Goal: Task Accomplishment & Management: Manage account settings

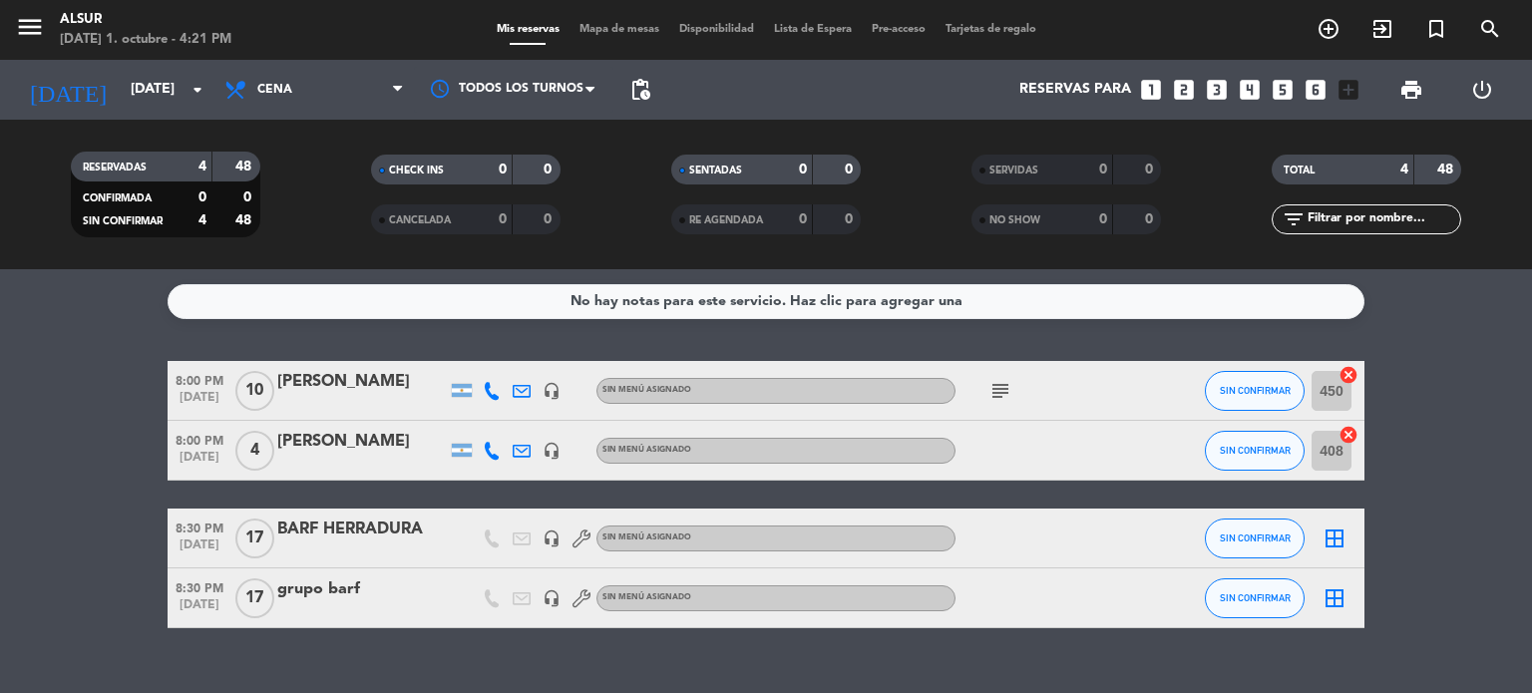
click at [1009, 394] on icon "subject" at bounding box center [1001, 391] width 24 height 24
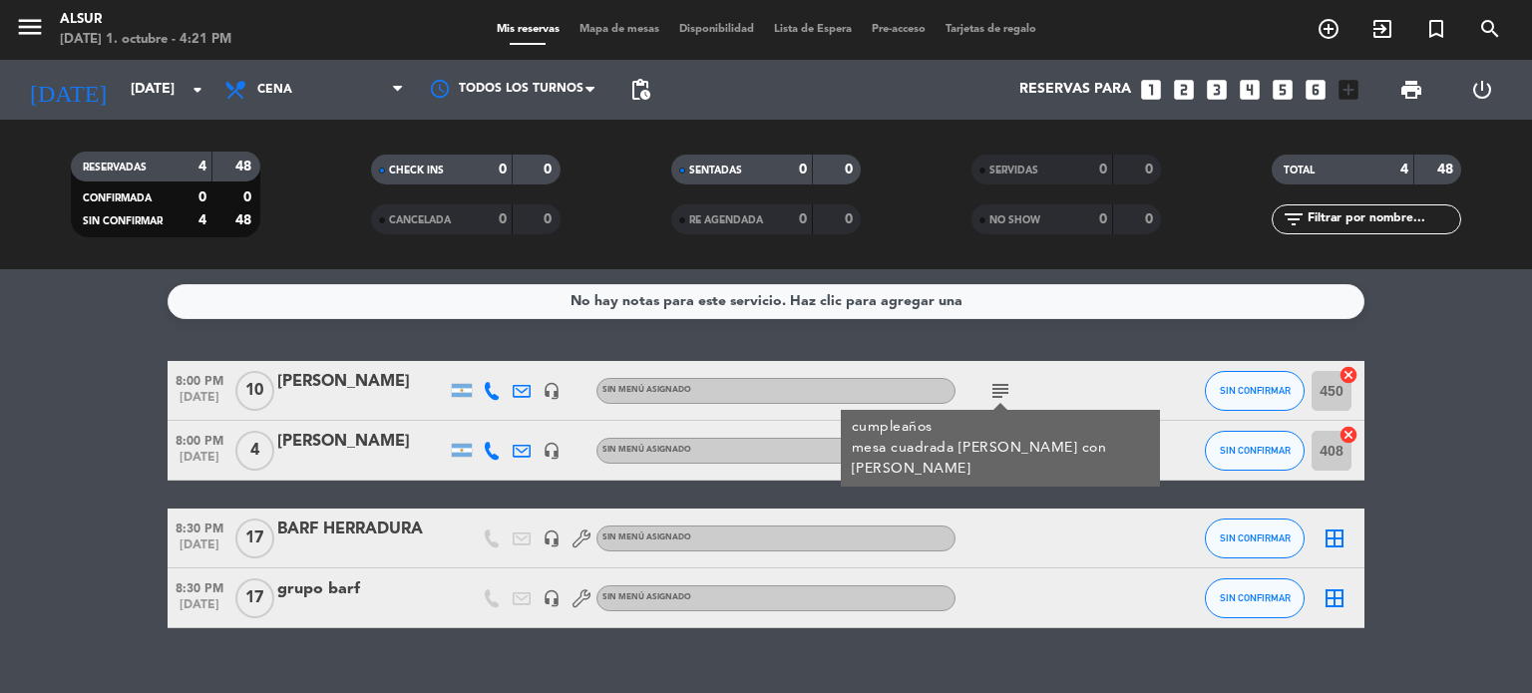
click at [46, 492] on bookings-row "8:00 PM [DATE] [PERSON_NAME] headset_mic Sin menú asignado subject cumpleaños m…" at bounding box center [766, 494] width 1532 height 267
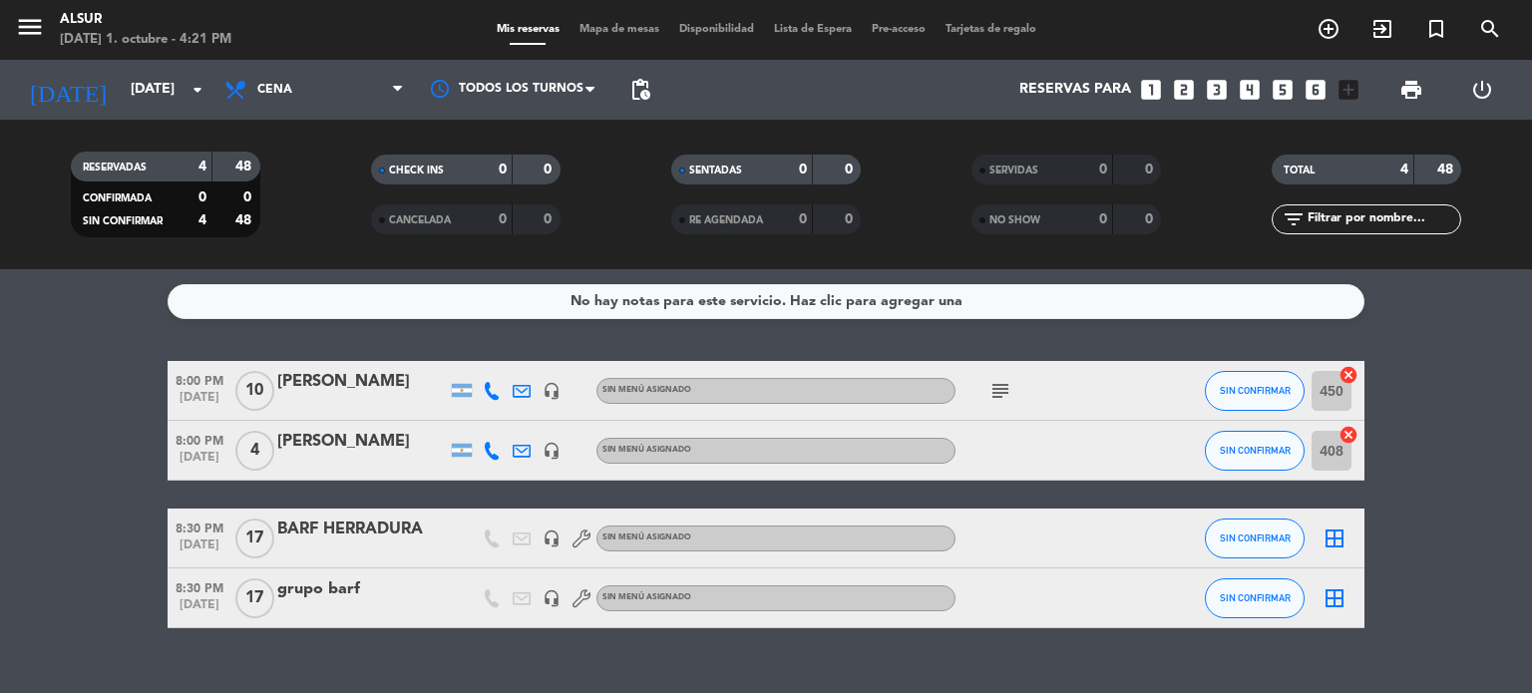
click at [335, 545] on div at bounding box center [362, 552] width 170 height 16
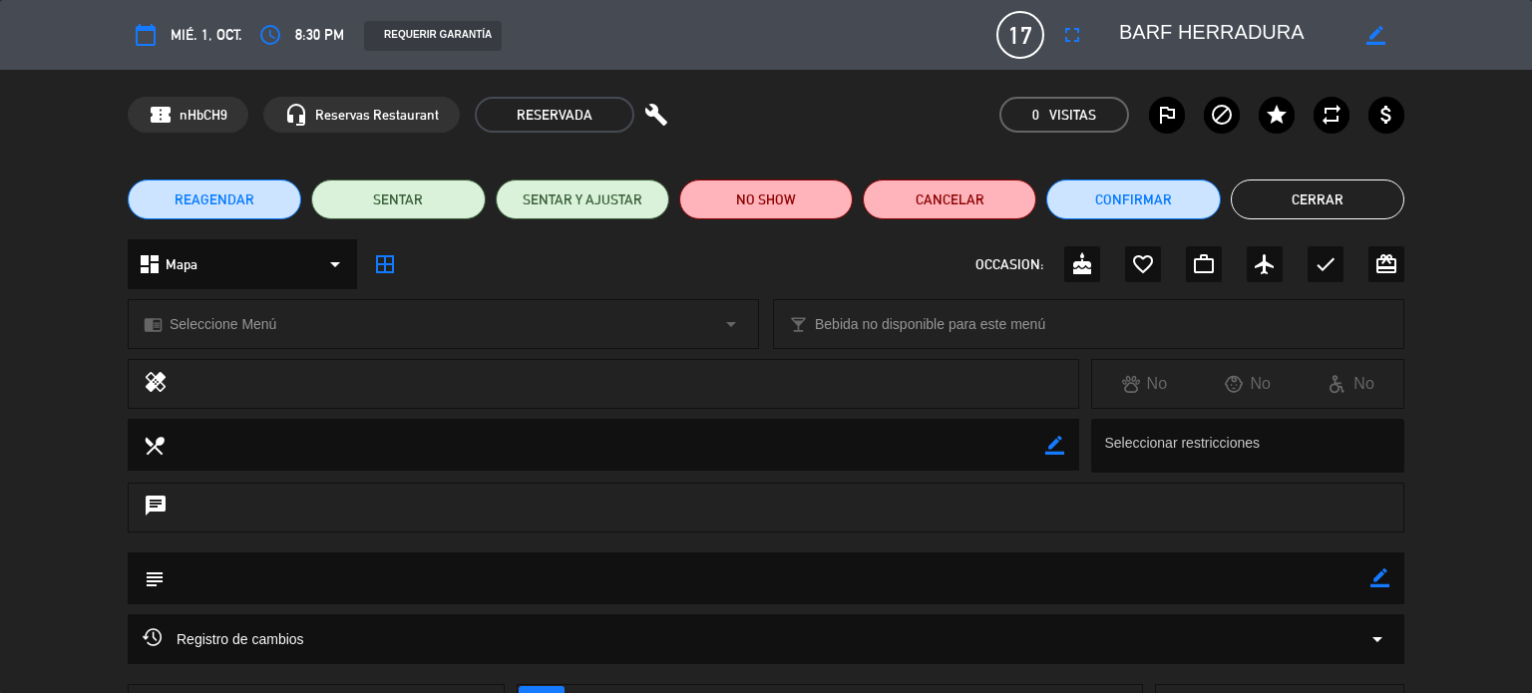
click at [1269, 209] on button "Cerrar" at bounding box center [1318, 200] width 174 height 40
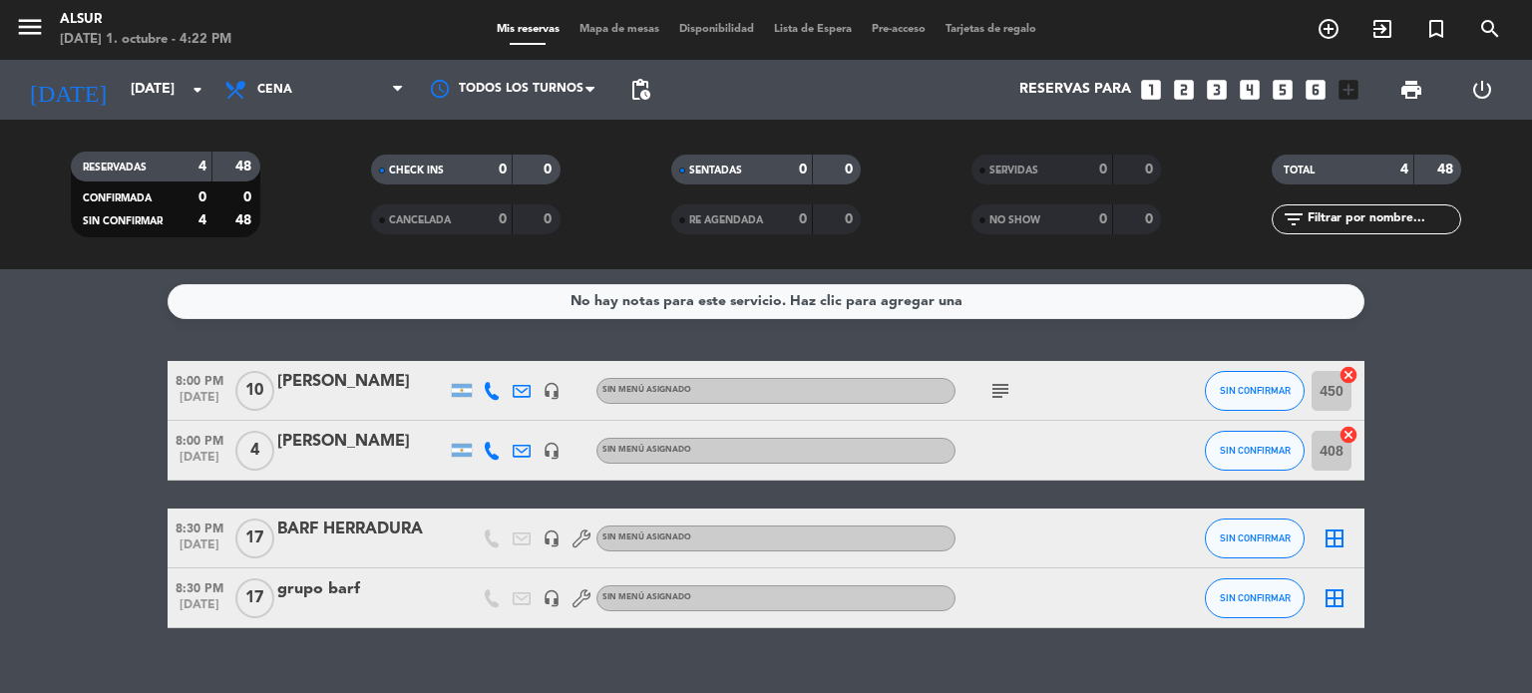
click at [364, 605] on div at bounding box center [362, 612] width 170 height 16
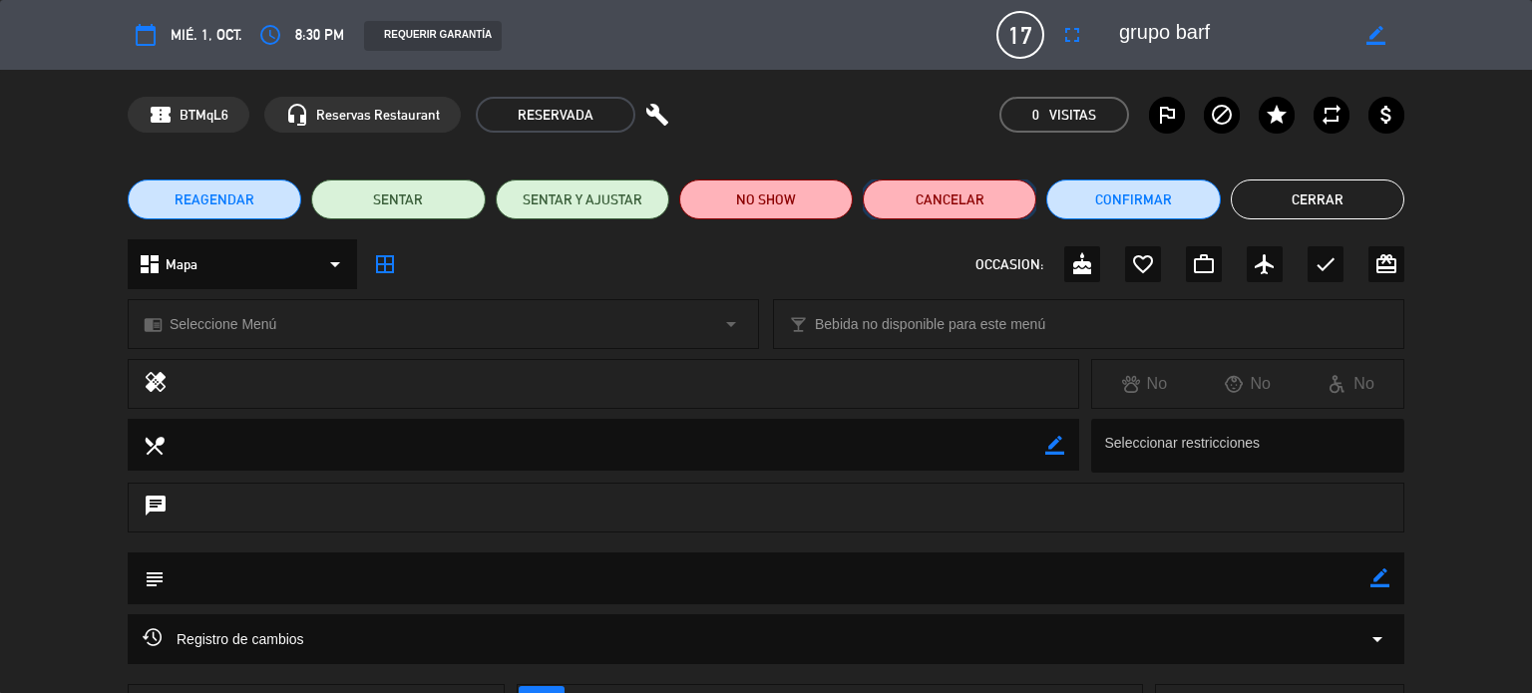
click at [914, 199] on button "Cancelar" at bounding box center [950, 200] width 174 height 40
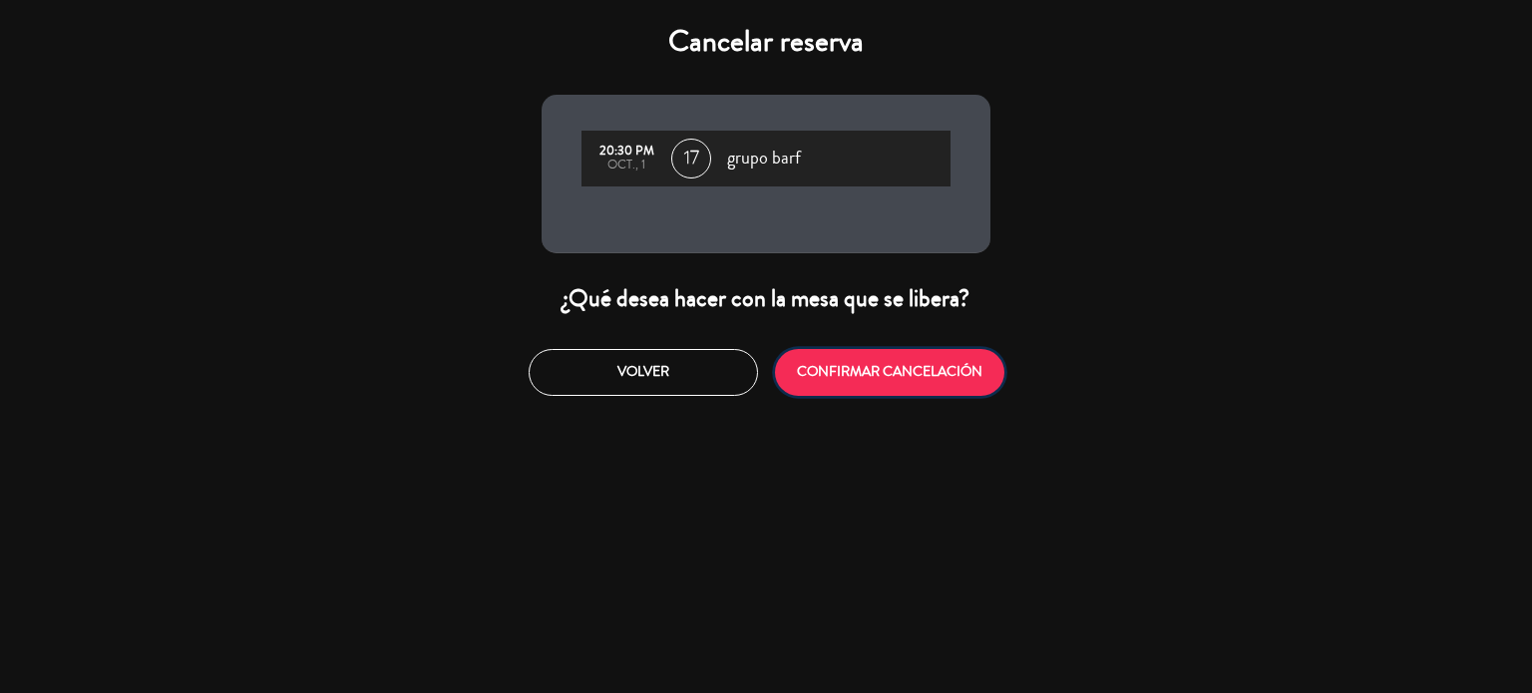
click at [822, 362] on button "CONFIRMAR CANCELACIÓN" at bounding box center [889, 372] width 229 height 47
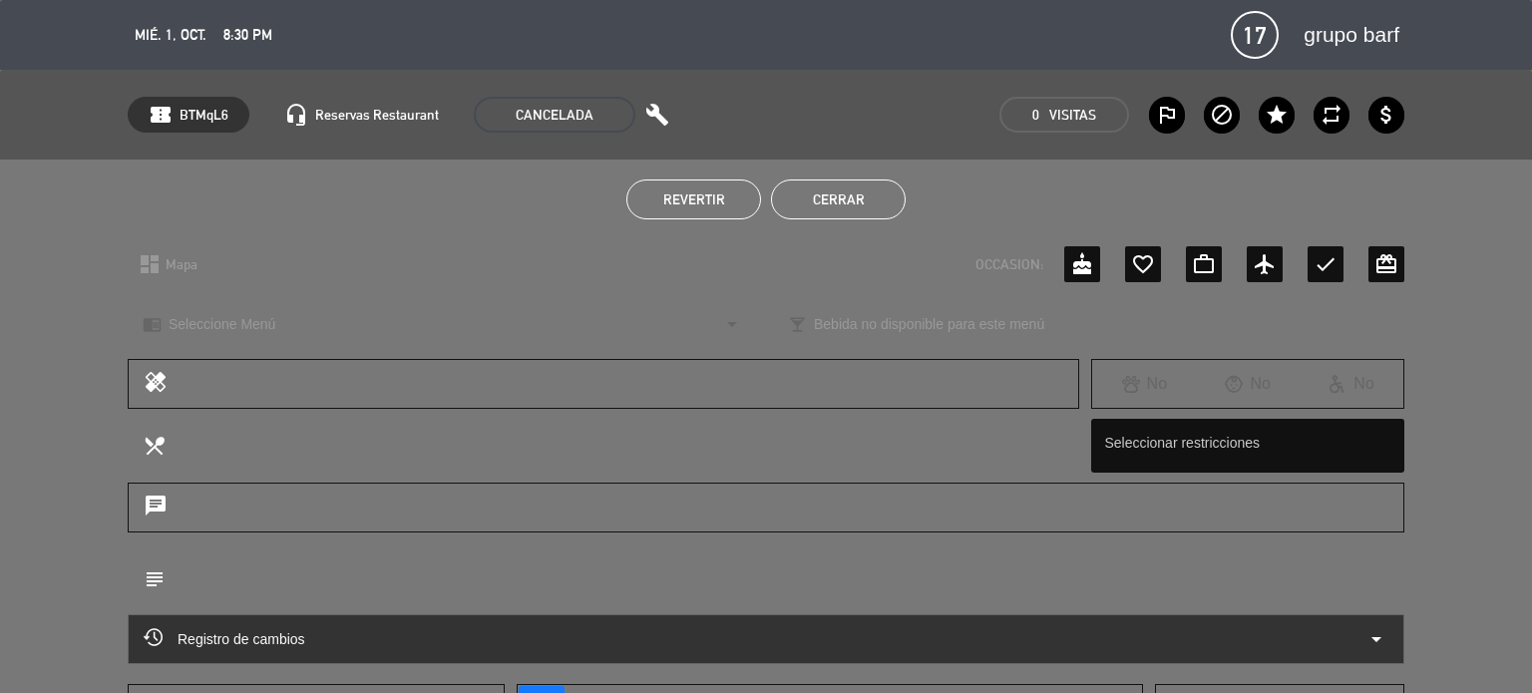
click at [862, 194] on button "Cerrar" at bounding box center [838, 200] width 135 height 40
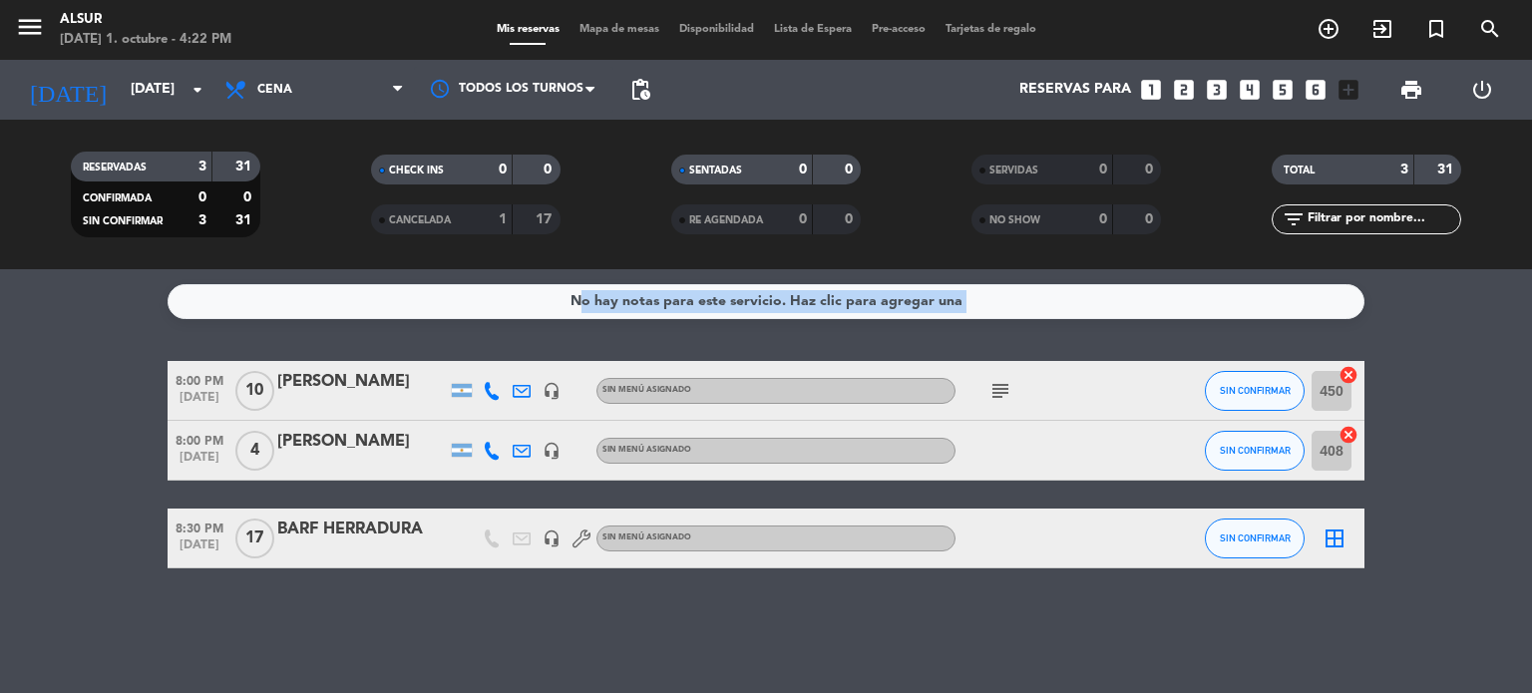
drag, startPoint x: 119, startPoint y: 306, endPoint x: 1371, endPoint y: 552, distance: 1276.0
click at [1371, 552] on div "No hay notas para este servicio. Haz clic para agregar una 8:00 PM [DATE] [PERS…" at bounding box center [766, 481] width 1532 height 424
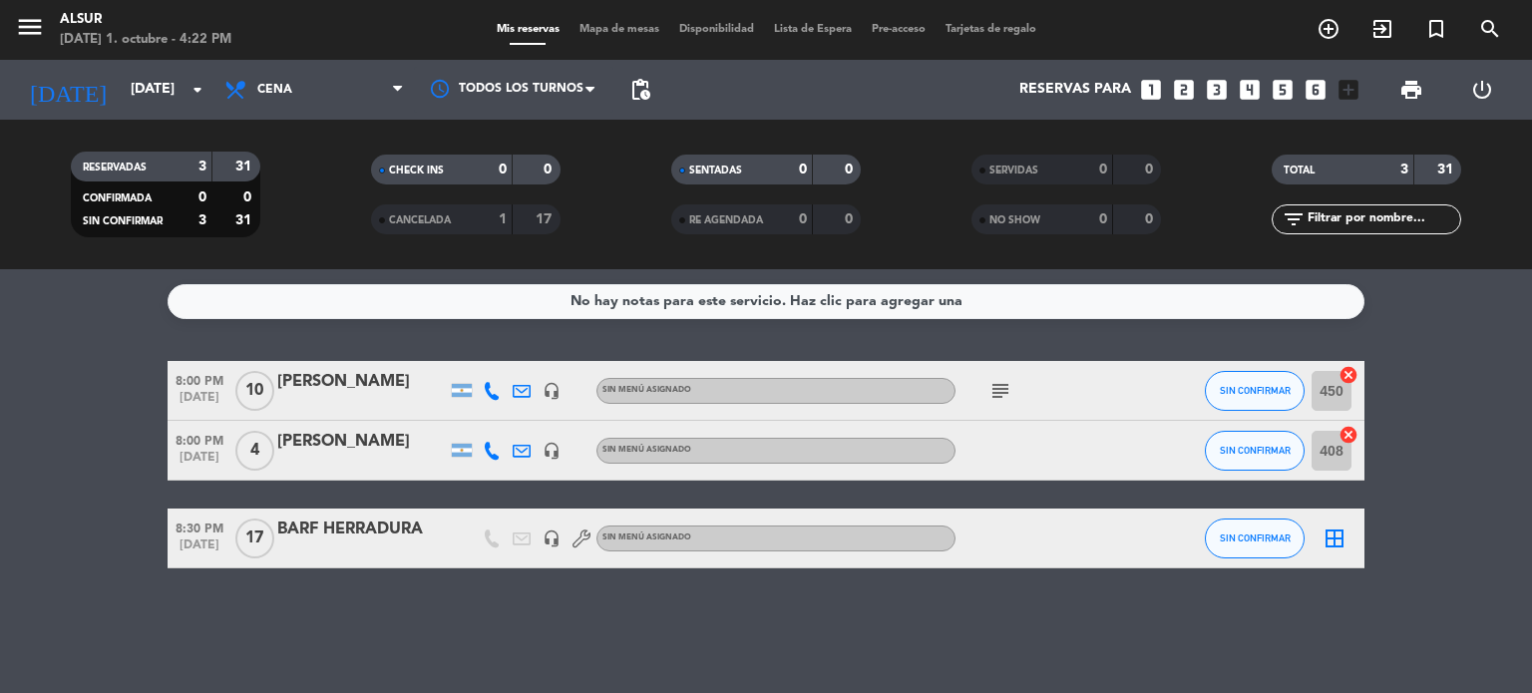
click at [1358, 582] on div "No hay notas para este servicio. Haz clic para agregar una 8:00 PM [DATE] [PERS…" at bounding box center [766, 481] width 1532 height 424
drag, startPoint x: 565, startPoint y: 287, endPoint x: 1049, endPoint y: 298, distance: 484.0
click at [1049, 298] on div "No hay notas para este servicio. Haz clic para agregar una" at bounding box center [766, 301] width 1197 height 35
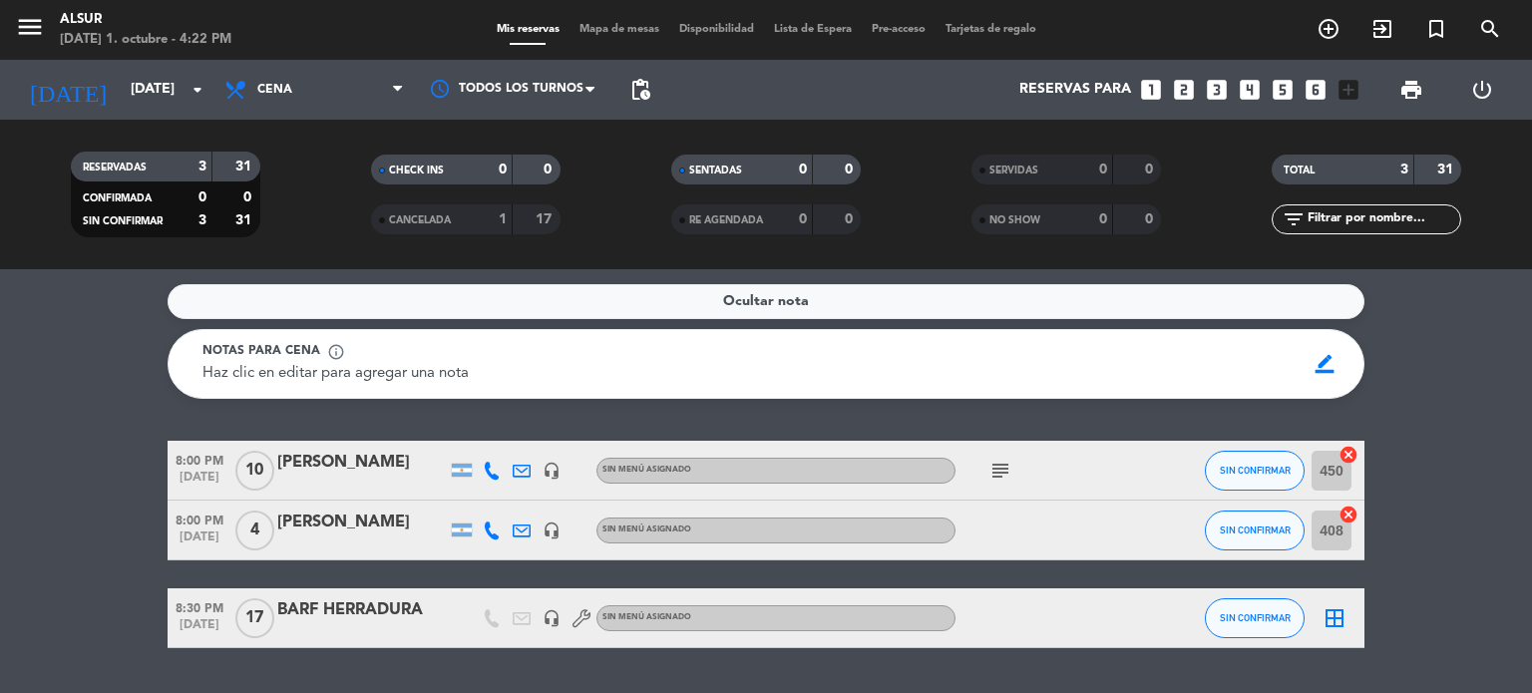
click at [35, 348] on service-notes "Ocultar nota Notas para cena info_outline Haz clic en editar para agregar una n…" at bounding box center [766, 341] width 1532 height 115
click at [144, 441] on bookings-row "8:00 PM [DATE] [PERSON_NAME] headset_mic Sin menú asignado subject SIN CONFIRMA…" at bounding box center [766, 545] width 1532 height 208
click at [838, 314] on div "Ocultar nota" at bounding box center [766, 301] width 1197 height 35
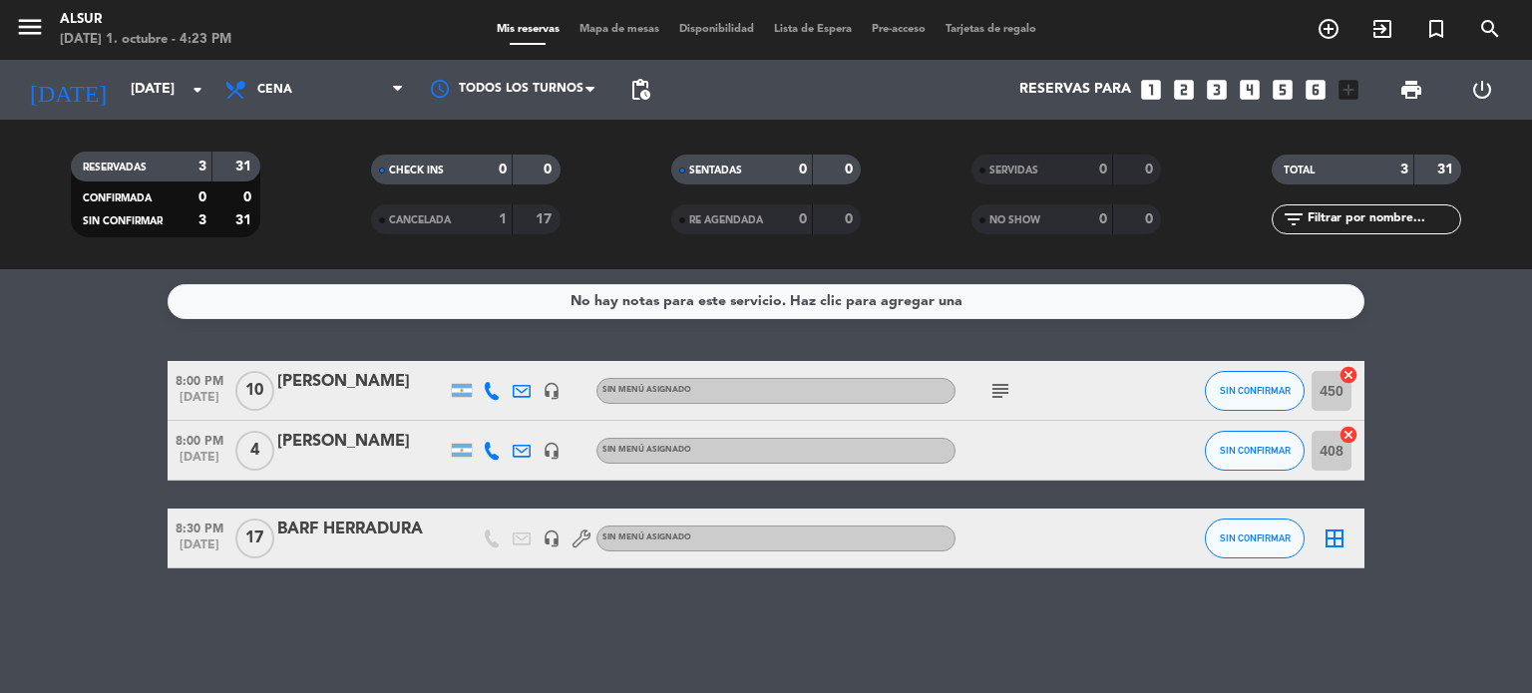
click at [71, 438] on bookings-row "8:00 PM [DATE] [PERSON_NAME] headset_mic Sin menú asignado subject SIN CONFIRMA…" at bounding box center [766, 465] width 1532 height 208
drag, startPoint x: 14, startPoint y: 542, endPoint x: 144, endPoint y: 7, distance: 550.3
click at [23, 512] on bookings-row "8:00 PM [DATE] [PERSON_NAME] headset_mic Sin menú asignado subject SIN CONFIRMA…" at bounding box center [766, 465] width 1532 height 208
click at [1186, 83] on icon "looks_two" at bounding box center [1184, 90] width 26 height 26
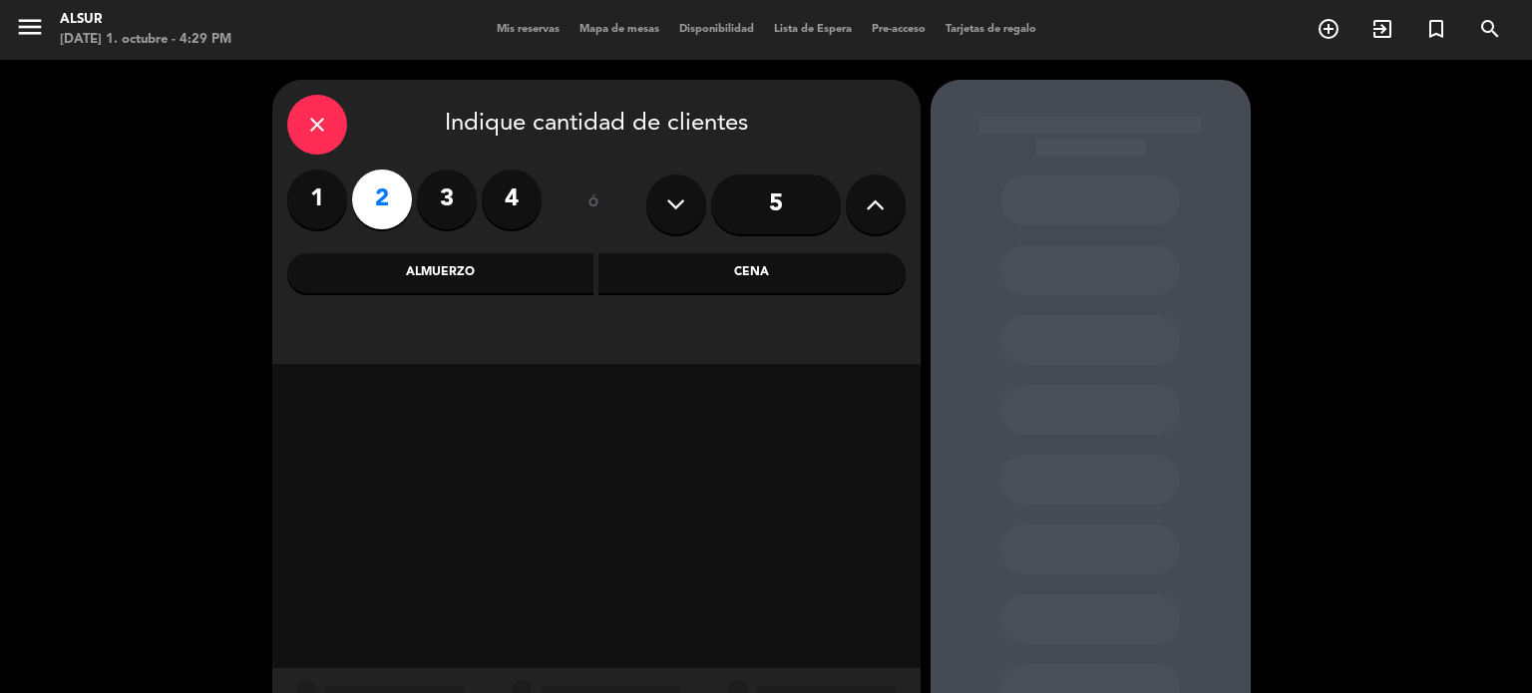
click at [818, 283] on div "Cena" at bounding box center [752, 273] width 307 height 40
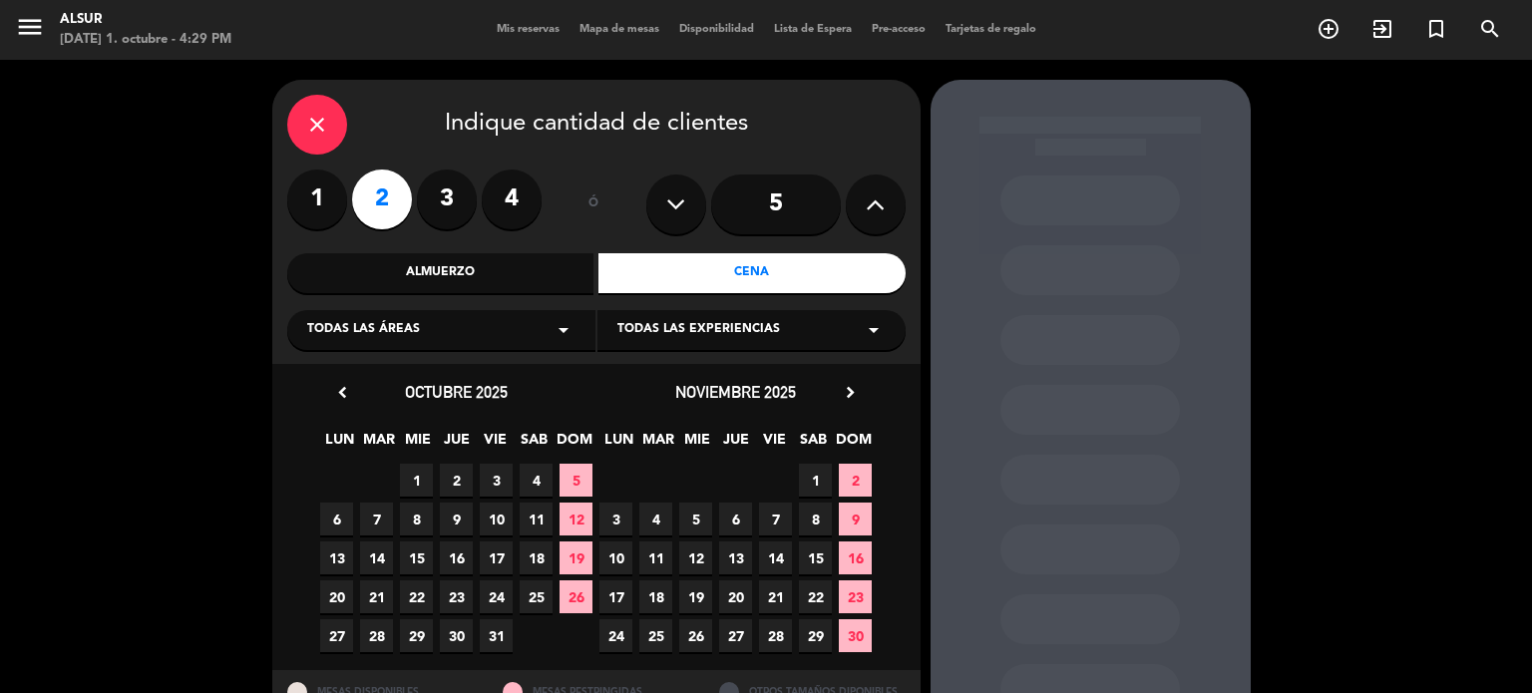
click at [426, 484] on span "1" at bounding box center [416, 480] width 33 height 33
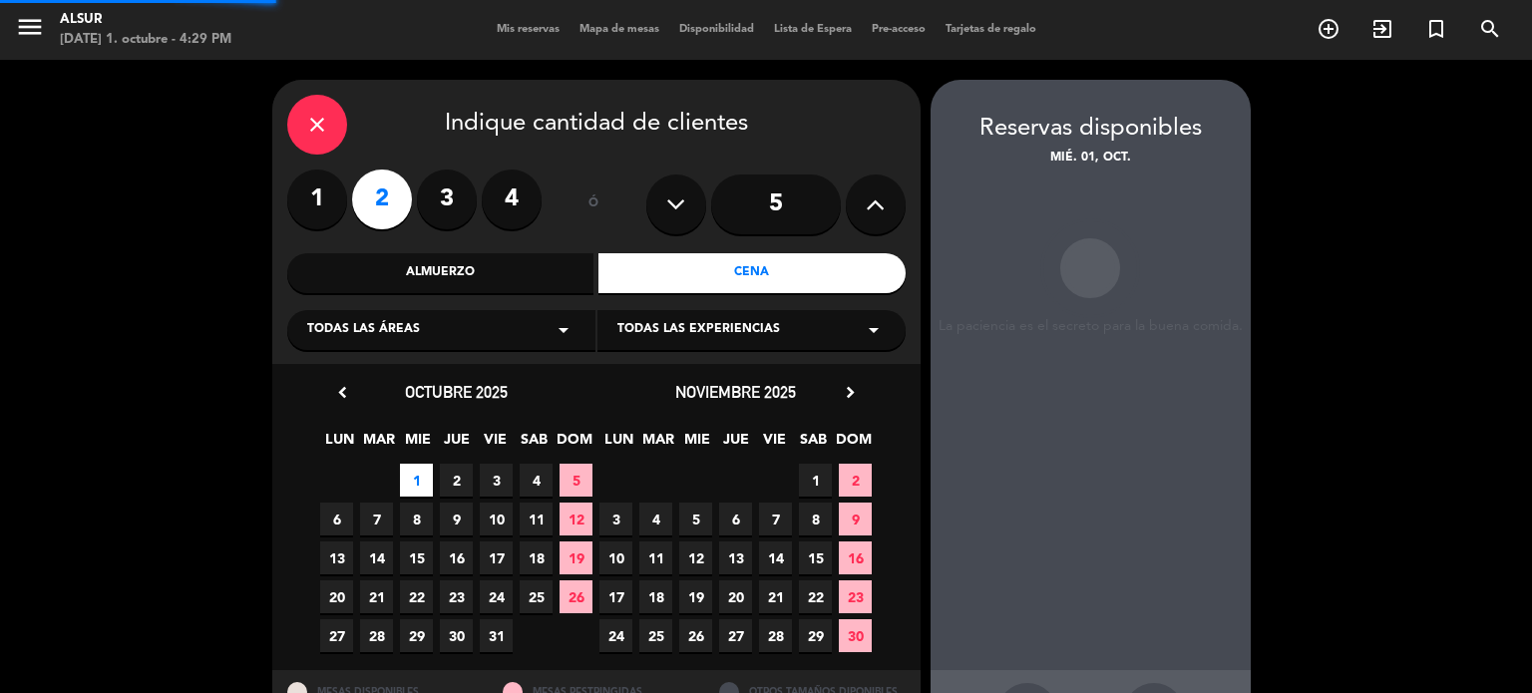
scroll to position [80, 0]
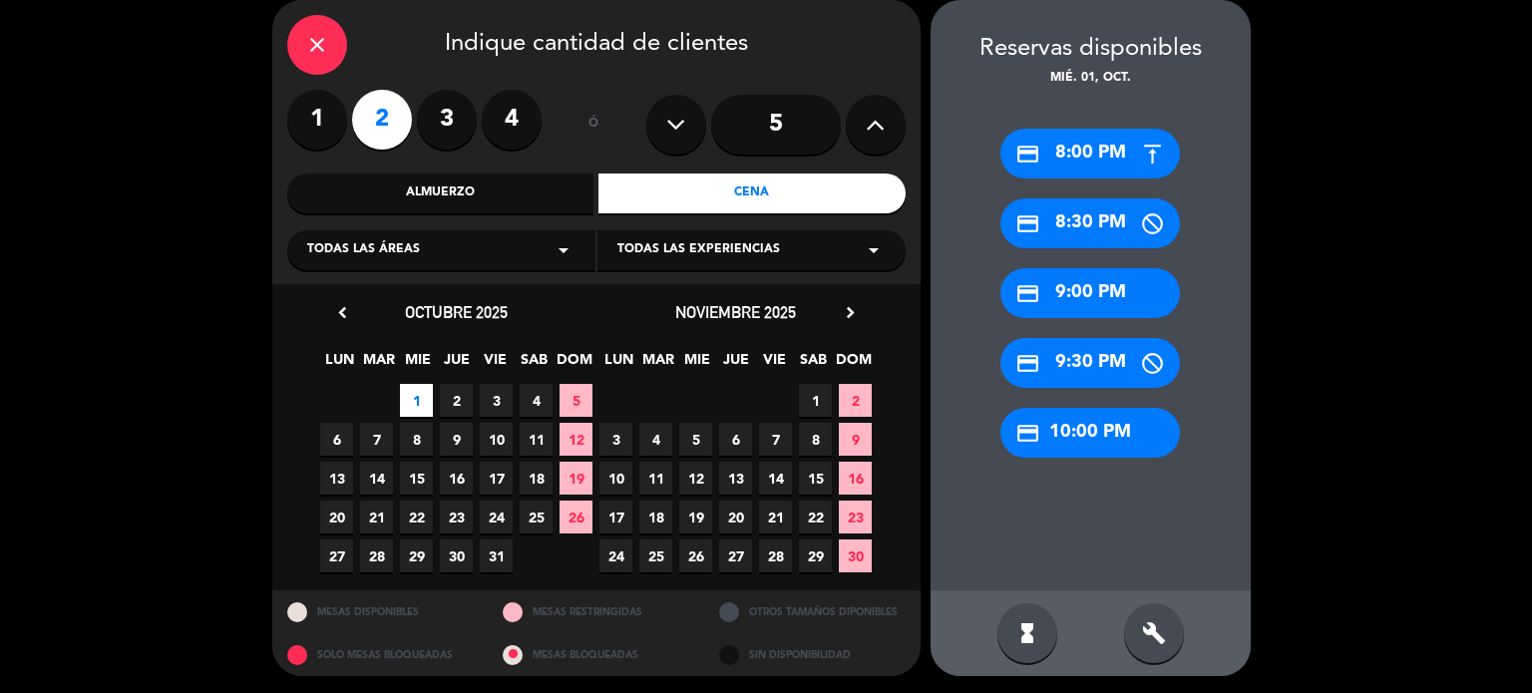
click at [1149, 617] on div "build" at bounding box center [1154, 634] width 60 height 60
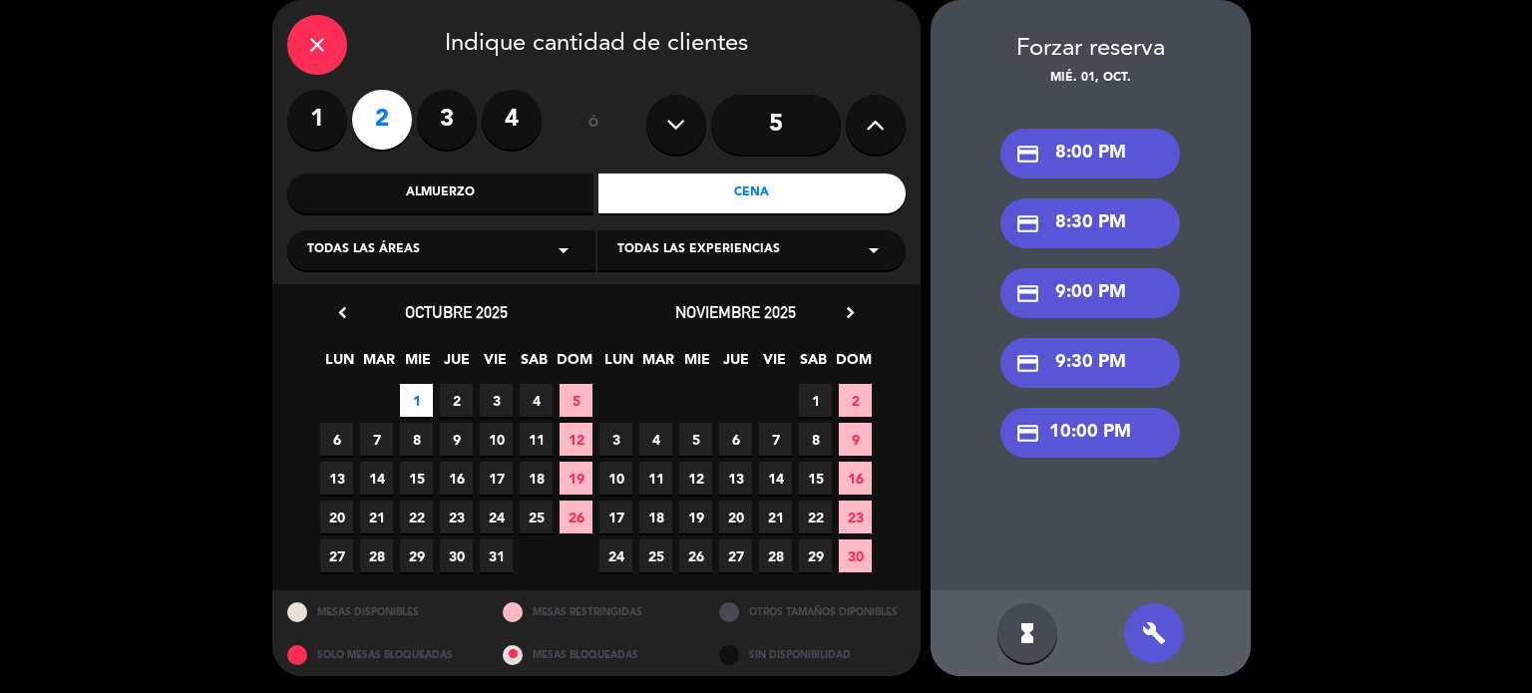
click at [1076, 161] on div "credit_card 8:00 PM" at bounding box center [1091, 154] width 180 height 50
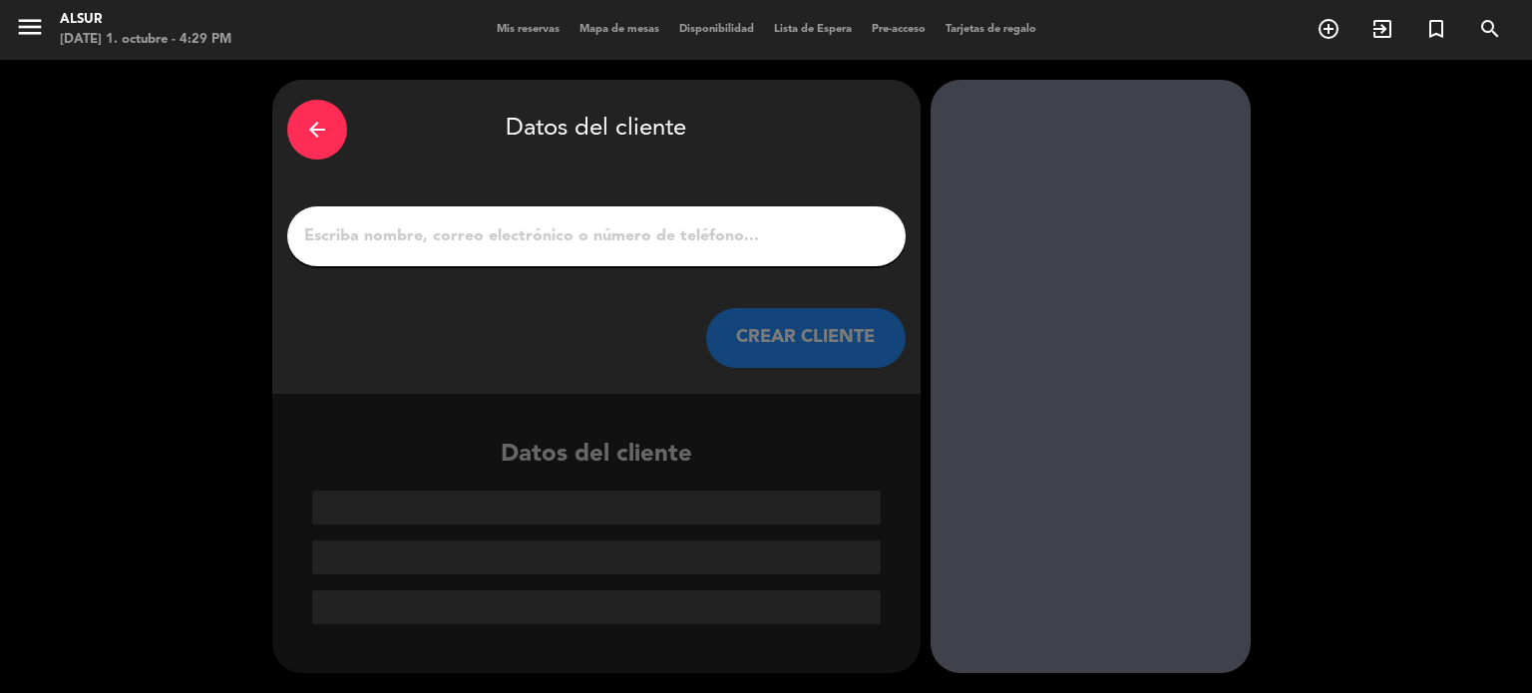
scroll to position [0, 0]
click at [435, 256] on div at bounding box center [596, 237] width 619 height 60
click at [444, 242] on input "1" at bounding box center [596, 236] width 589 height 28
paste input "[PERSON_NAME]"
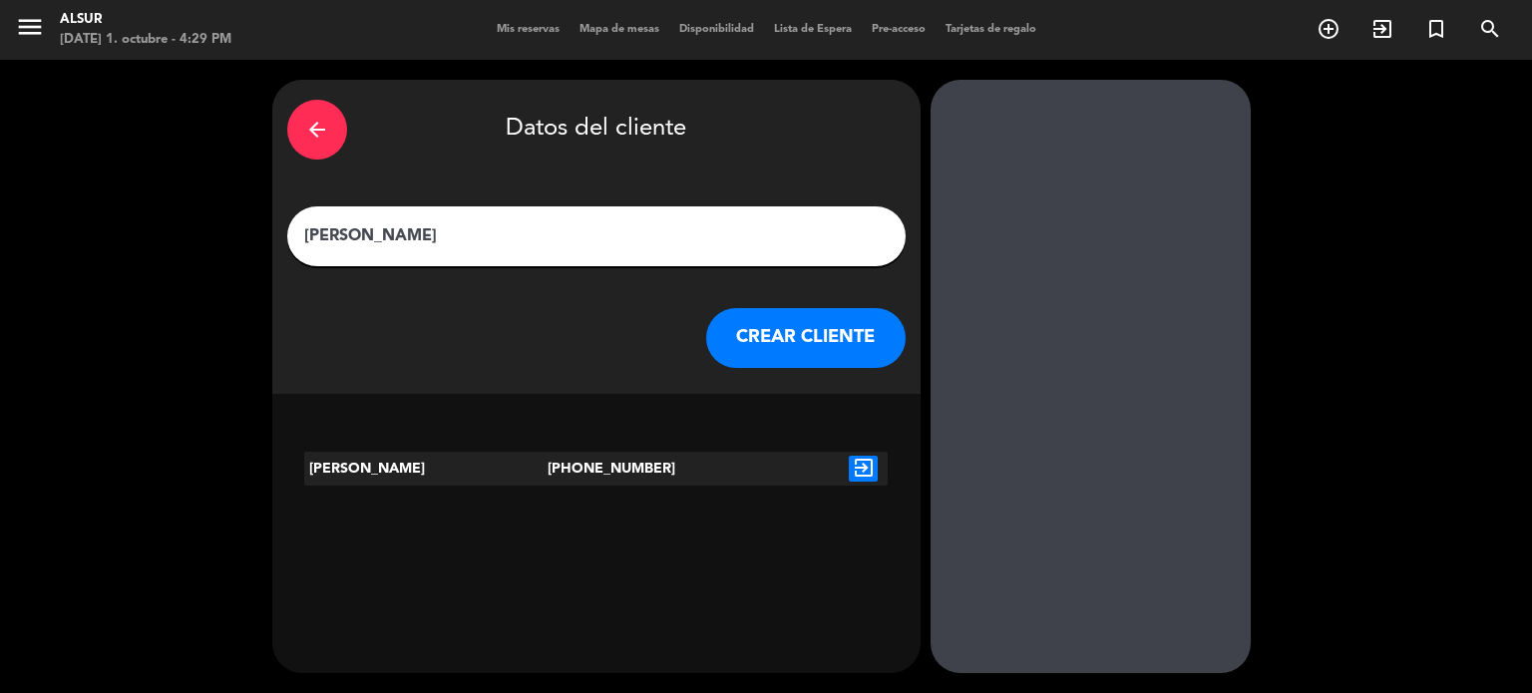
type input "[PERSON_NAME]"
click at [763, 318] on button "CREAR CLIENTE" at bounding box center [806, 338] width 200 height 60
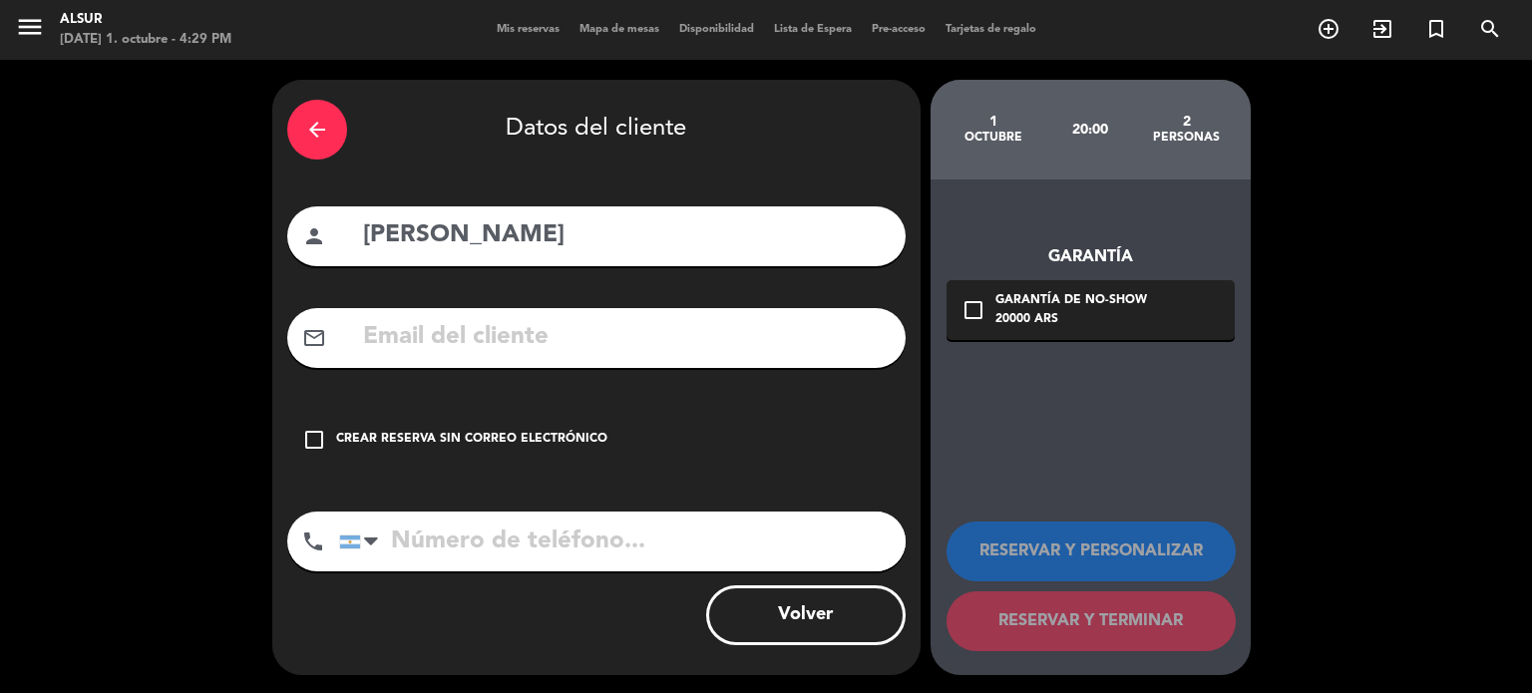
click at [432, 430] on div "Crear reserva sin correo electrónico" at bounding box center [471, 440] width 271 height 20
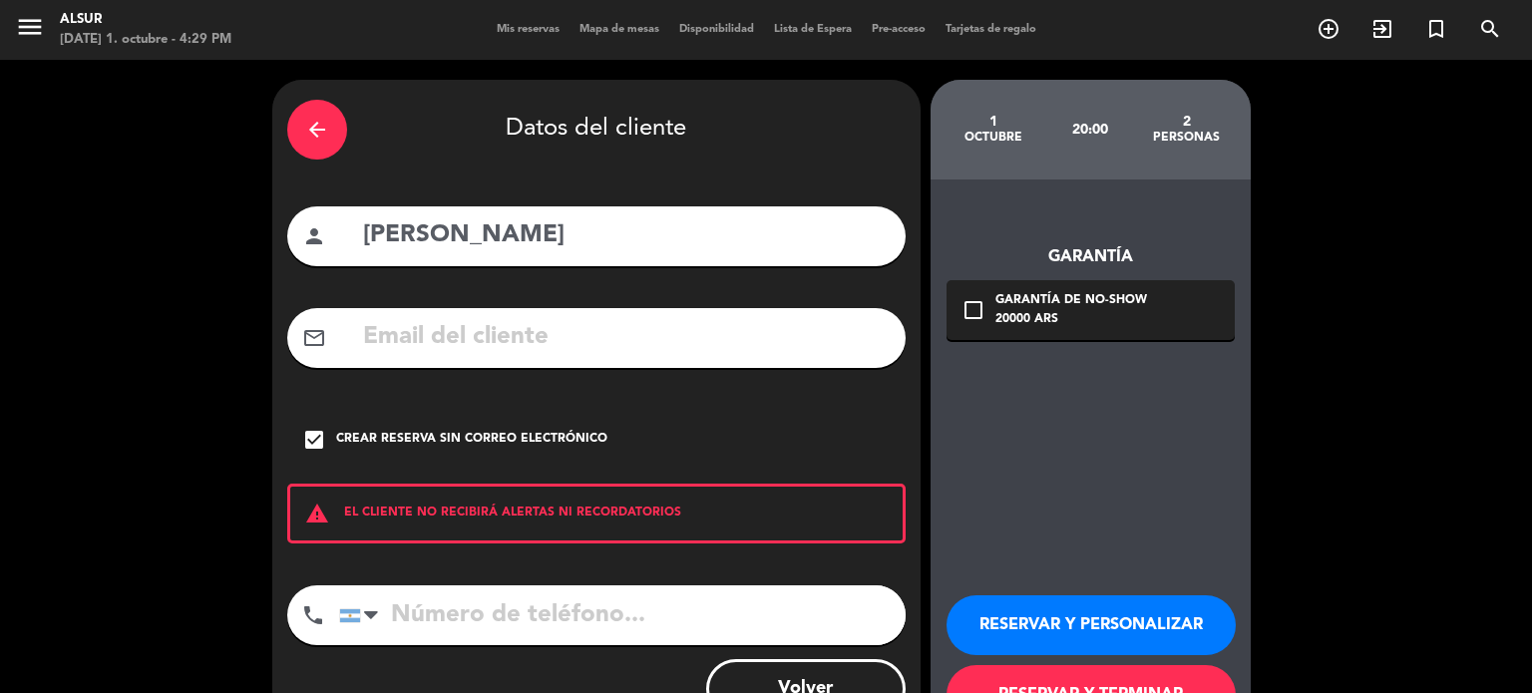
click at [586, 629] on input "tel" at bounding box center [622, 616] width 567 height 60
paste input "[PHONE_NUMBER]"
type input "[PHONE_NUMBER]"
click at [1038, 611] on button "RESERVAR Y PERSONALIZAR" at bounding box center [1091, 626] width 289 height 60
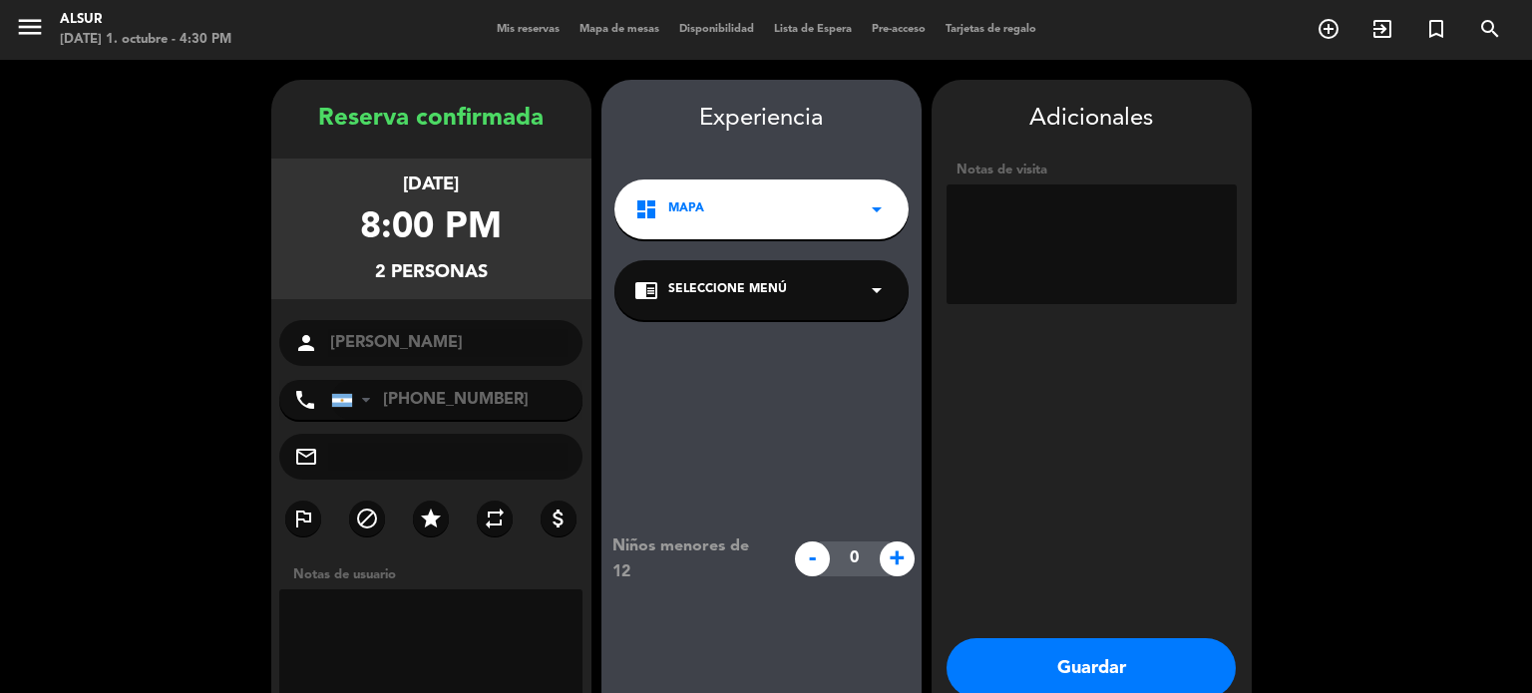
scroll to position [80, 0]
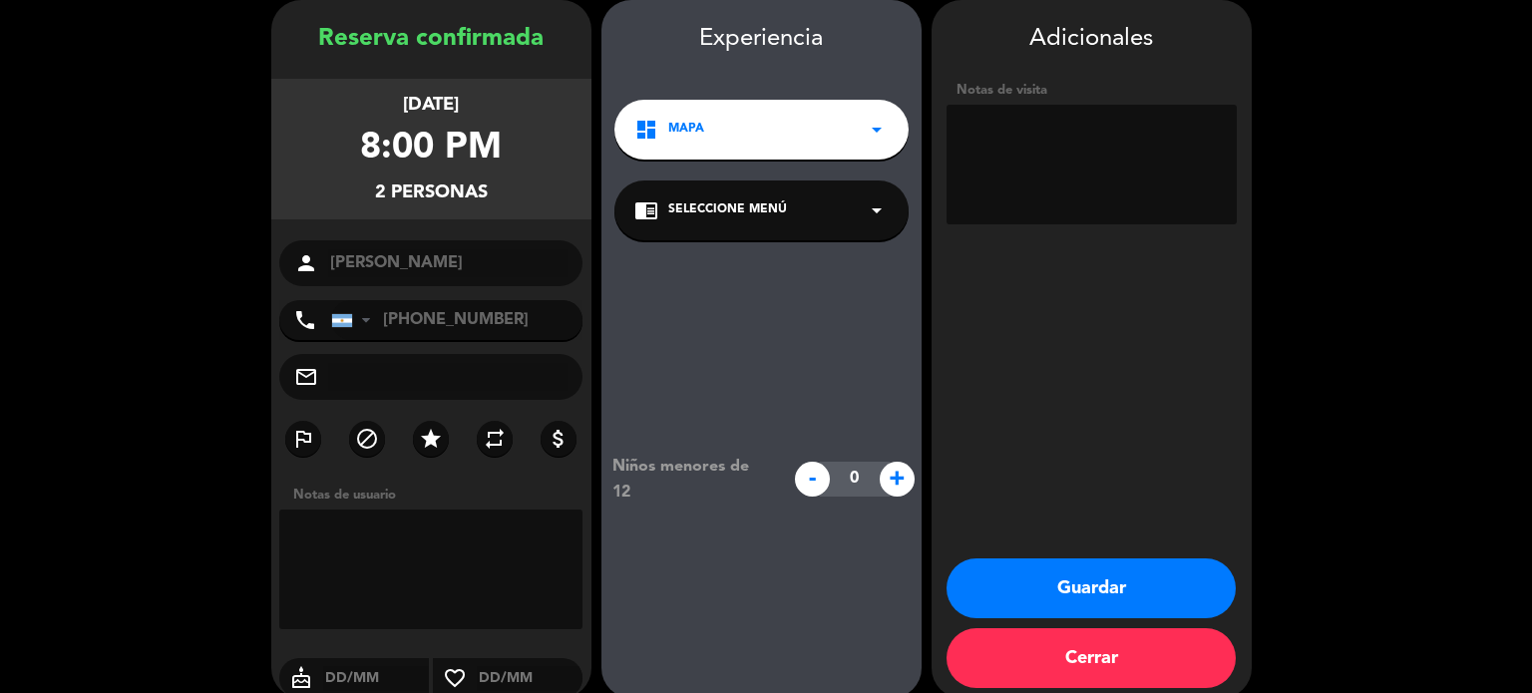
click at [1022, 562] on button "Guardar" at bounding box center [1091, 589] width 289 height 60
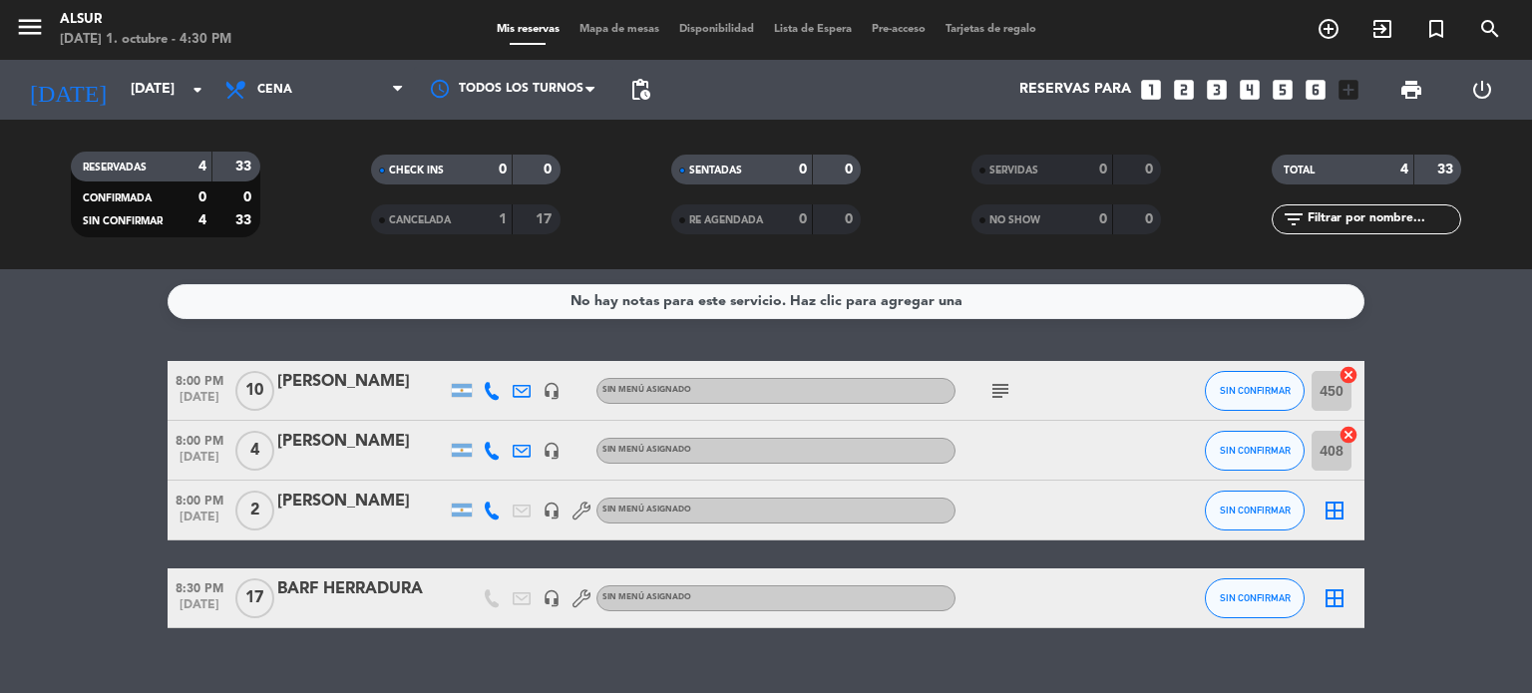
click at [1415, 400] on bookings-row "8:00 PM [DATE] [PERSON_NAME] headset_mic Sin menú asignado subject SIN CONFIRMA…" at bounding box center [766, 494] width 1532 height 267
click at [1001, 381] on icon "subject" at bounding box center [1001, 391] width 24 height 24
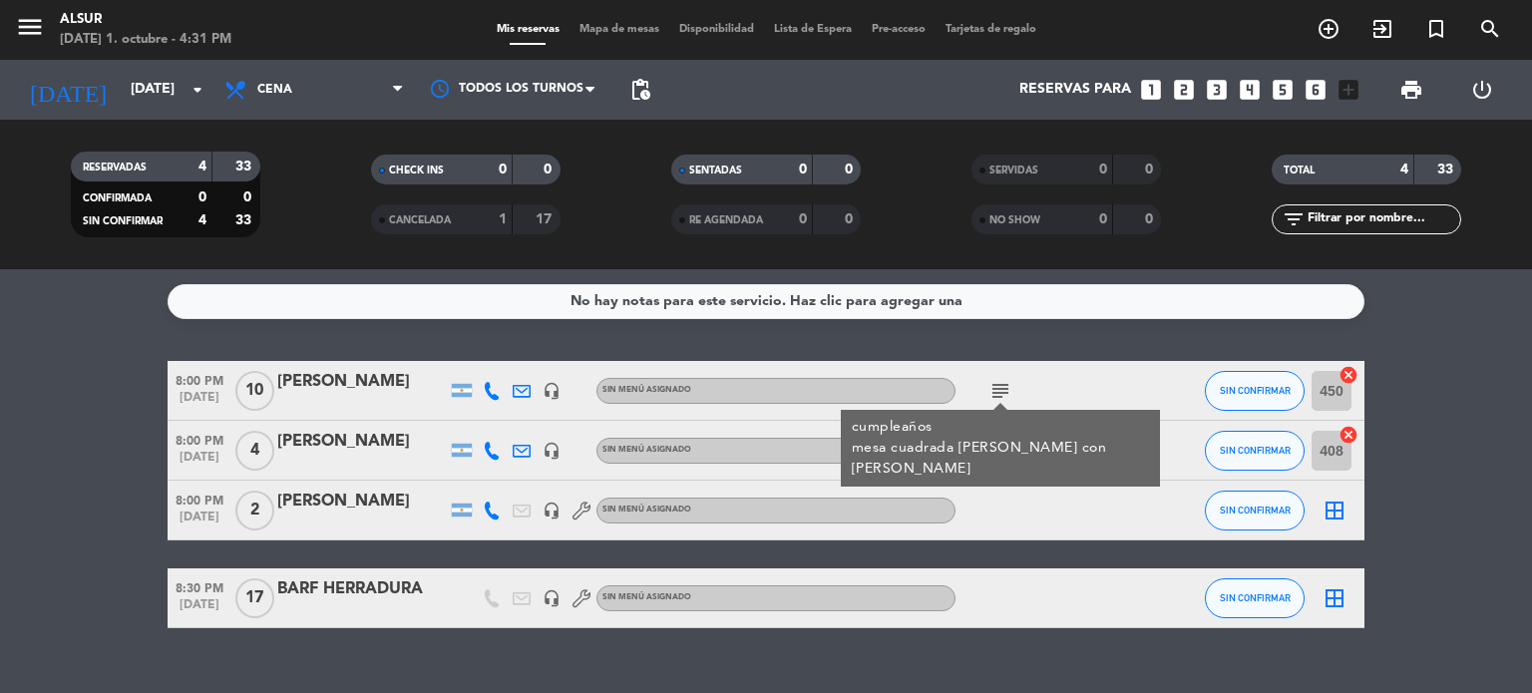
click at [1001, 381] on icon "subject" at bounding box center [1001, 391] width 24 height 24
click at [47, 428] on bookings-row "8:00 PM [DATE] [PERSON_NAME] headset_mic Sin menú asignado subject cumpleaños m…" at bounding box center [766, 494] width 1532 height 267
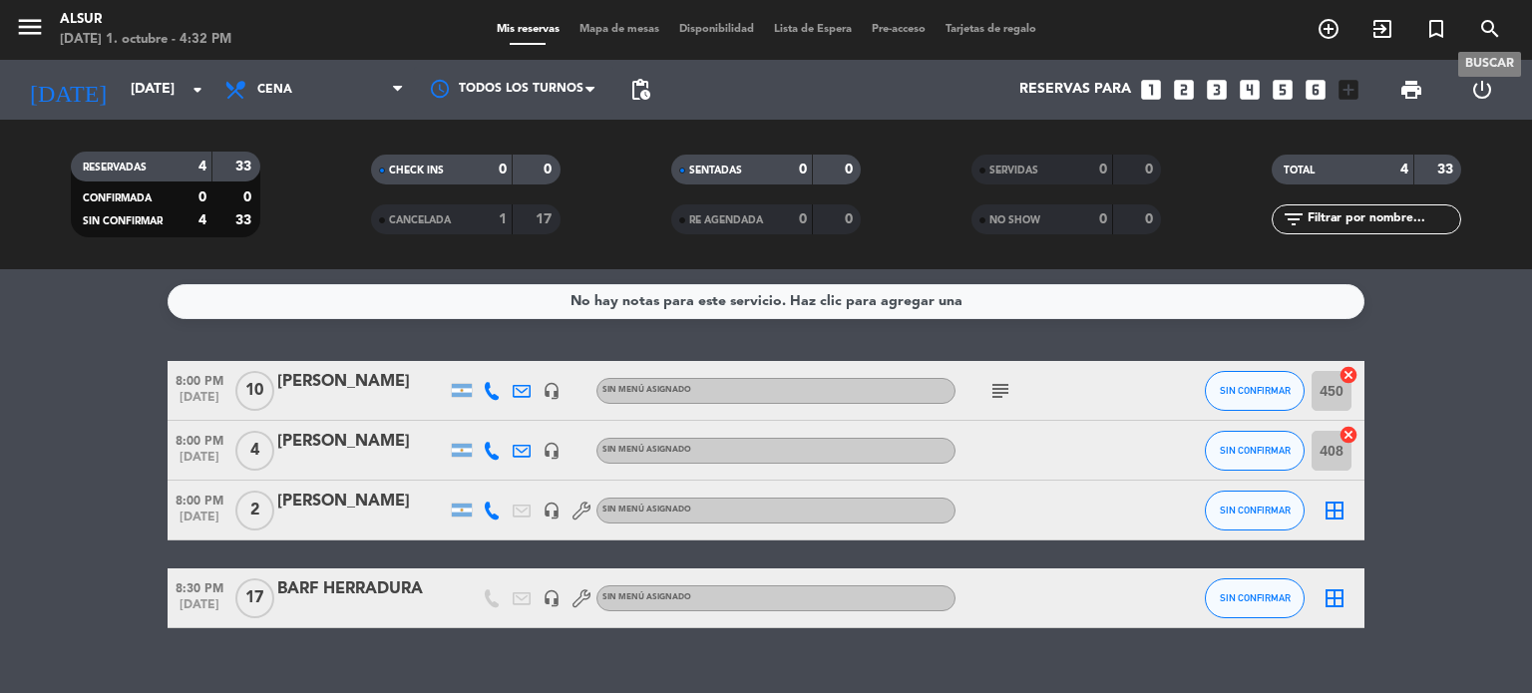
click at [1491, 41] on icon "search" at bounding box center [1491, 29] width 24 height 24
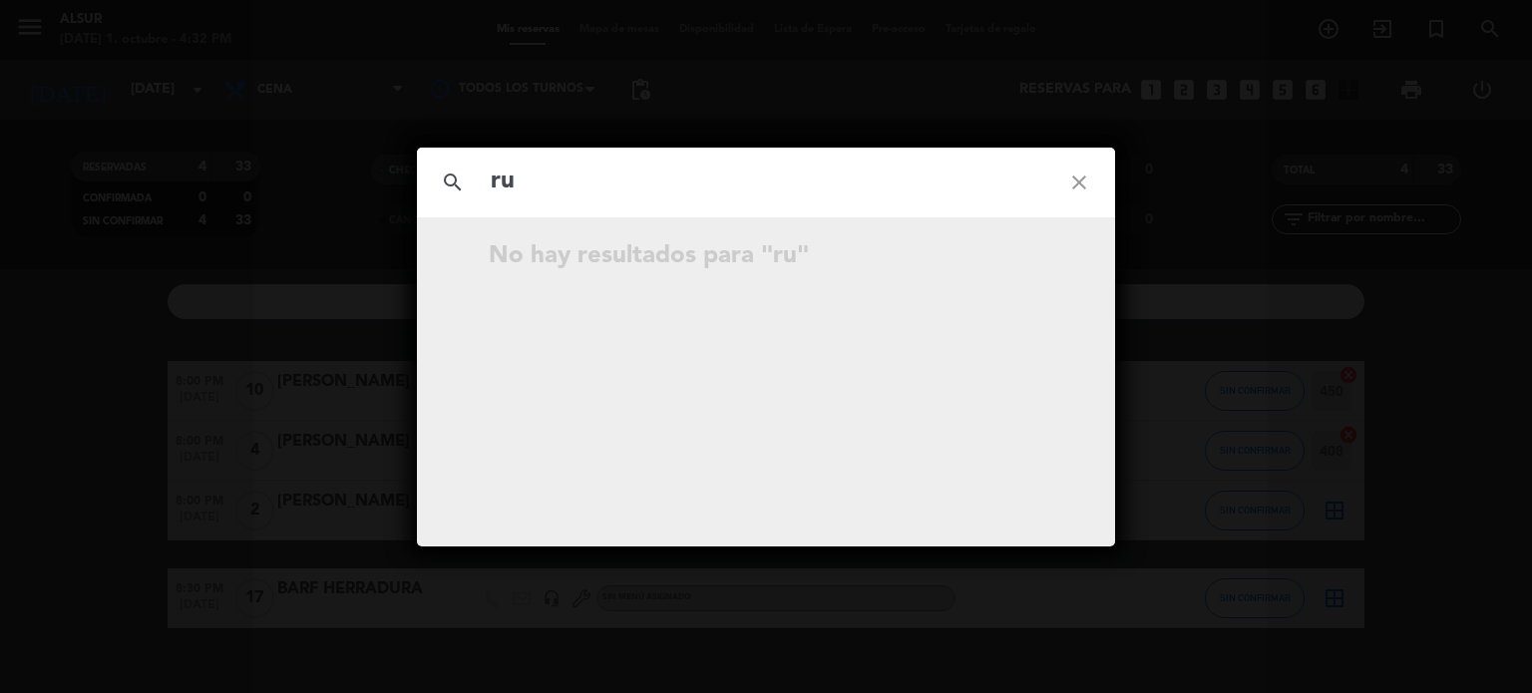
type input "r"
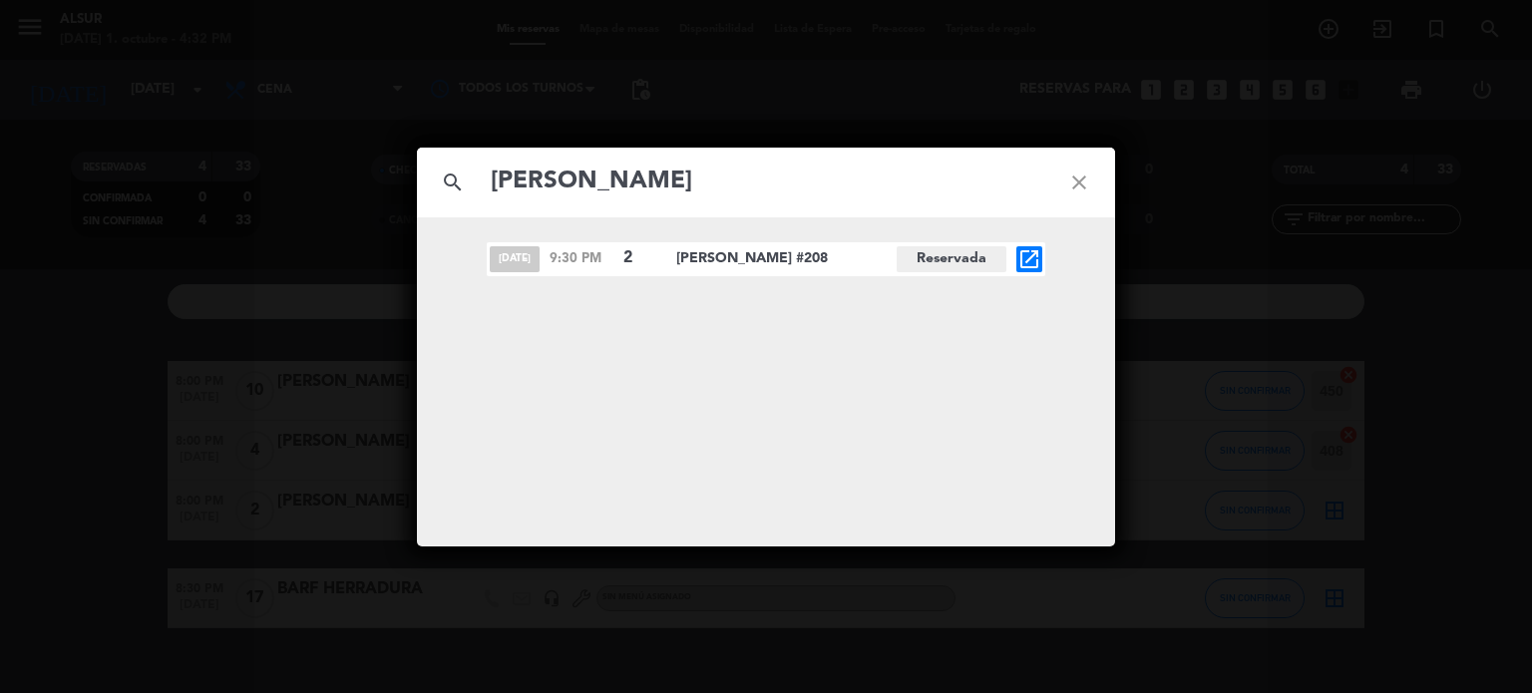
type input "[PERSON_NAME]"
click at [1069, 179] on icon "close" at bounding box center [1080, 183] width 72 height 72
click at [1084, 171] on icon "close" at bounding box center [1080, 183] width 72 height 72
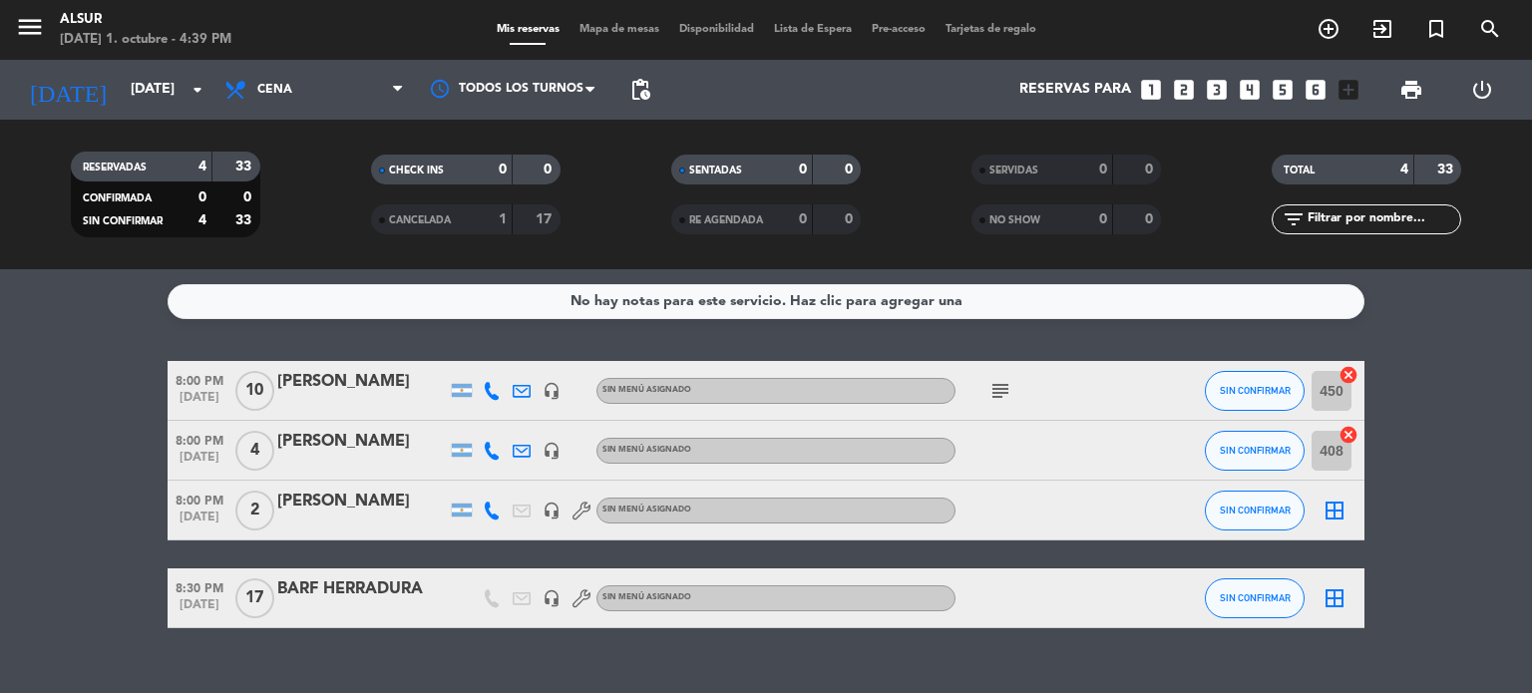
click at [401, 588] on div "BARF HERRADURA" at bounding box center [362, 590] width 170 height 26
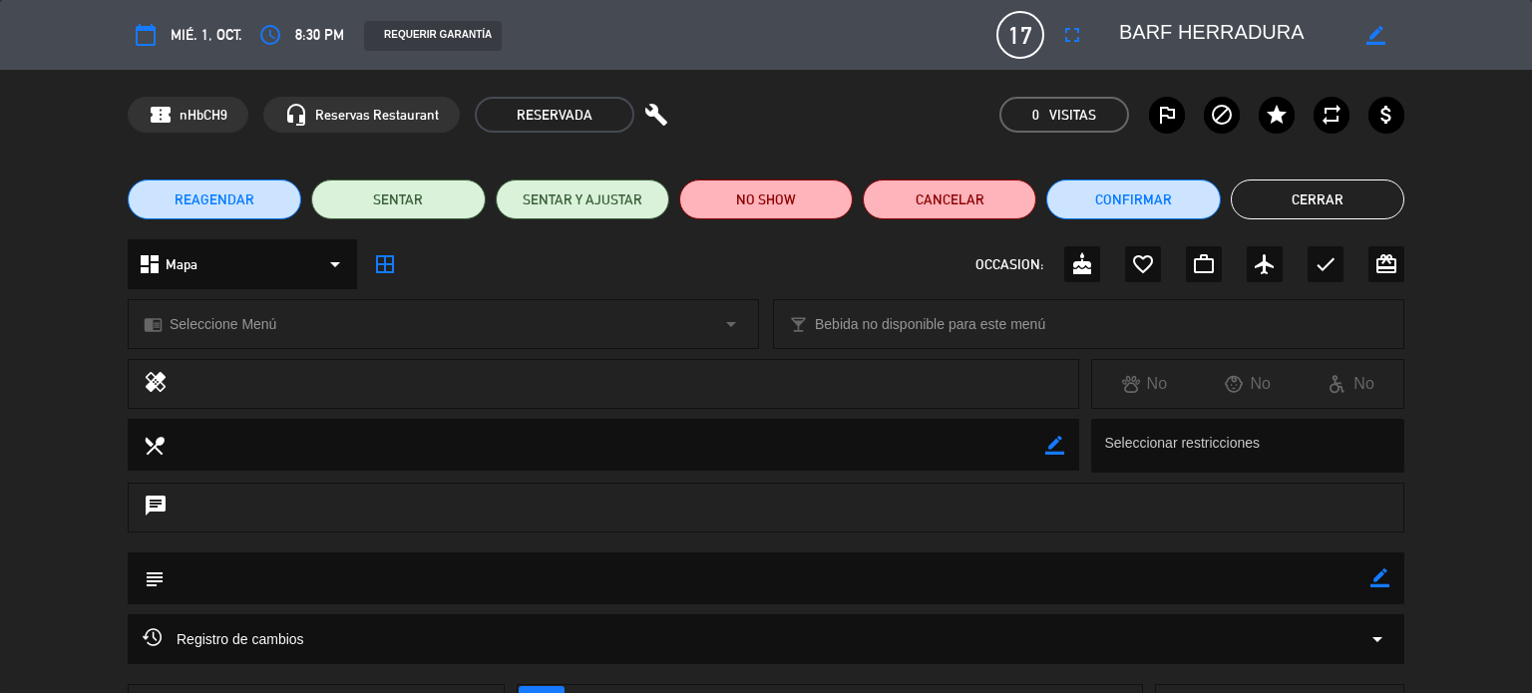
click at [1357, 207] on button "Cerrar" at bounding box center [1318, 200] width 174 height 40
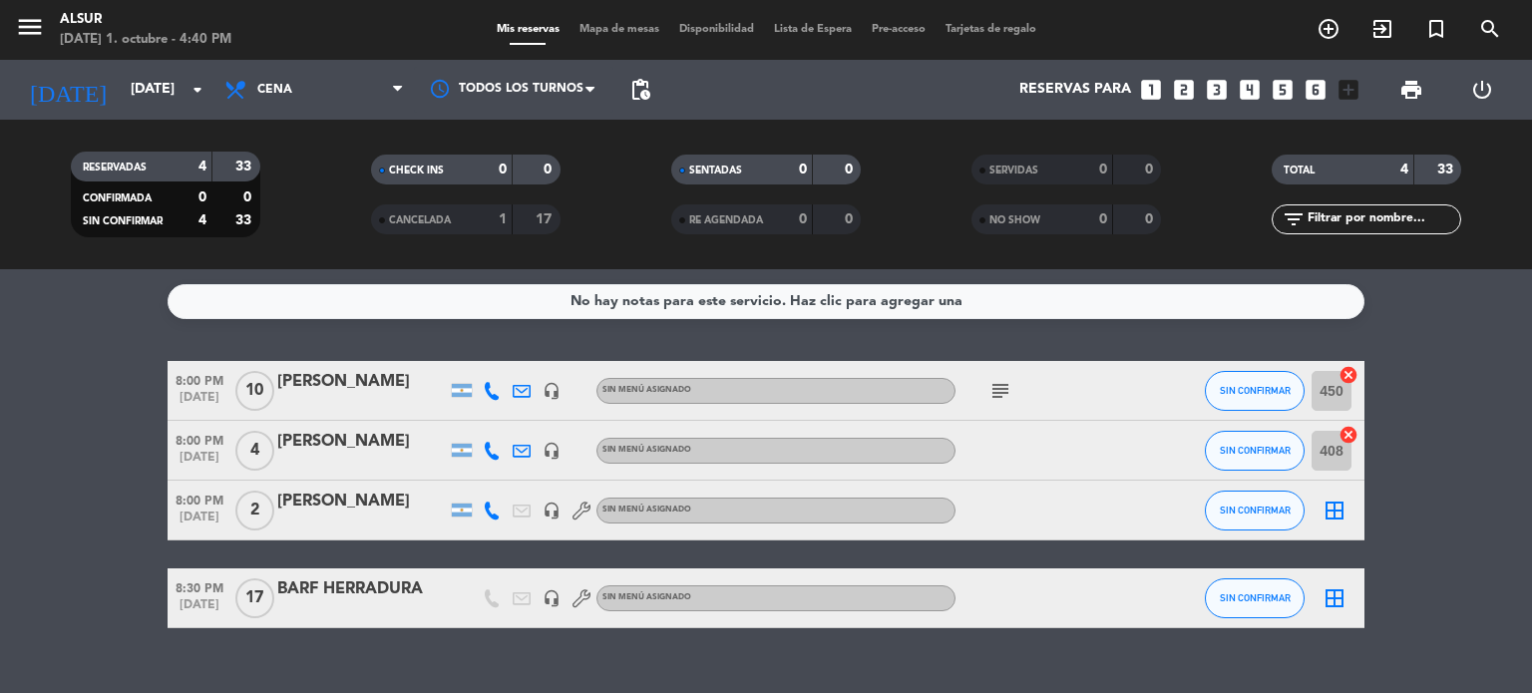
click at [1010, 395] on icon "subject" at bounding box center [1001, 391] width 24 height 24
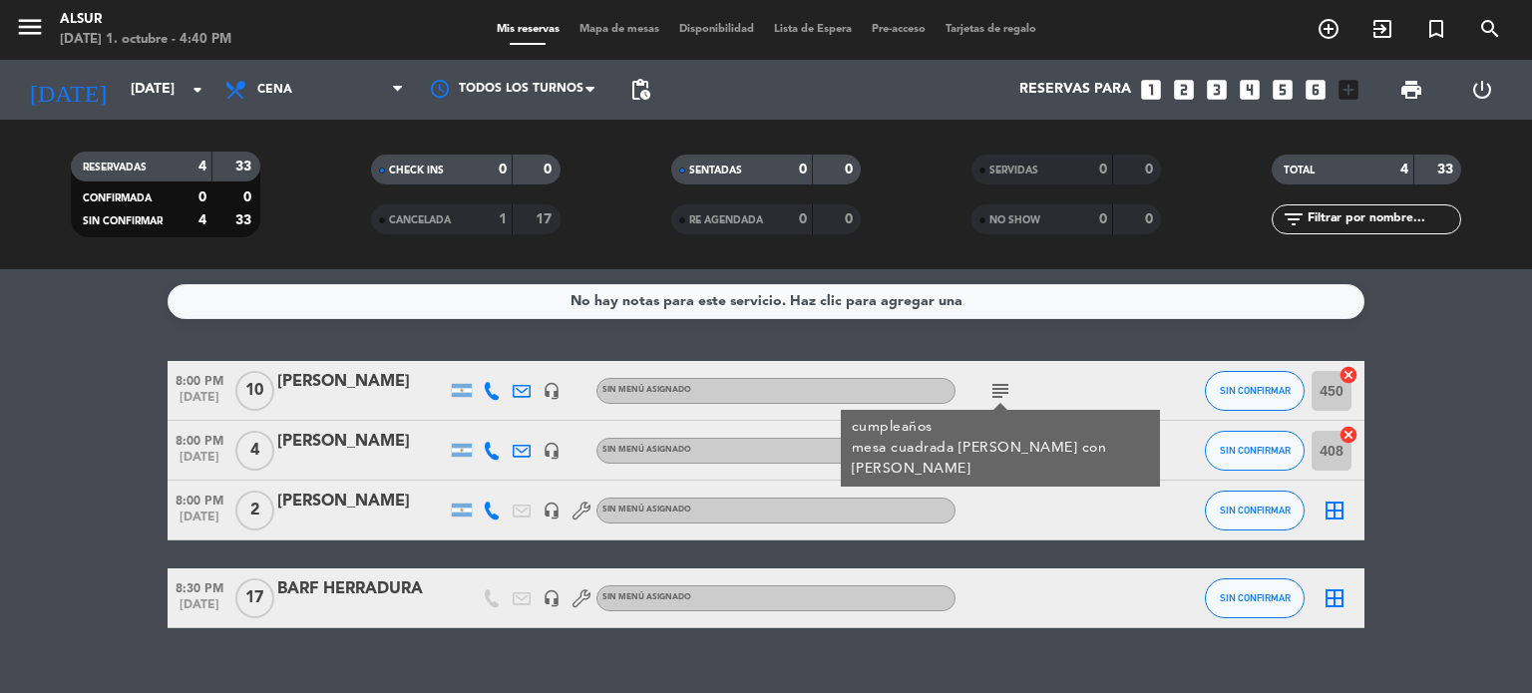
click at [72, 362] on bookings-row "8:00 PM [DATE] [PERSON_NAME] headset_mic Sin menú asignado subject cumpleaños m…" at bounding box center [766, 494] width 1532 height 267
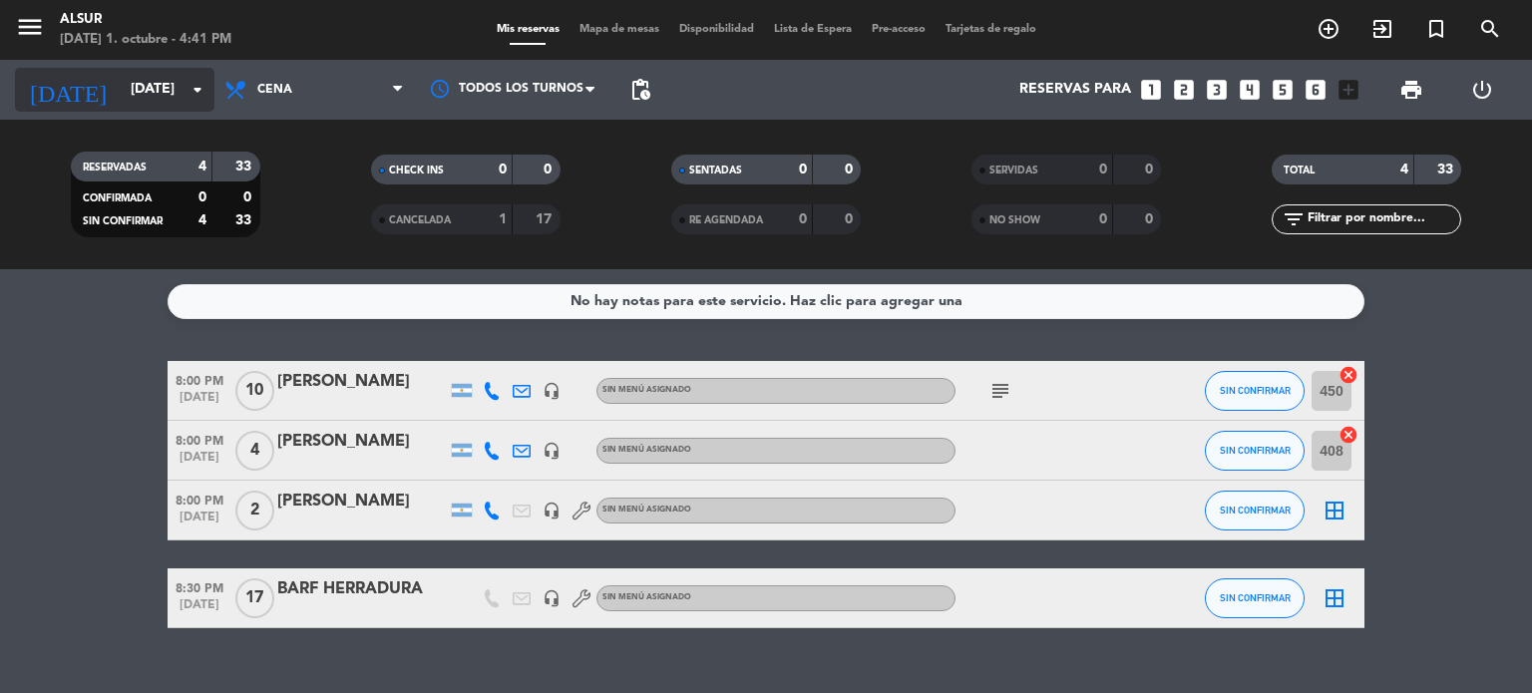
click at [150, 92] on input "[DATE]" at bounding box center [216, 90] width 190 height 36
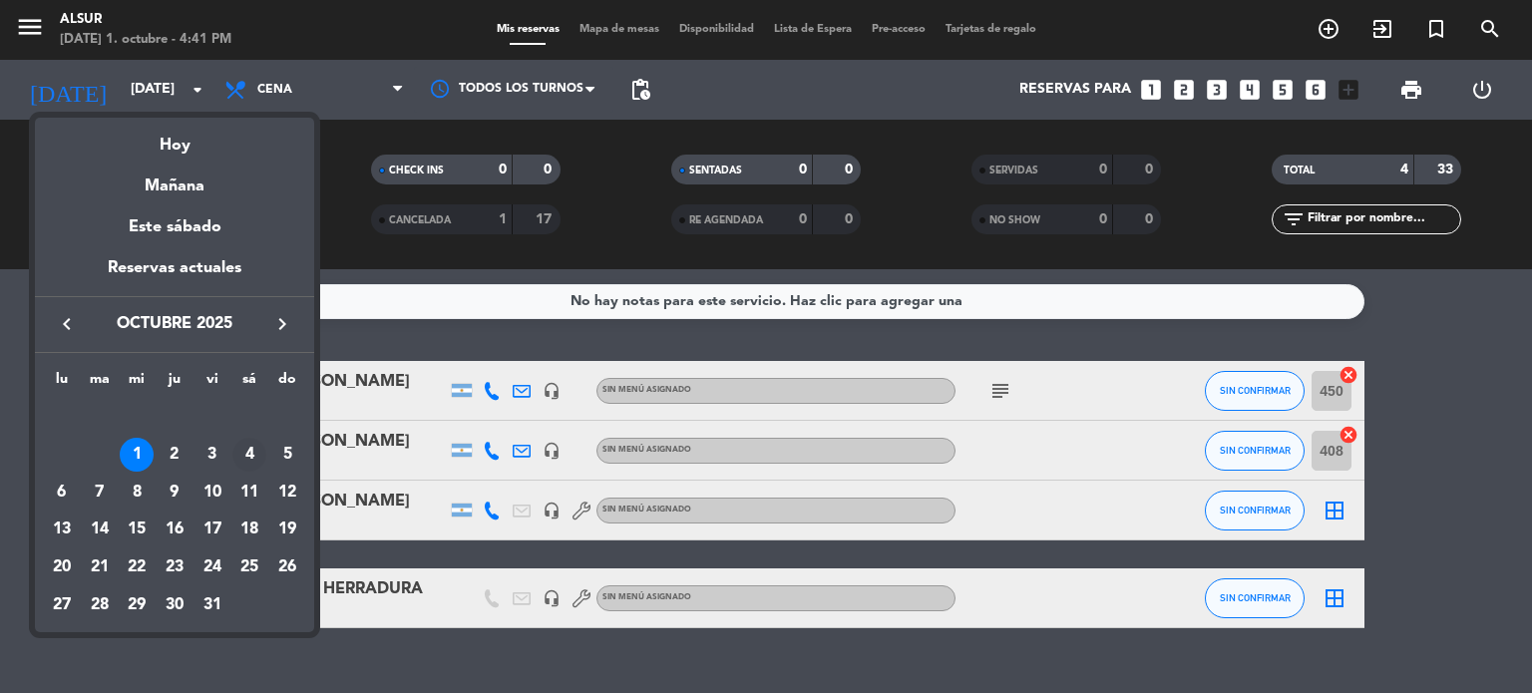
click at [251, 448] on div "4" at bounding box center [249, 455] width 34 height 34
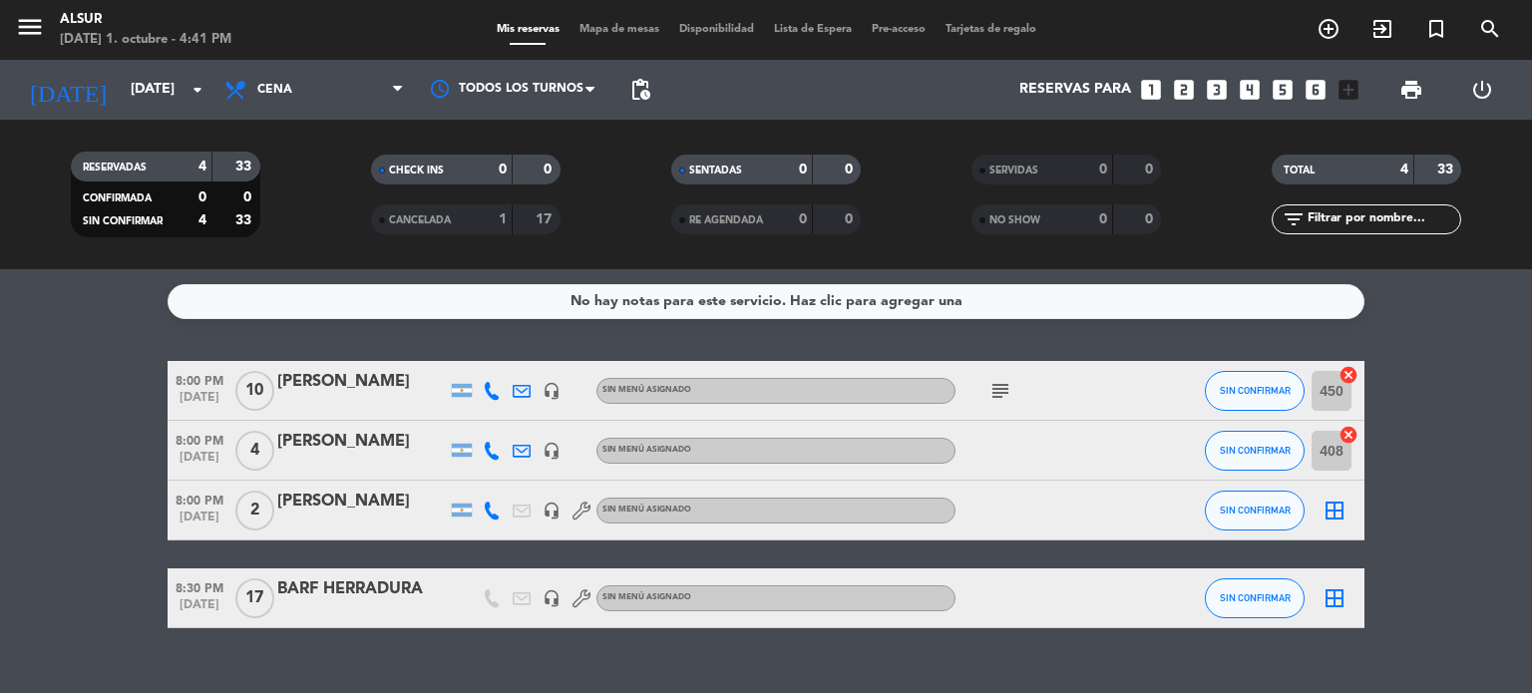
type input "[DATE]"
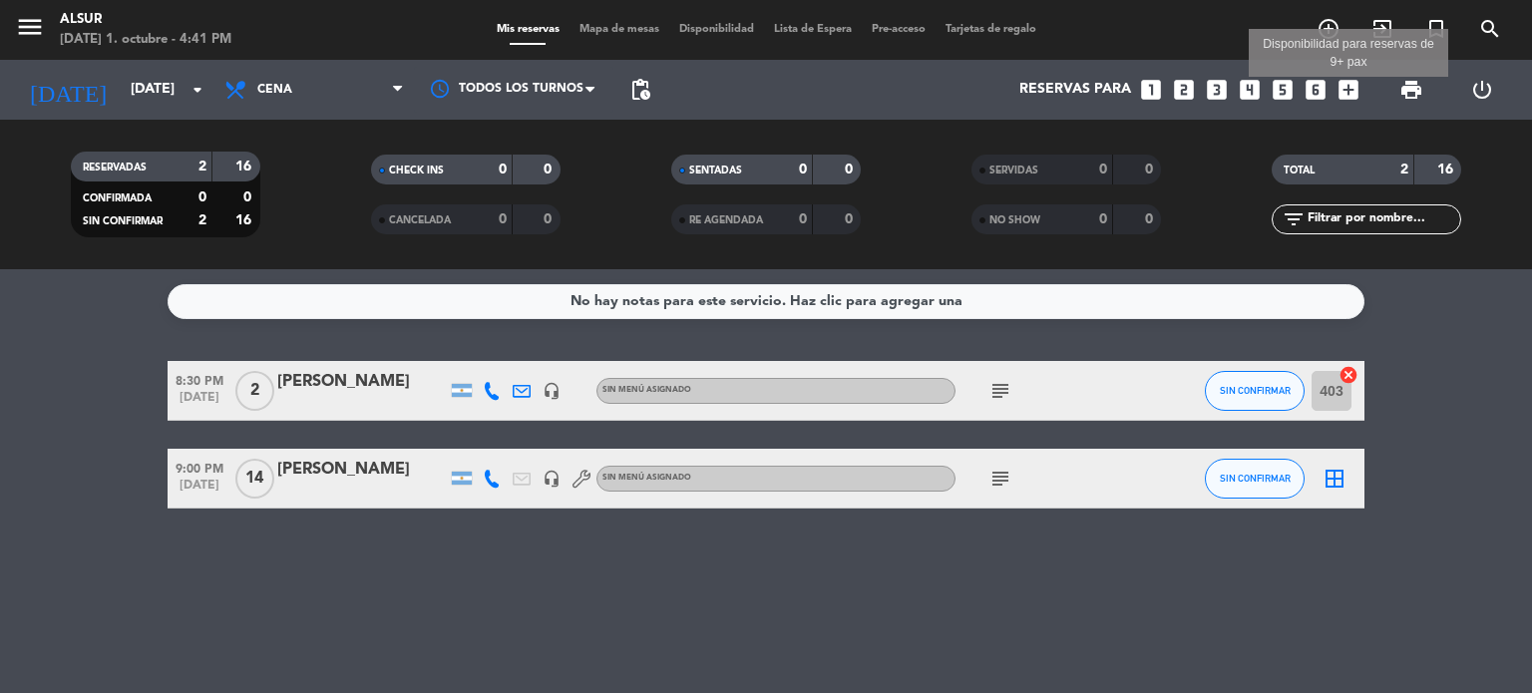
click at [1353, 85] on icon "add_box" at bounding box center [1349, 90] width 26 height 26
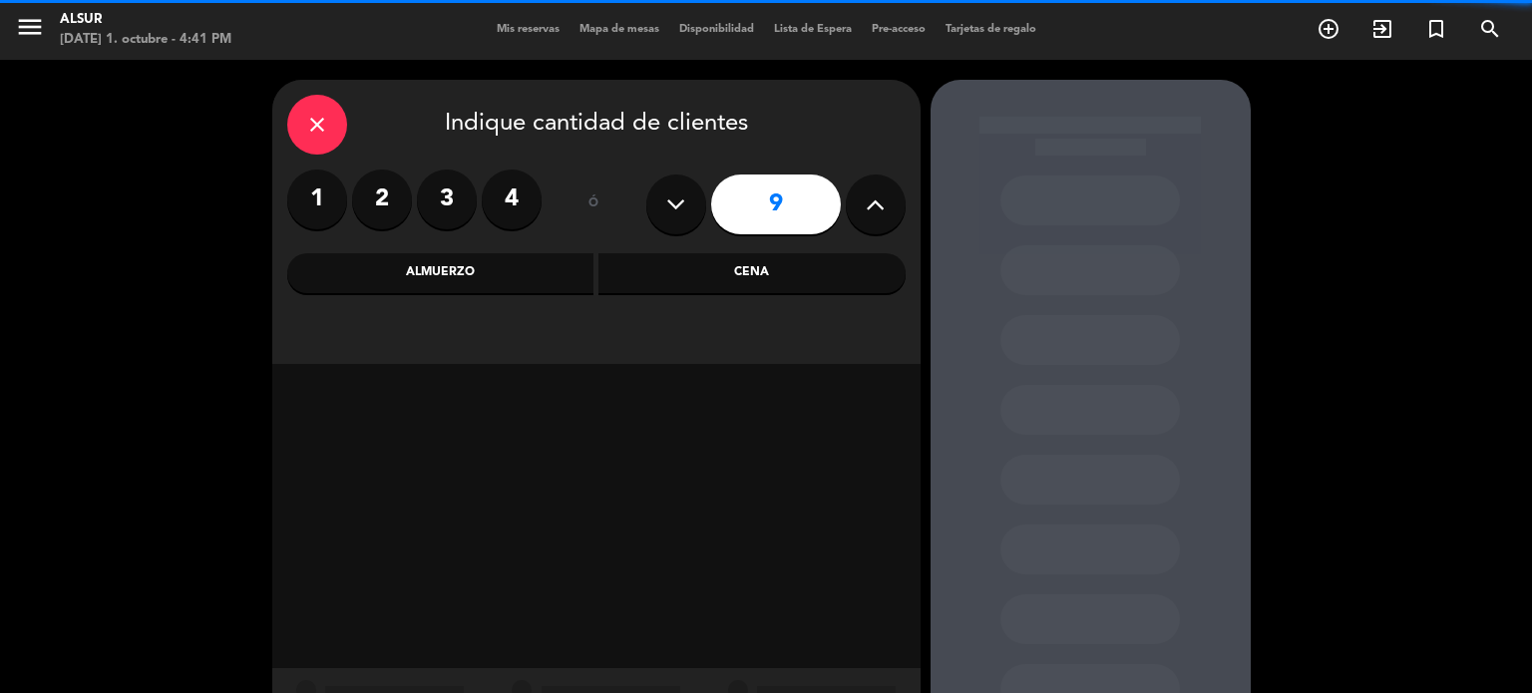
click at [886, 213] on button at bounding box center [876, 205] width 60 height 60
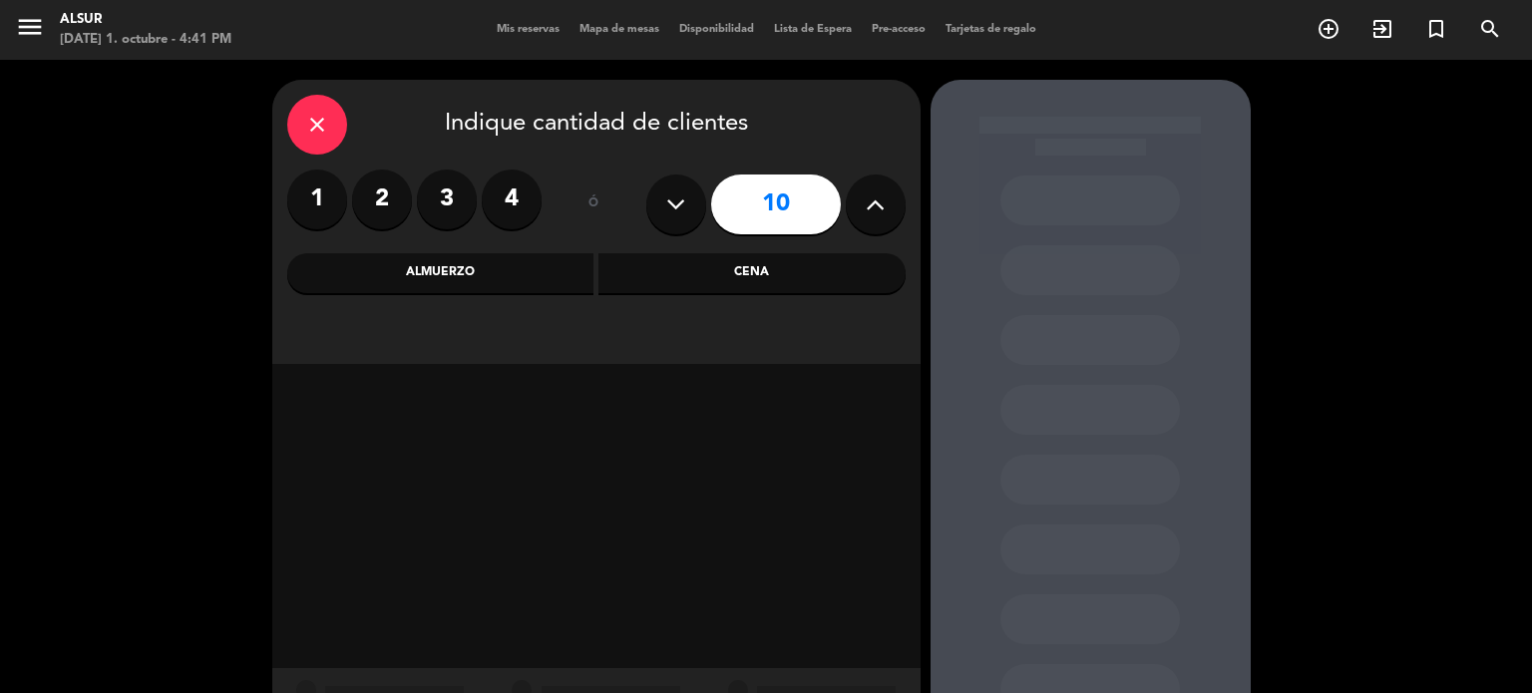
click at [886, 213] on button at bounding box center [876, 205] width 60 height 60
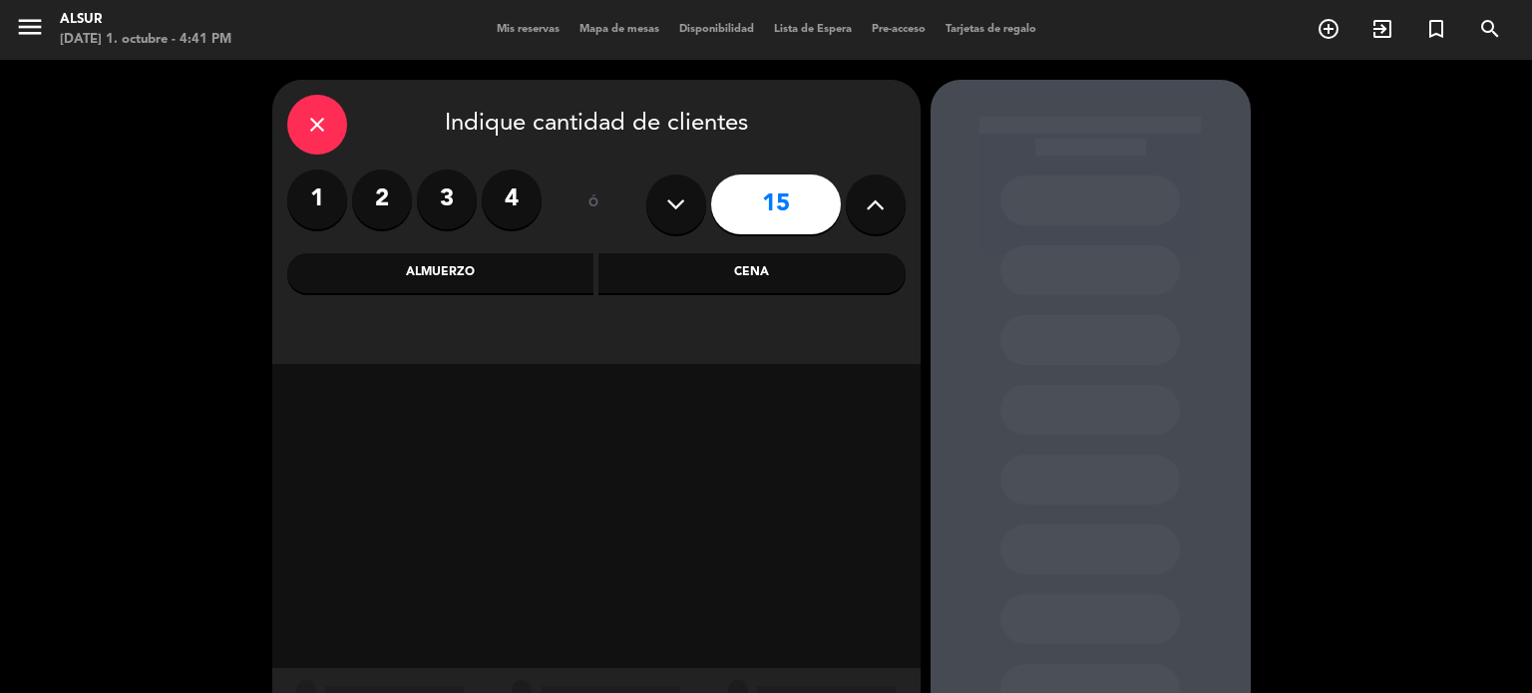
click at [886, 213] on button at bounding box center [876, 205] width 60 height 60
type input "18"
click at [770, 265] on div "Cena" at bounding box center [752, 273] width 307 height 40
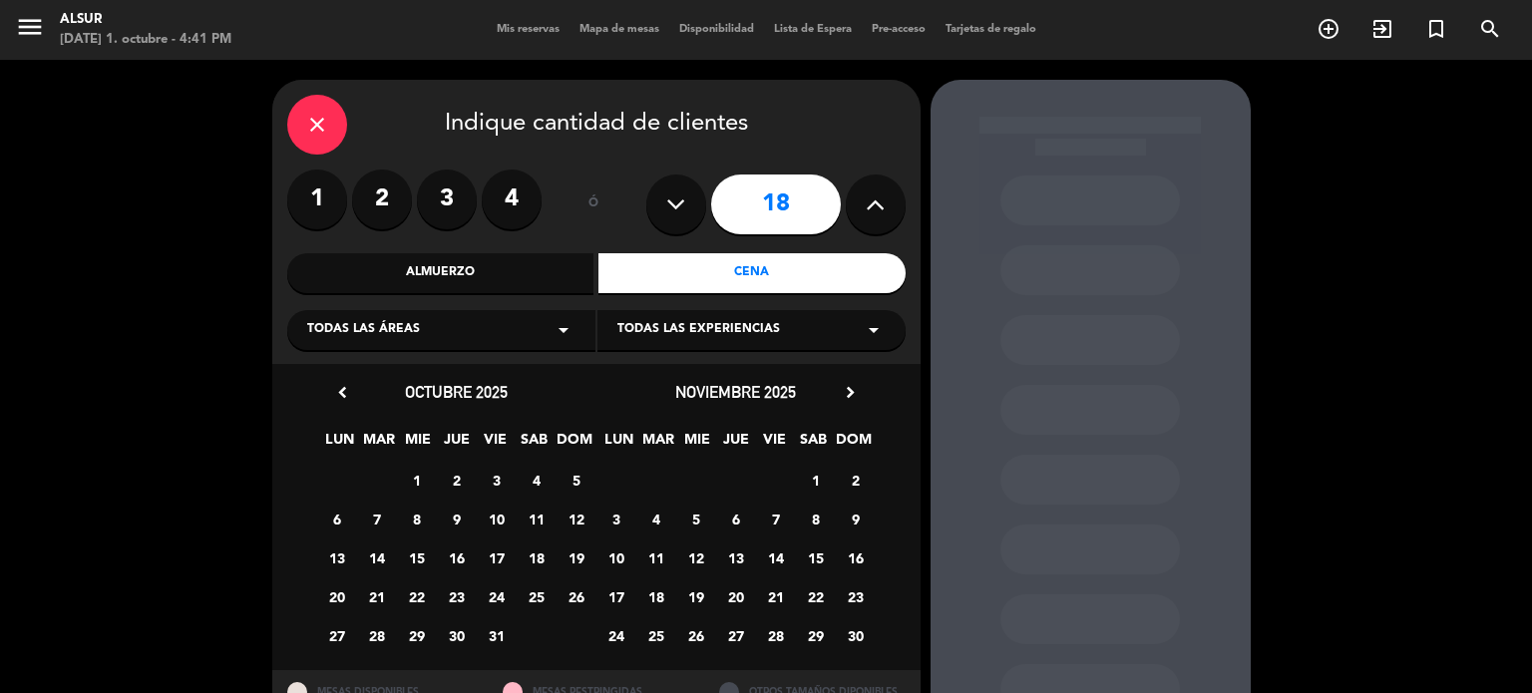
click at [529, 482] on span "4" at bounding box center [536, 480] width 33 height 33
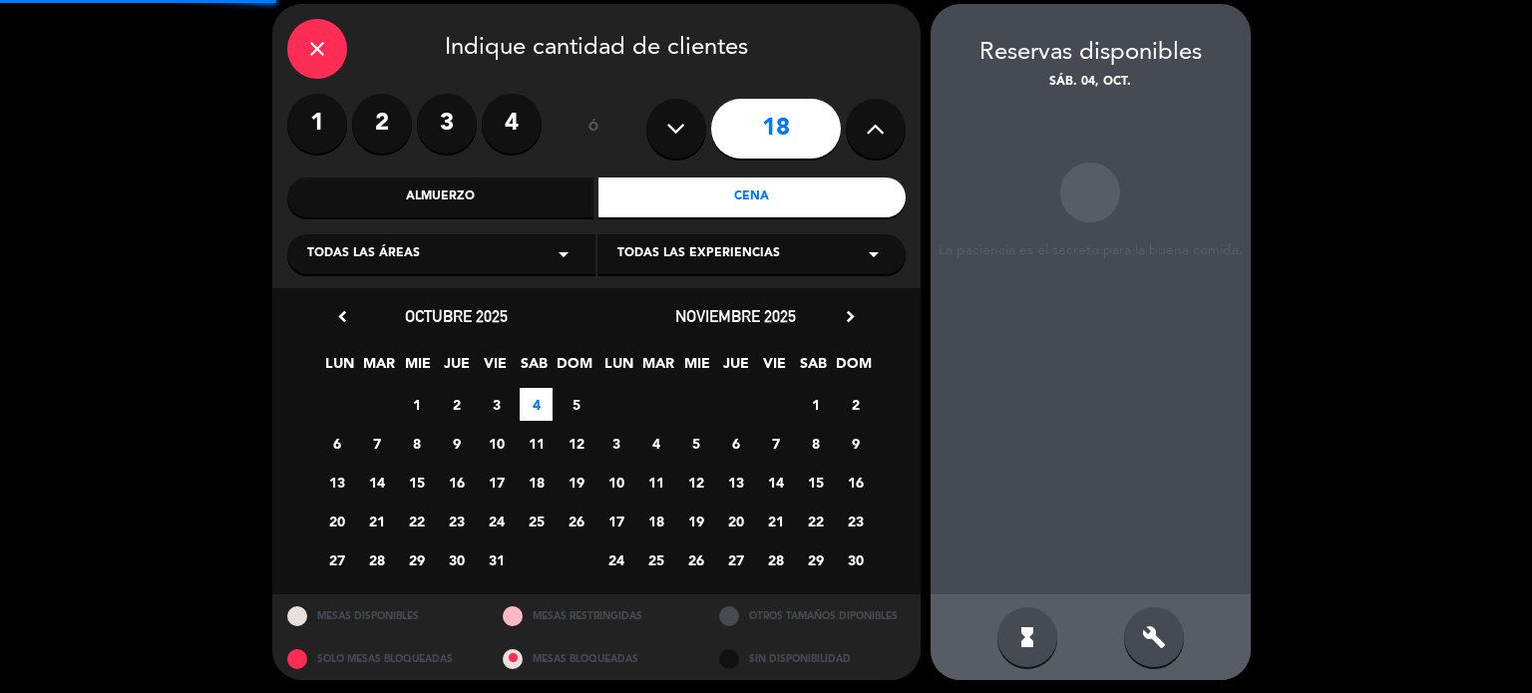
scroll to position [80, 0]
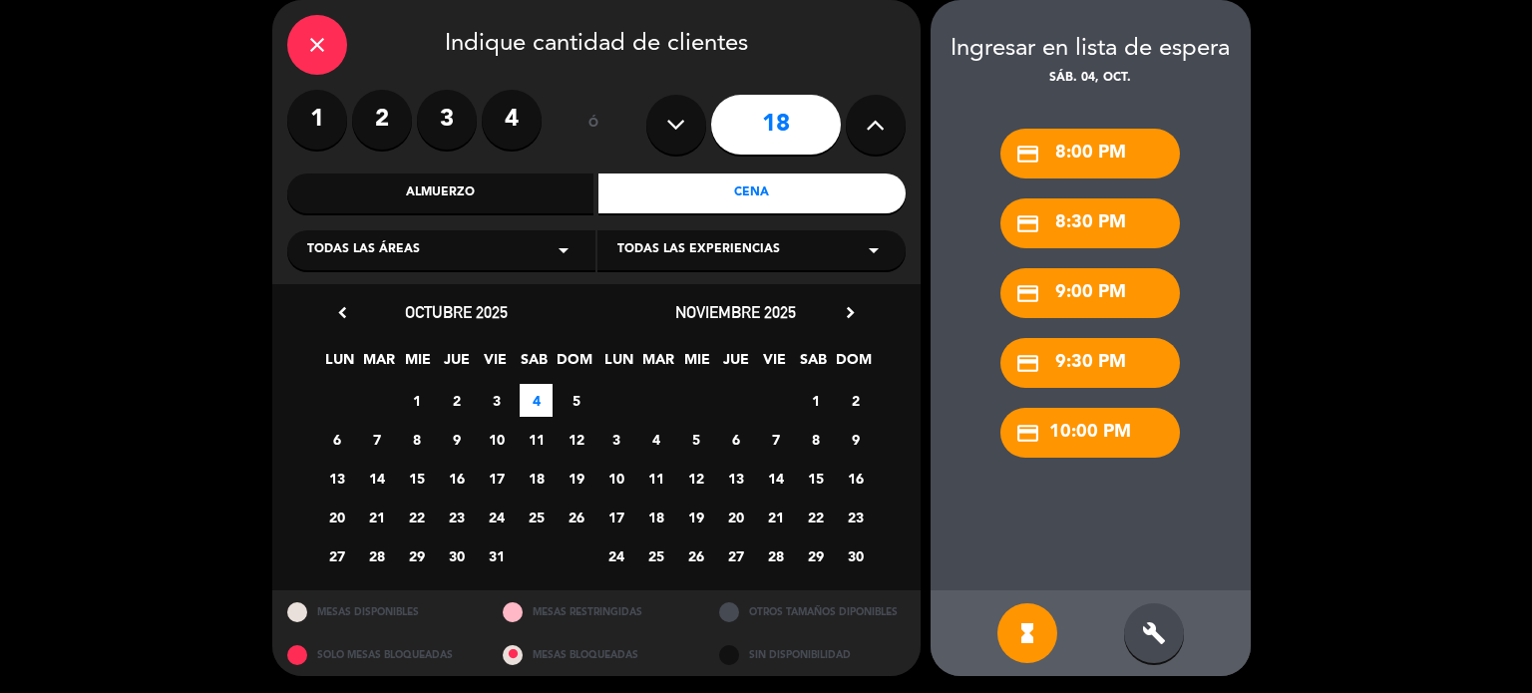
click at [1142, 634] on icon "build" at bounding box center [1154, 634] width 24 height 24
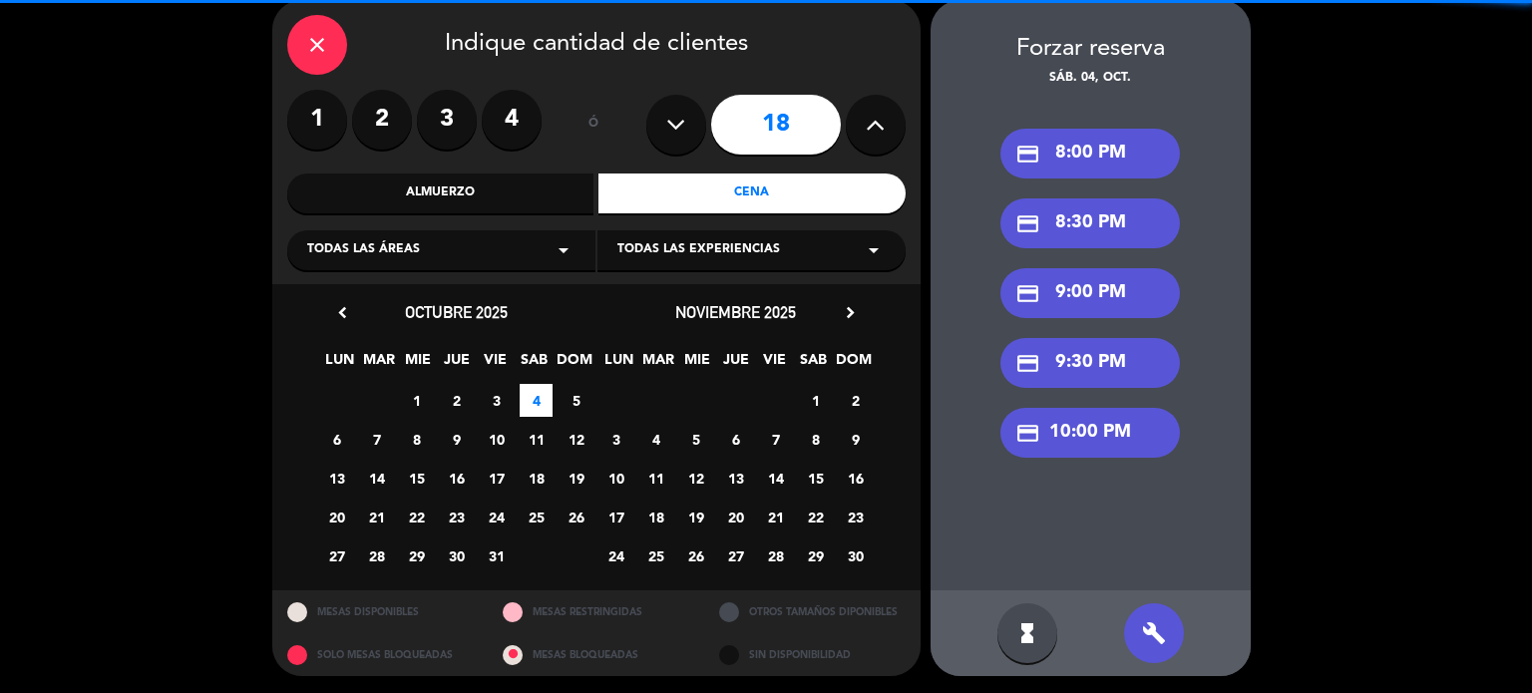
click at [1100, 293] on div "credit_card 9:00 PM" at bounding box center [1091, 293] width 180 height 50
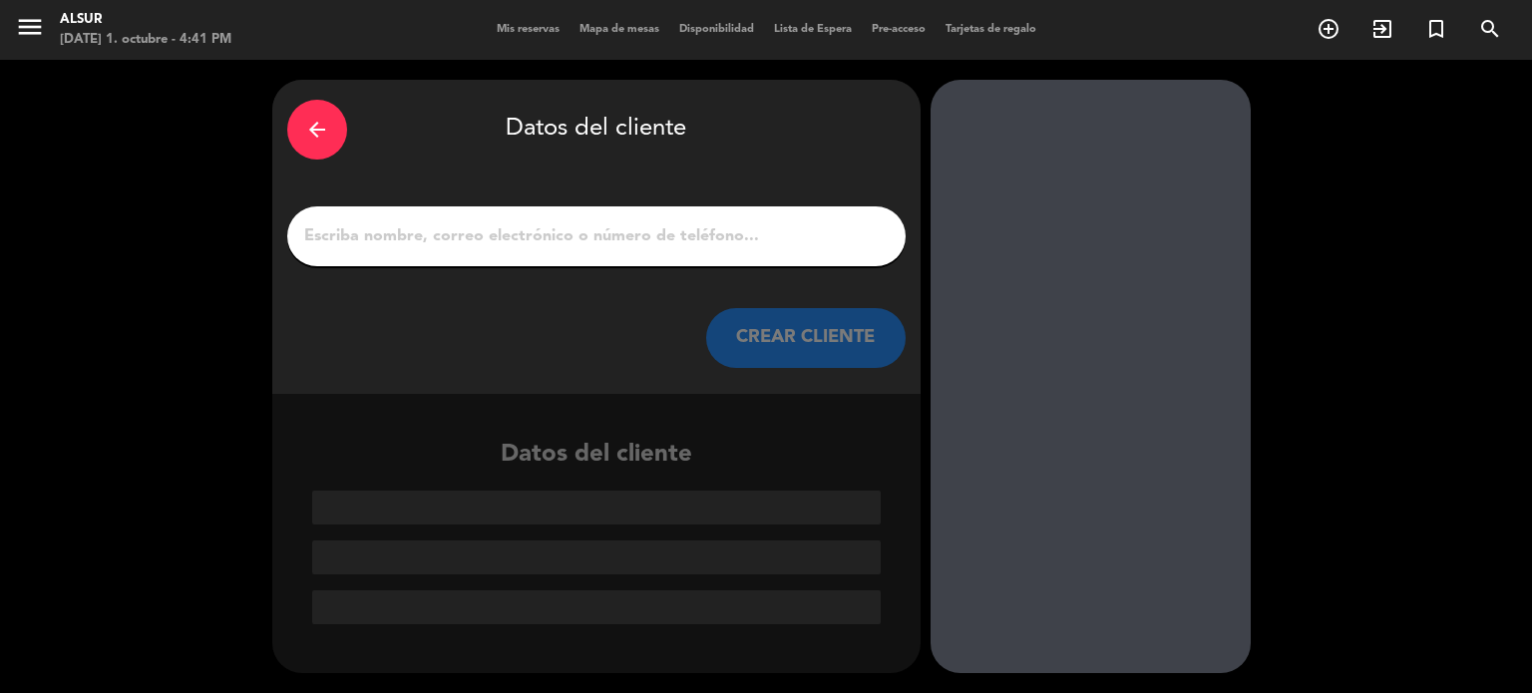
click at [613, 225] on input "1" at bounding box center [596, 236] width 589 height 28
paste input "[PERSON_NAME]"
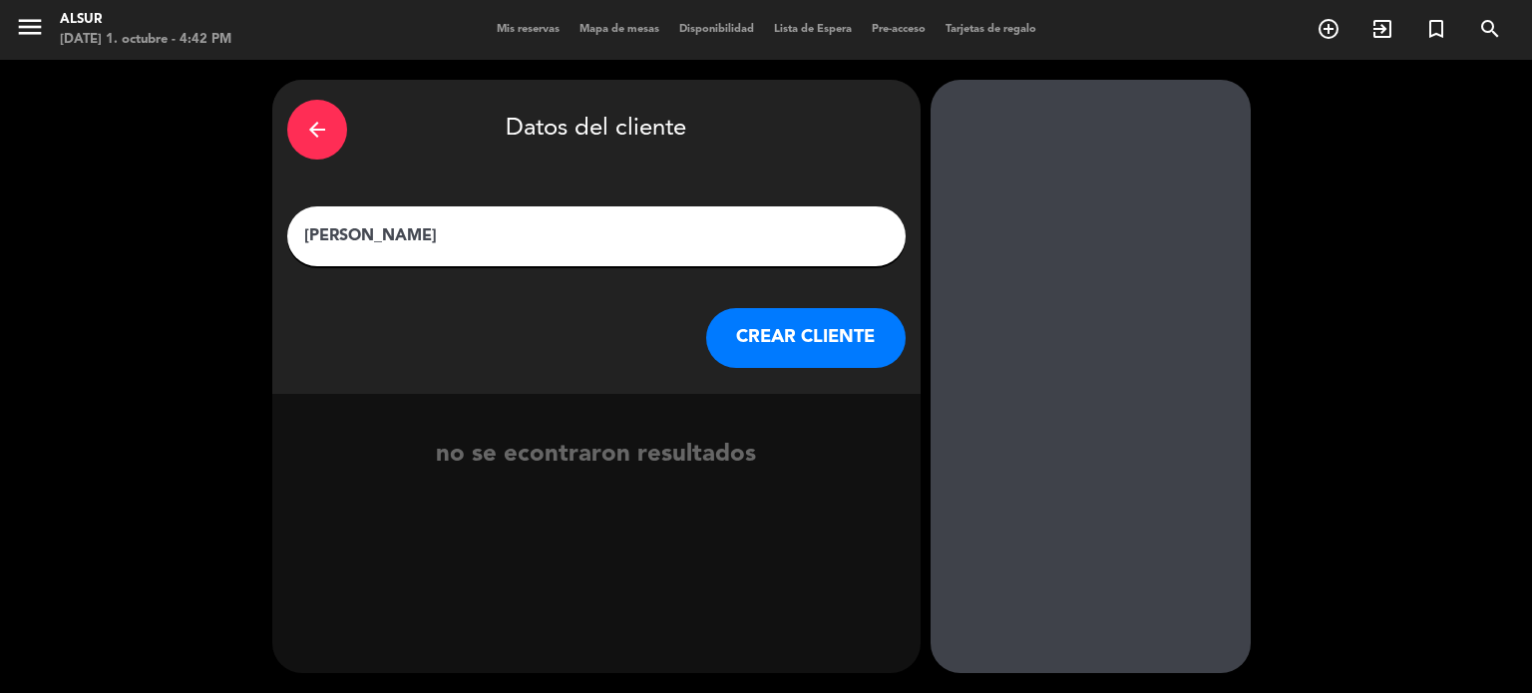
type input "[PERSON_NAME]"
click at [798, 326] on button "CREAR CLIENTE" at bounding box center [806, 338] width 200 height 60
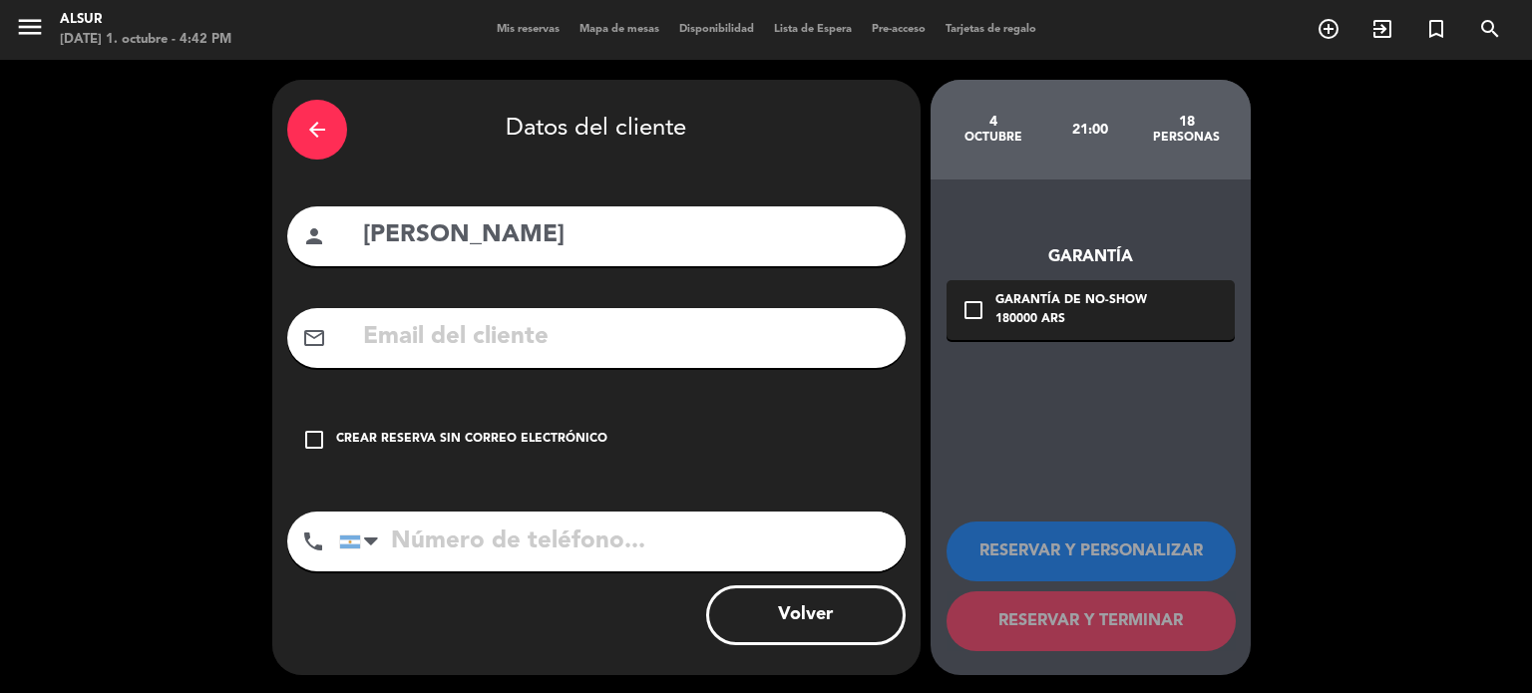
click at [531, 427] on div "check_box_outline_blank Crear reserva sin correo electrónico" at bounding box center [596, 440] width 619 height 60
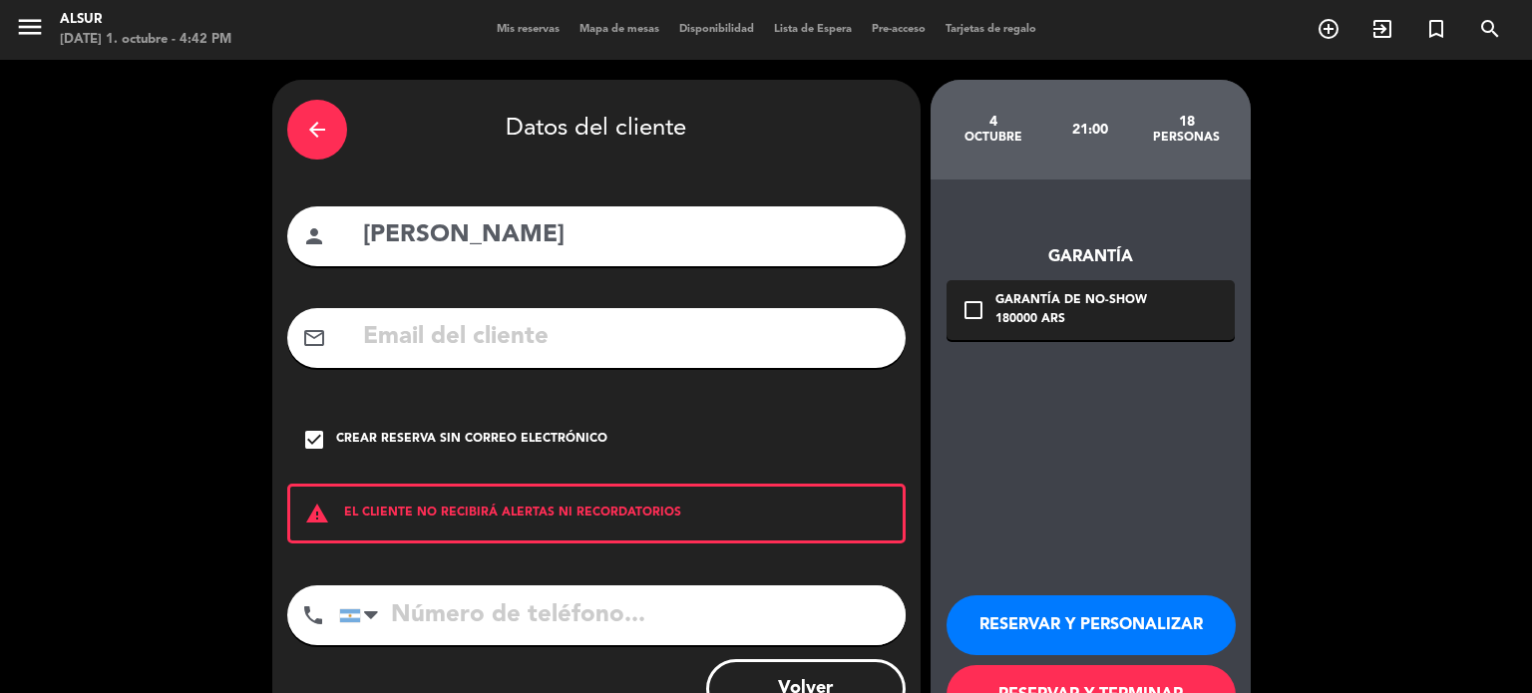
click at [1185, 638] on button "RESERVAR Y PERSONALIZAR" at bounding box center [1091, 626] width 289 height 60
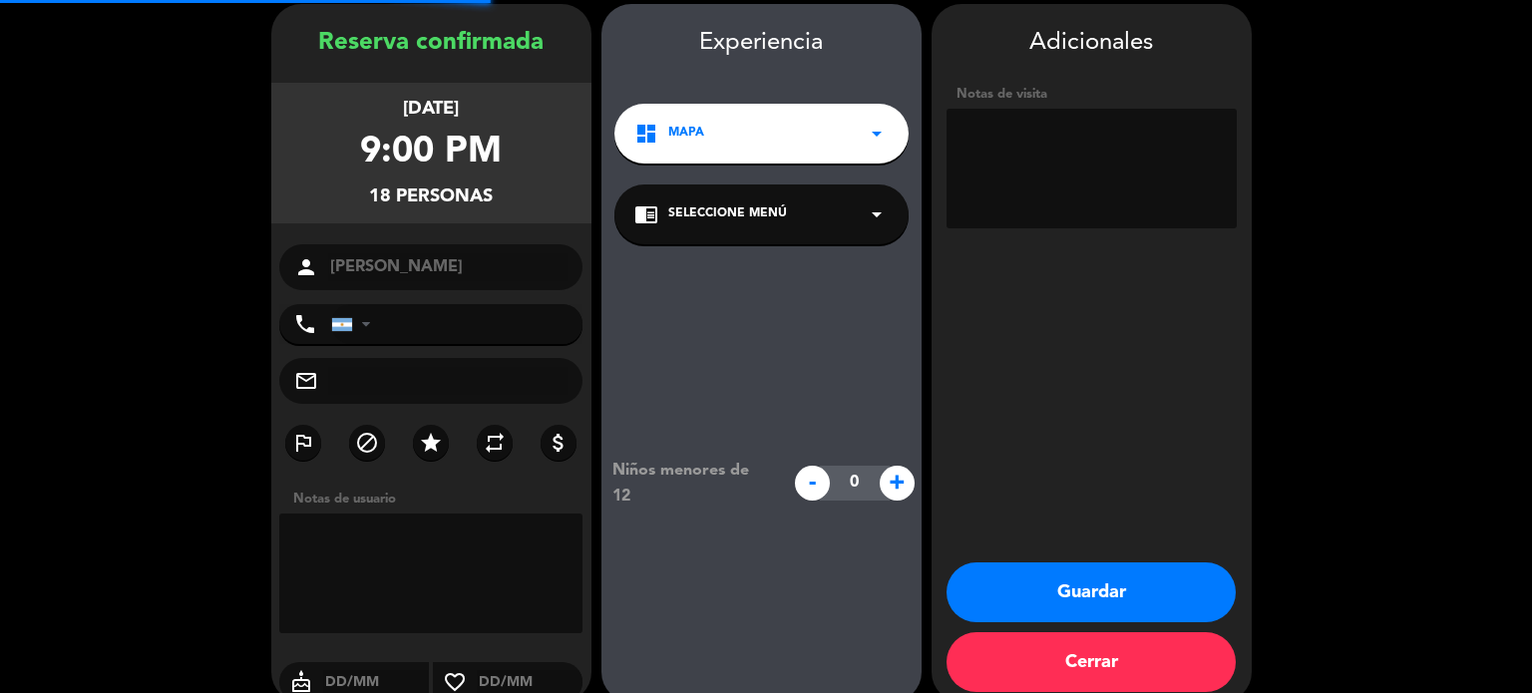
scroll to position [80, 0]
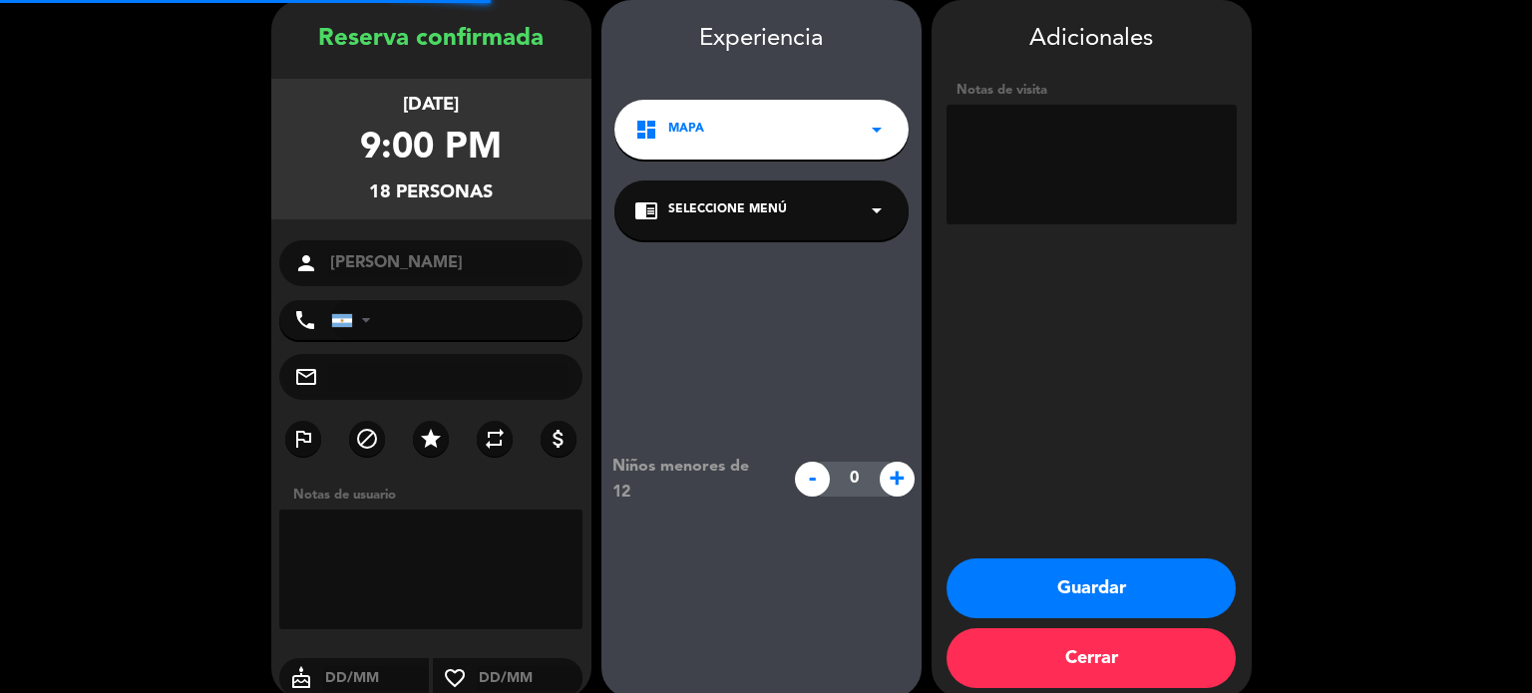
click at [1016, 195] on textarea at bounding box center [1092, 165] width 290 height 120
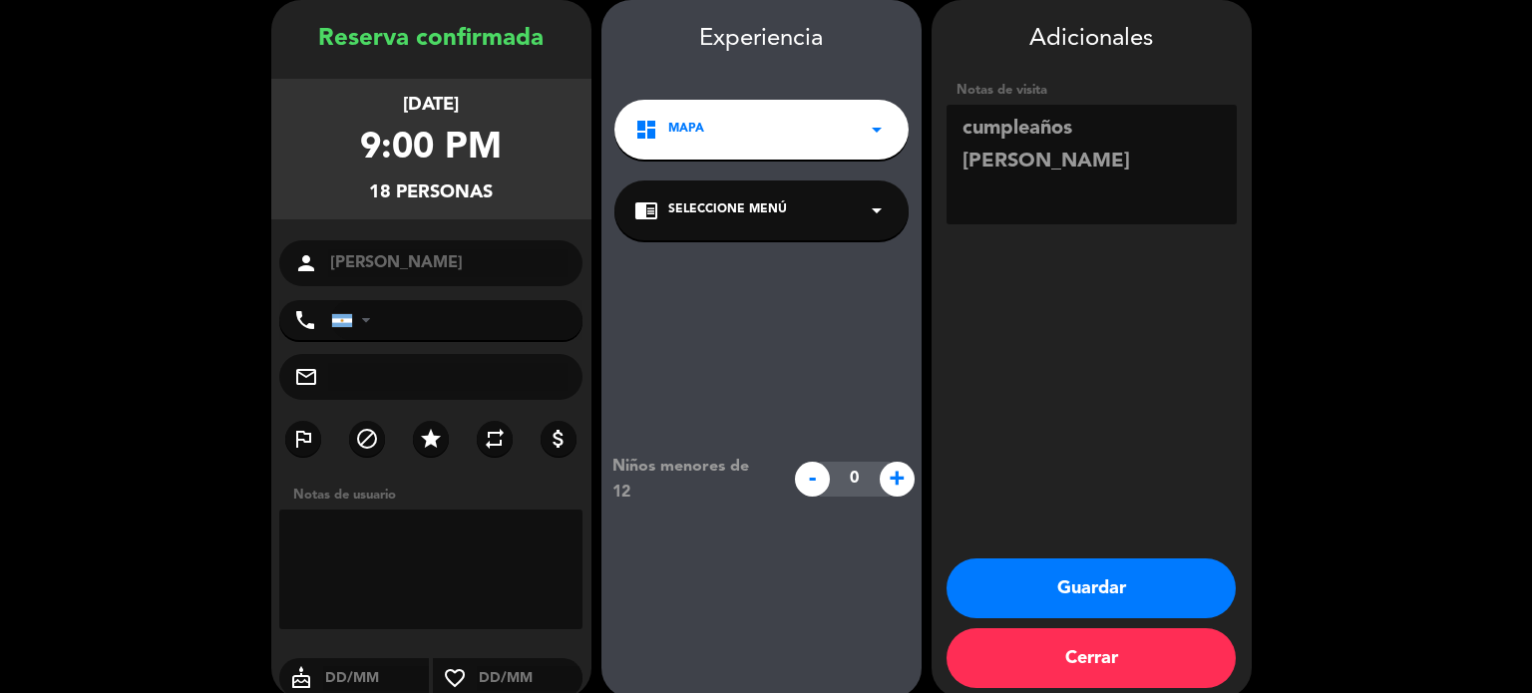
paste textarea "[PERSON_NAME]."
type textarea "cumpleaños de [PERSON_NAME]. Compraron paquete gourmet"
click at [1086, 572] on button "Guardar" at bounding box center [1091, 589] width 289 height 60
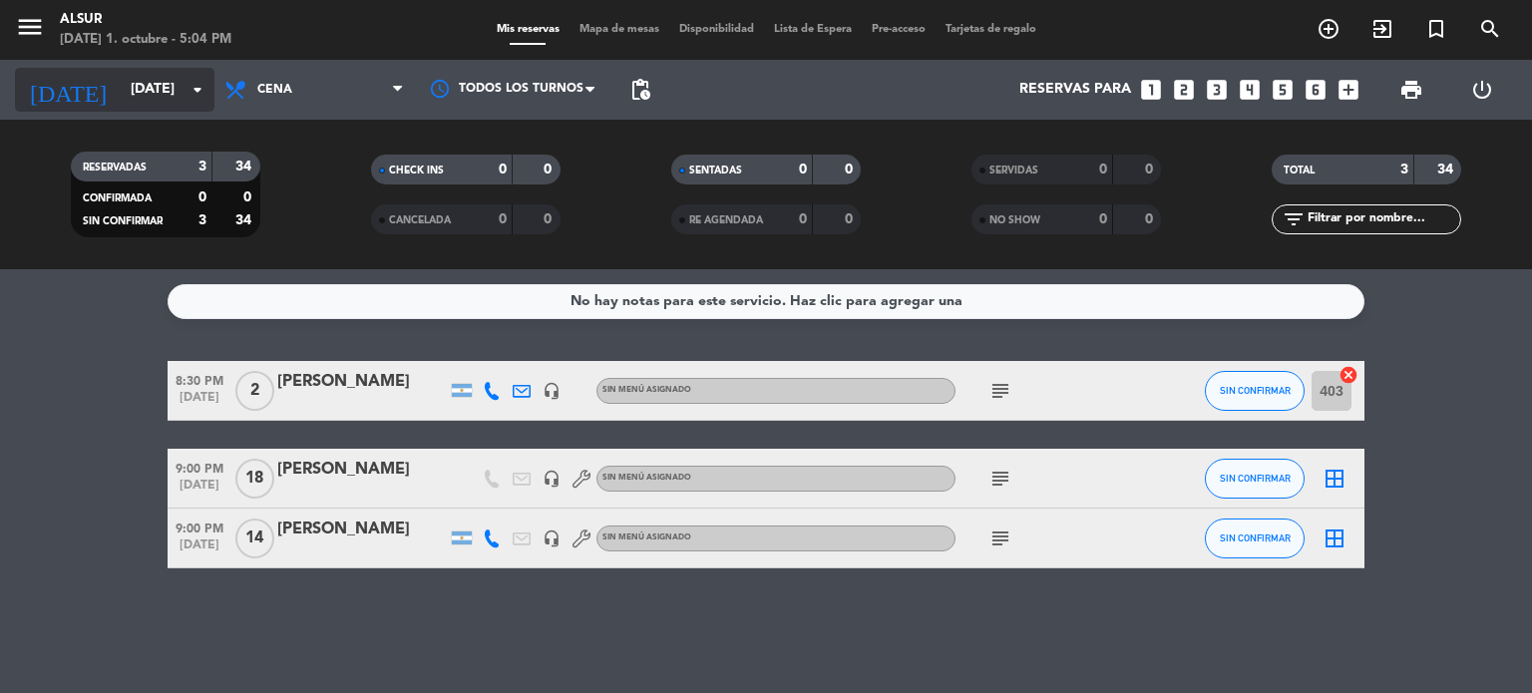
click at [154, 97] on input "[DATE]" at bounding box center [216, 90] width 190 height 36
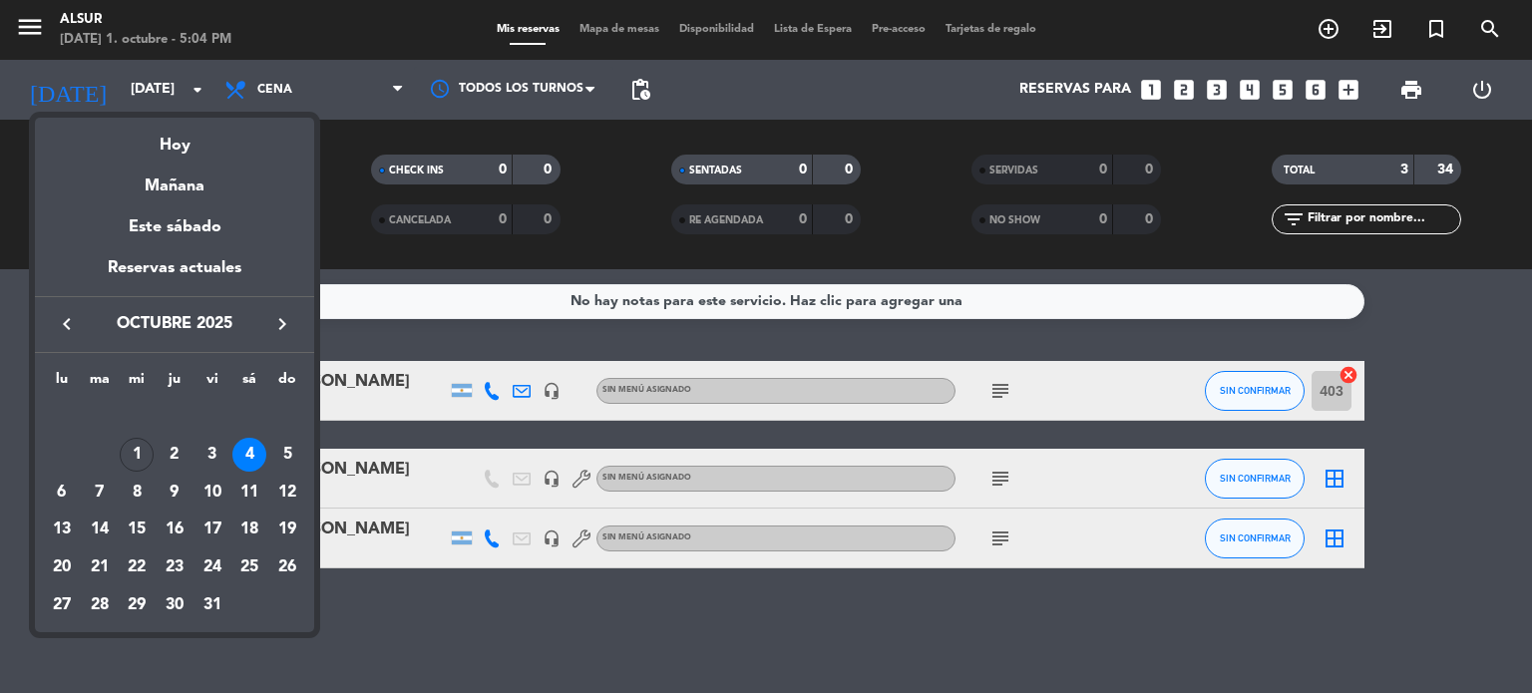
click at [1213, 91] on div at bounding box center [766, 346] width 1532 height 693
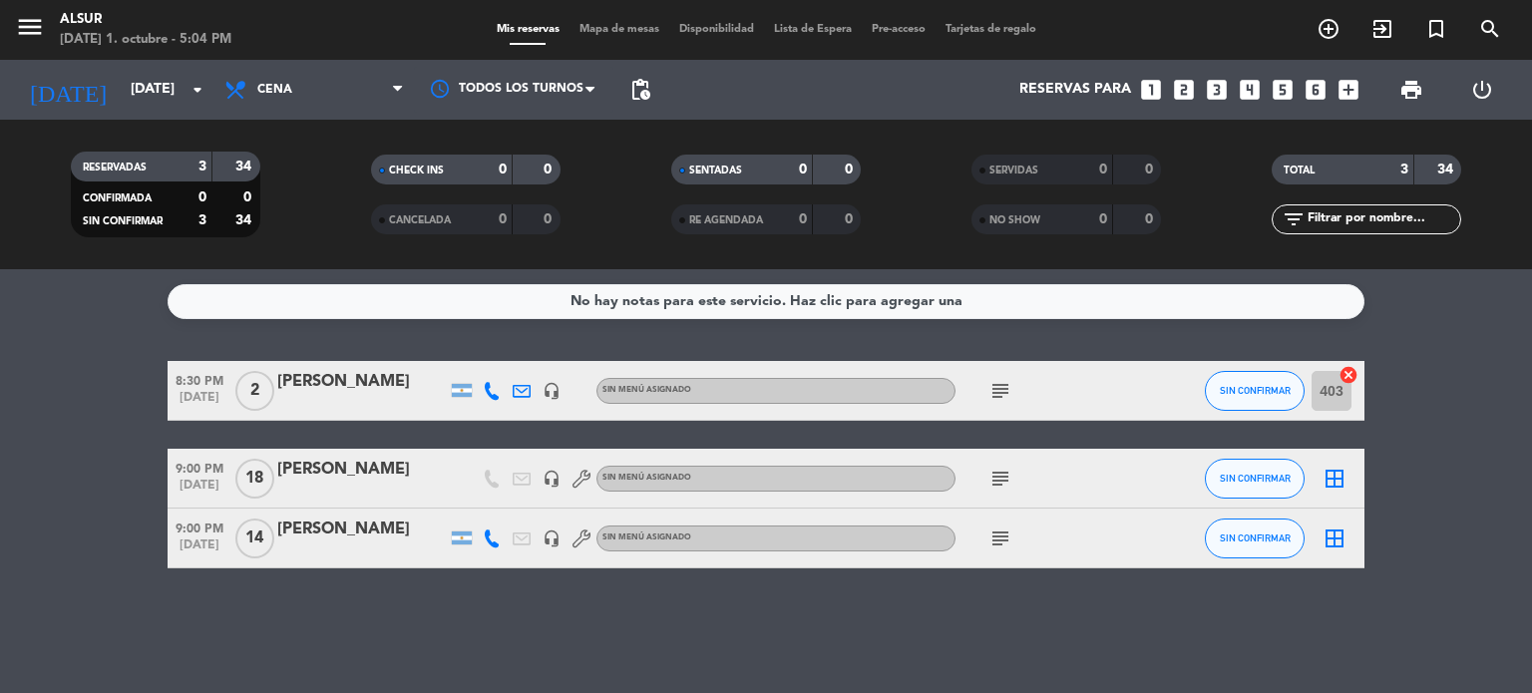
click at [1213, 91] on icon "looks_3" at bounding box center [1217, 90] width 26 height 26
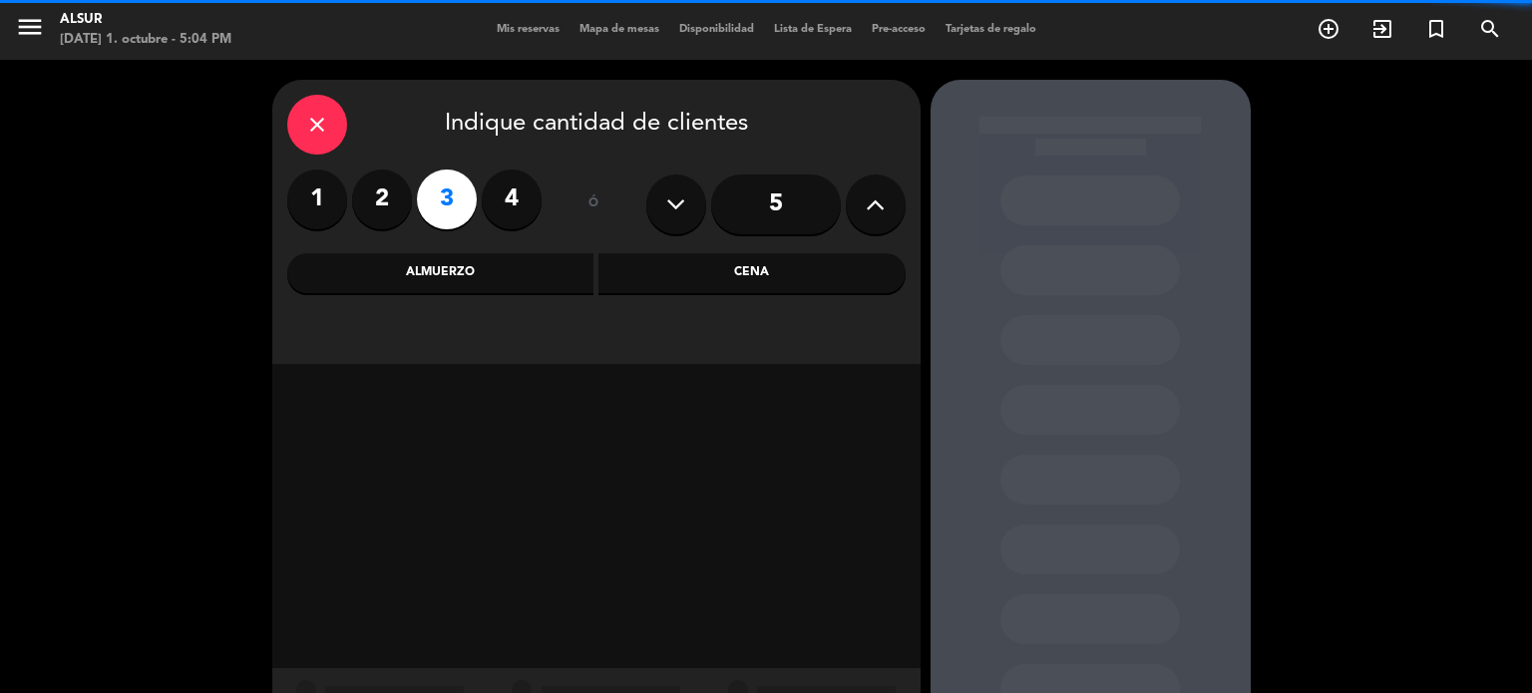
click at [720, 270] on div "Cena" at bounding box center [752, 273] width 307 height 40
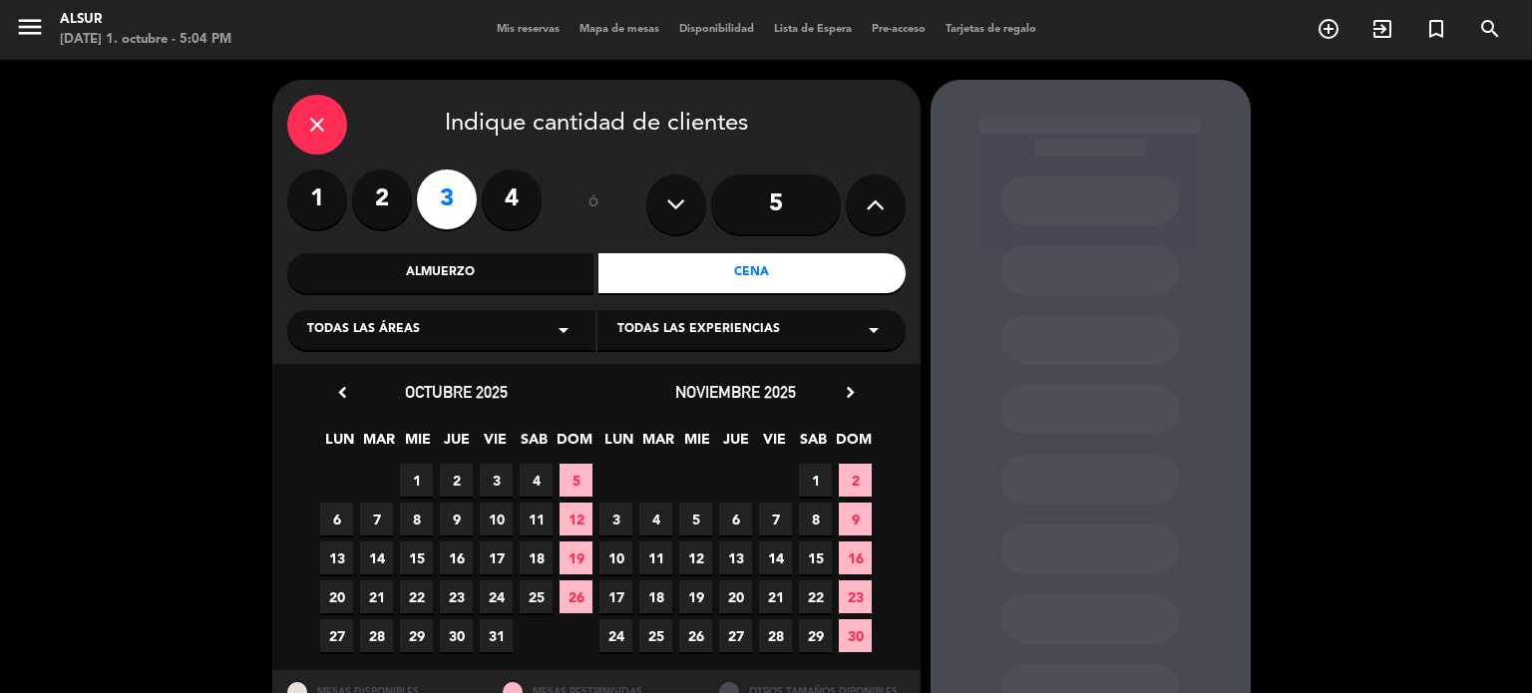
drag, startPoint x: 539, startPoint y: 475, endPoint x: 567, endPoint y: 476, distance: 28.0
click at [539, 476] on span "4" at bounding box center [536, 480] width 33 height 33
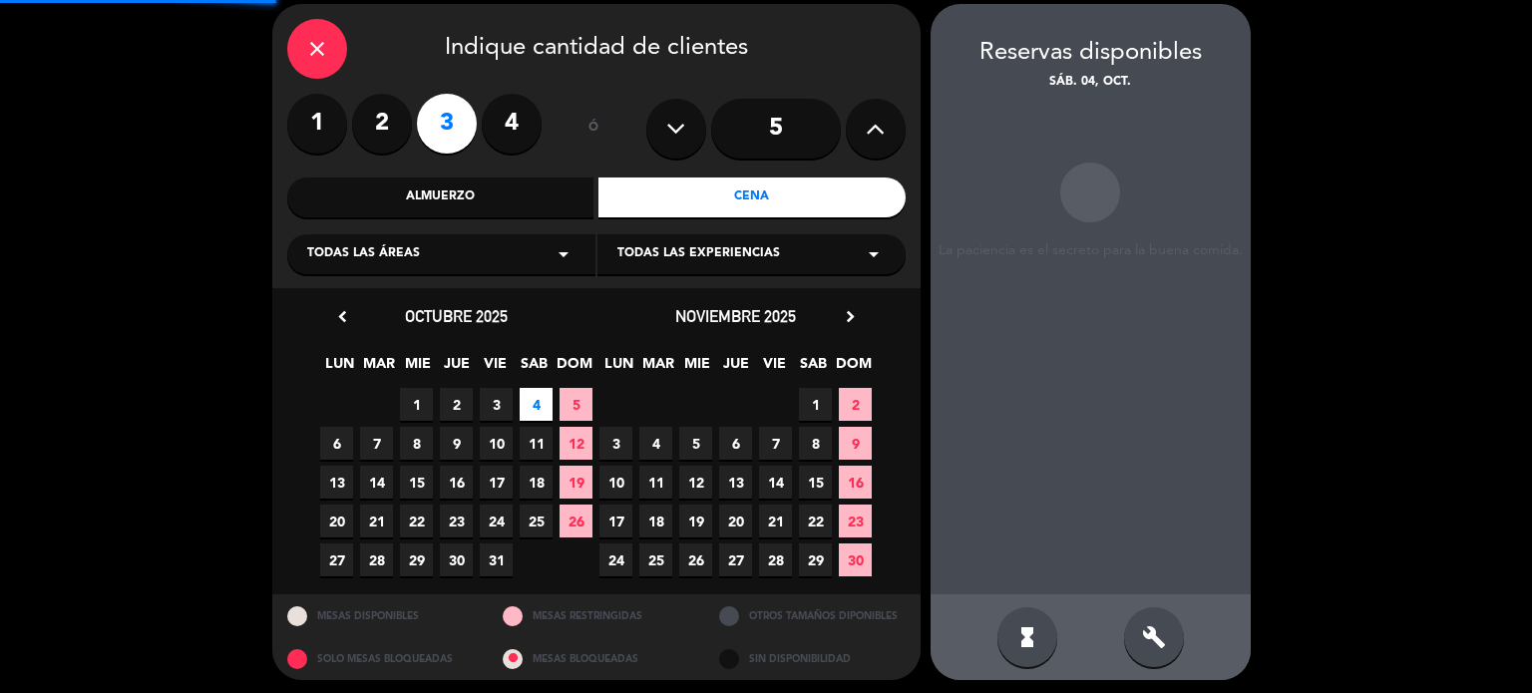
scroll to position [80, 0]
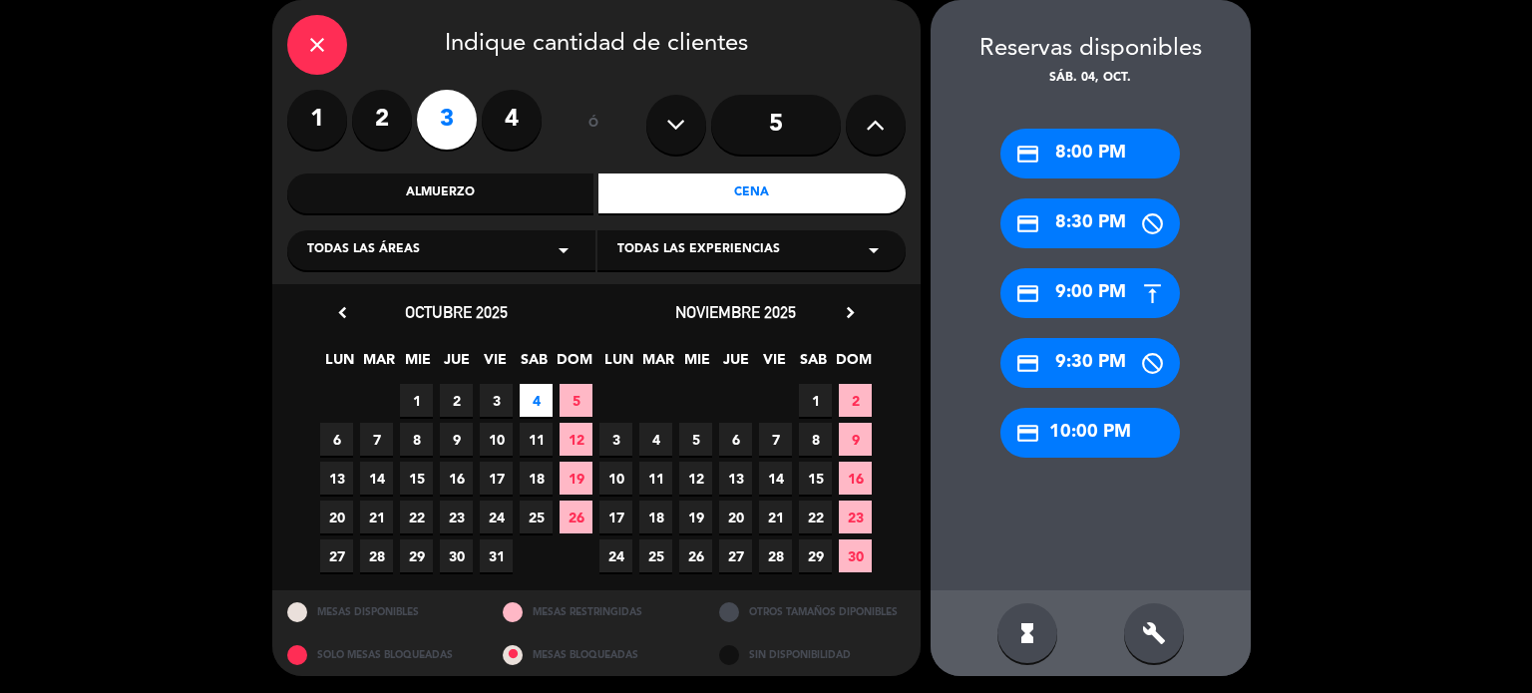
click at [1078, 426] on div "credit_card 10:00 PM" at bounding box center [1091, 433] width 180 height 50
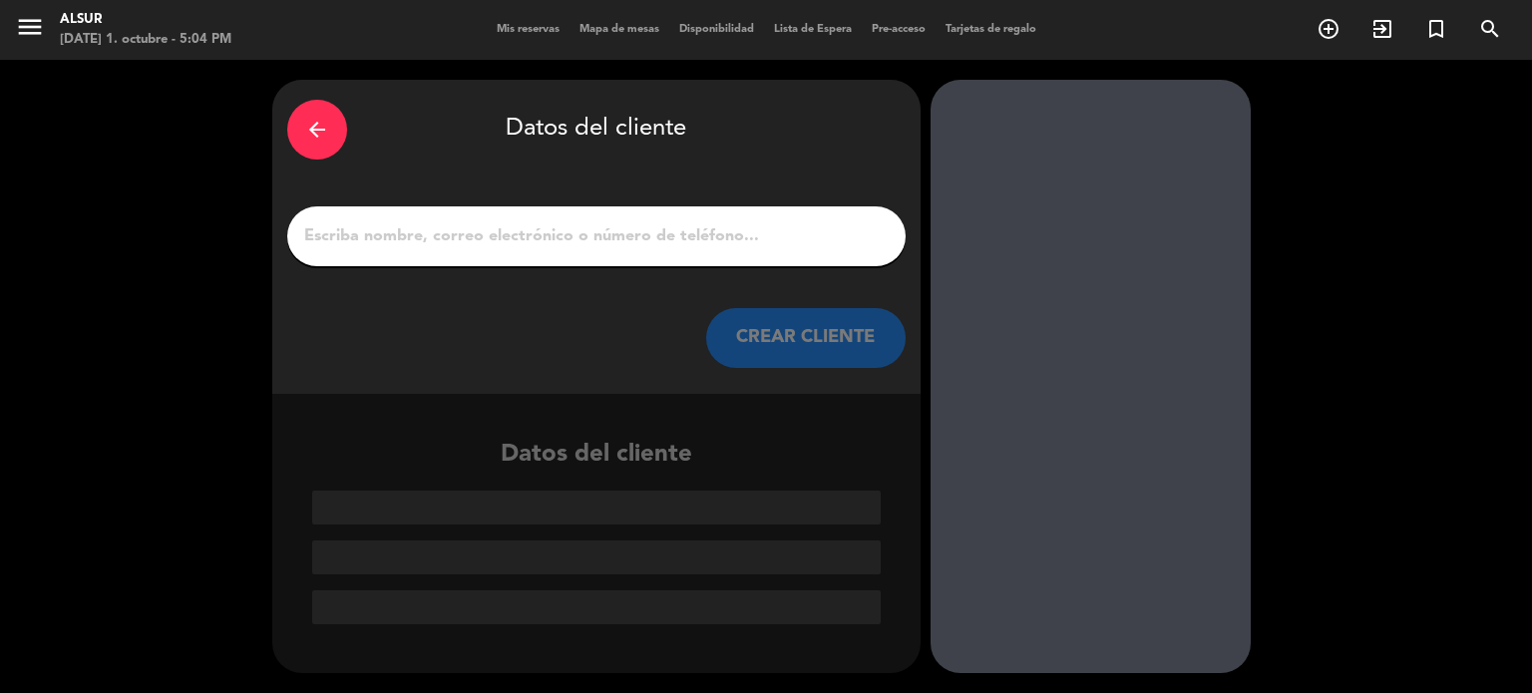
scroll to position [0, 0]
click at [666, 224] on input "1" at bounding box center [596, 236] width 589 height 28
click at [663, 234] on input "1" at bounding box center [596, 236] width 589 height 28
paste input "[PERSON_NAME] [PERSON_NAME]"
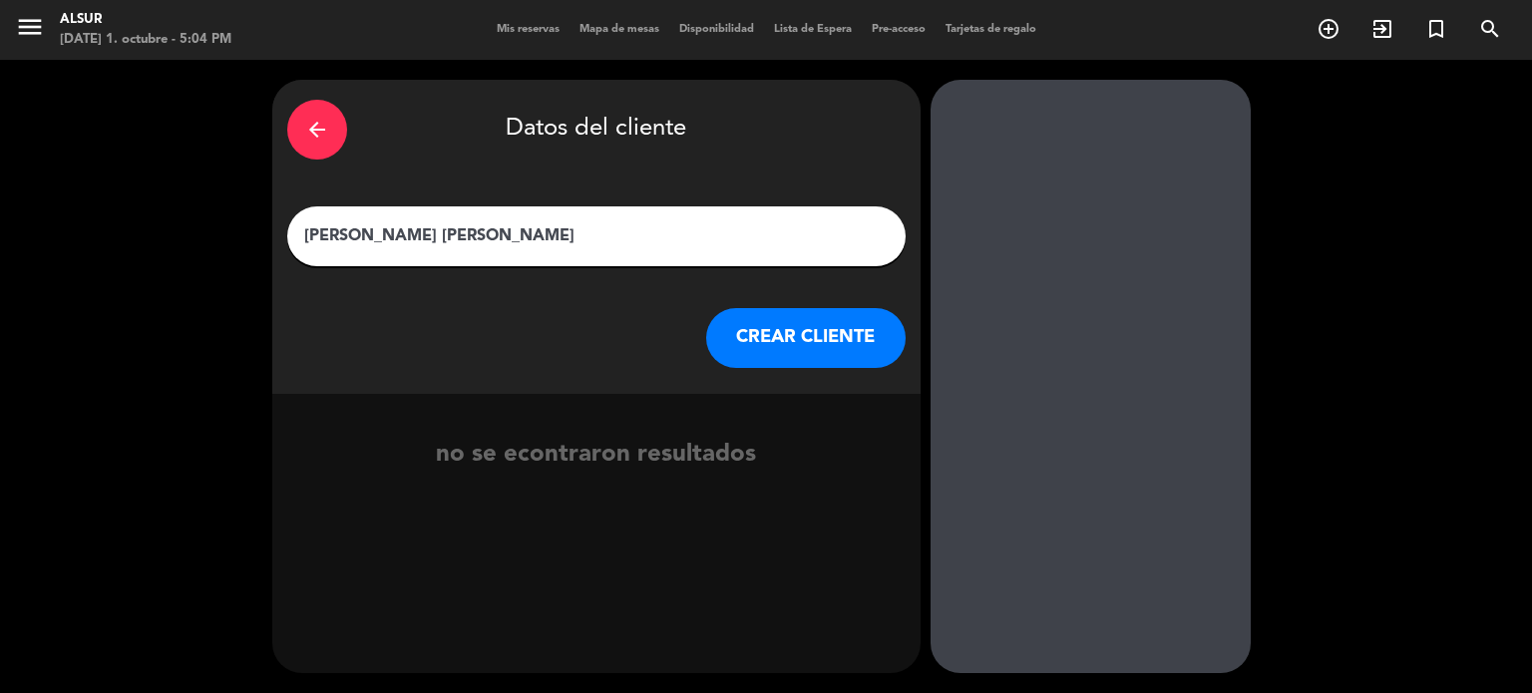
type input "[PERSON_NAME] [PERSON_NAME]"
click at [748, 344] on button "CREAR CLIENTE" at bounding box center [806, 338] width 200 height 60
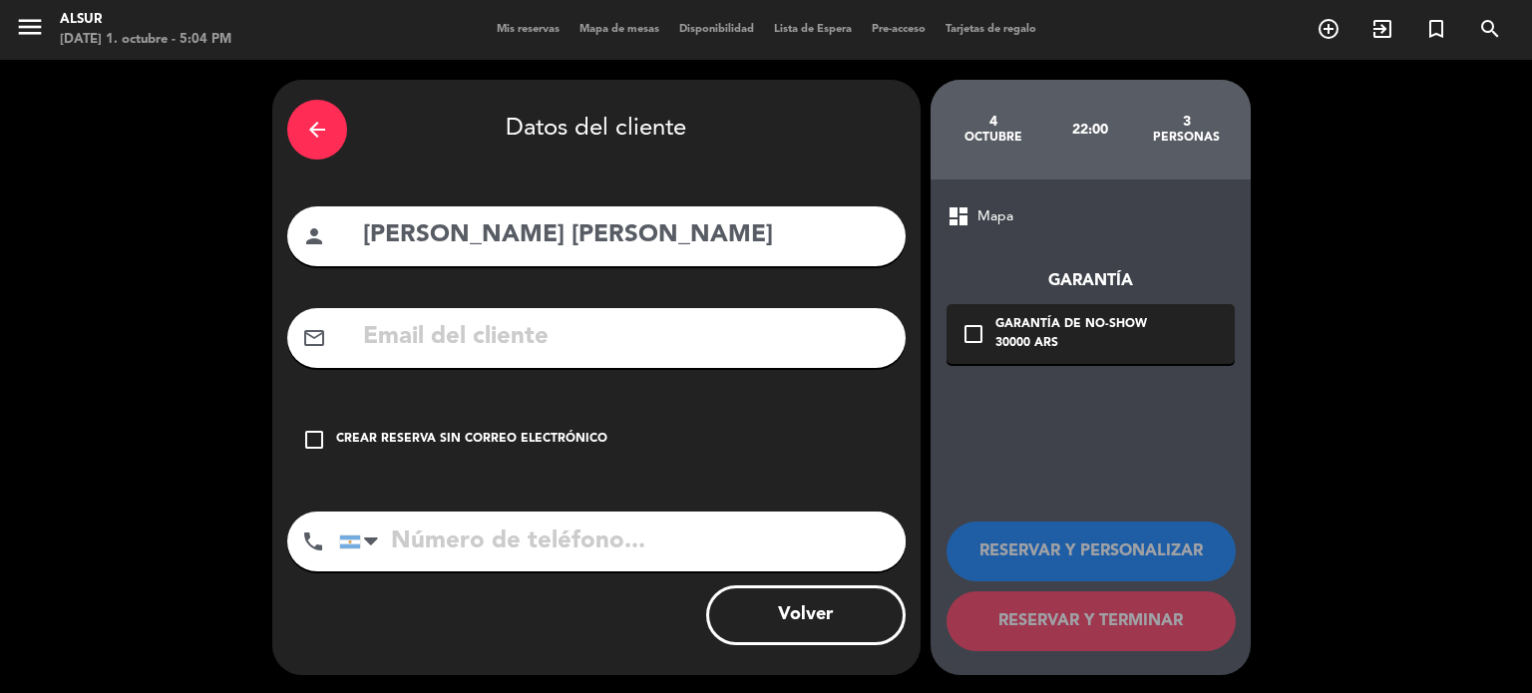
click at [519, 446] on div "Crear reserva sin correo electrónico" at bounding box center [471, 440] width 271 height 20
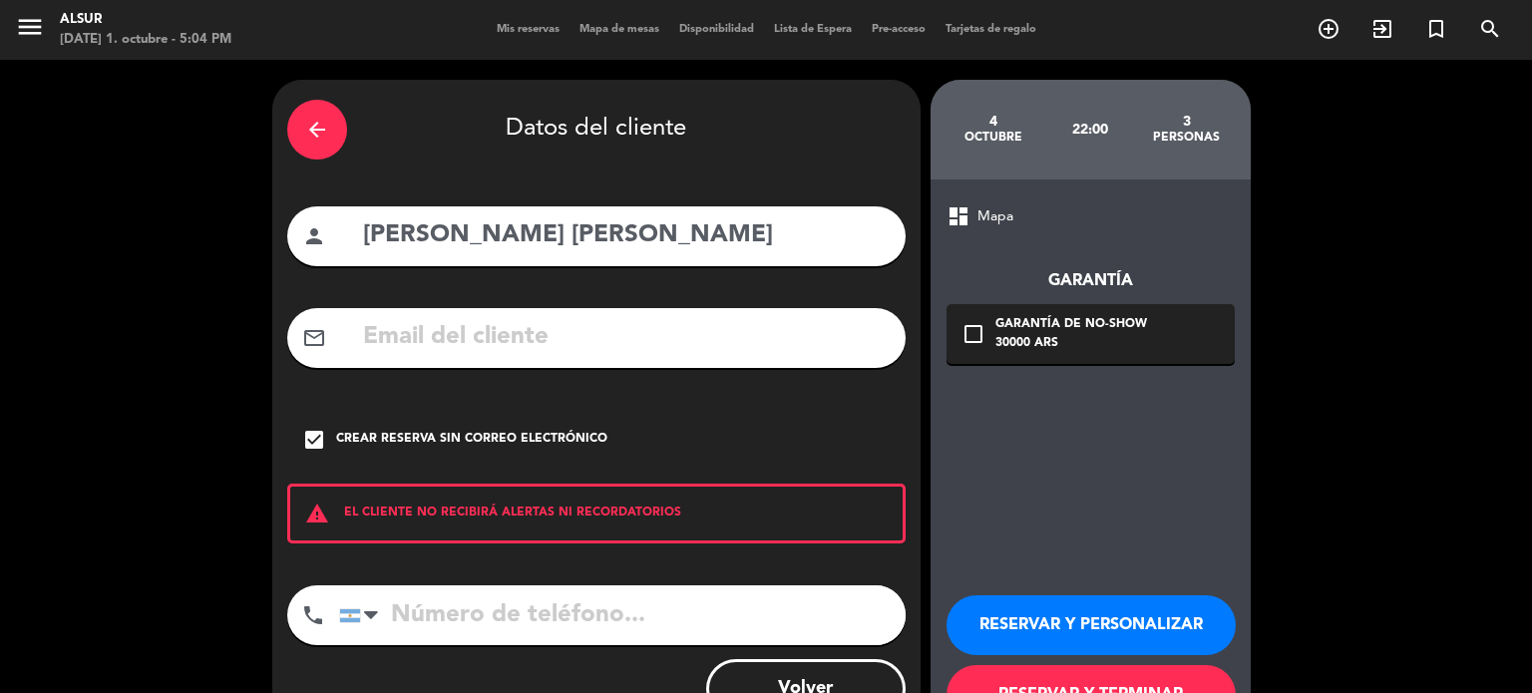
click at [530, 602] on input "tel" at bounding box center [622, 616] width 567 height 60
paste input "[PHONE_NUMBER]"
type input "[PHONE_NUMBER]"
click at [1141, 617] on button "RESERVAR Y PERSONALIZAR" at bounding box center [1091, 626] width 289 height 60
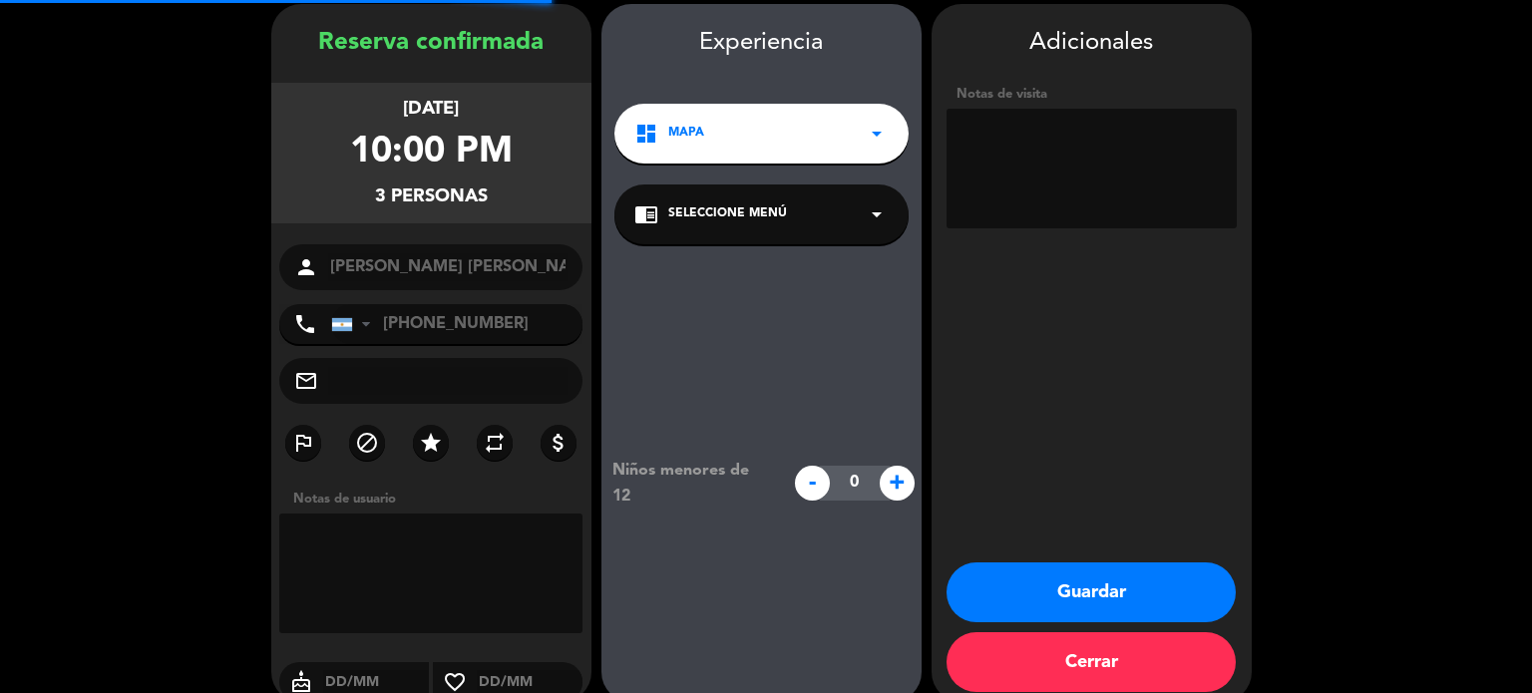
scroll to position [80, 0]
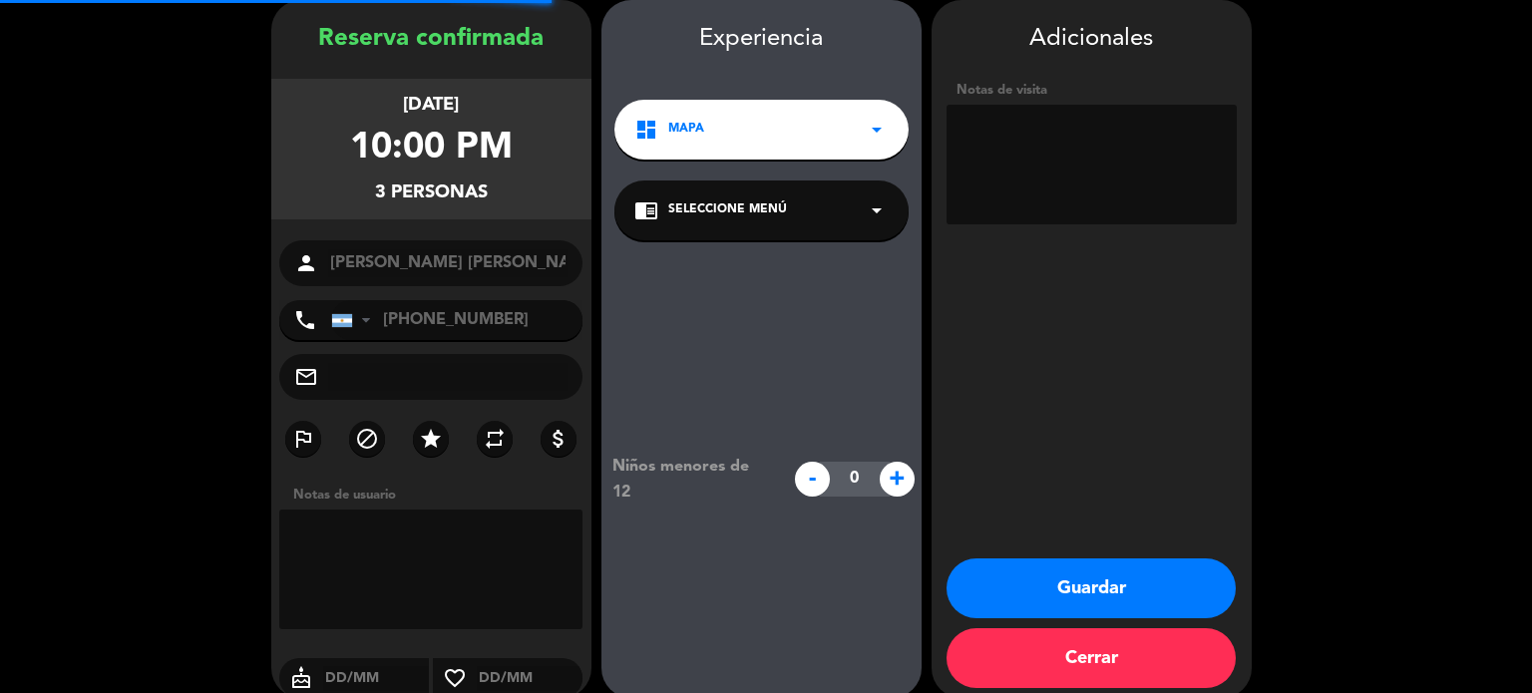
click at [1034, 171] on textarea at bounding box center [1092, 165] width 290 height 120
paste textarea "[PERSON_NAME]"
click at [958, 137] on textarea at bounding box center [1092, 165] width 290 height 120
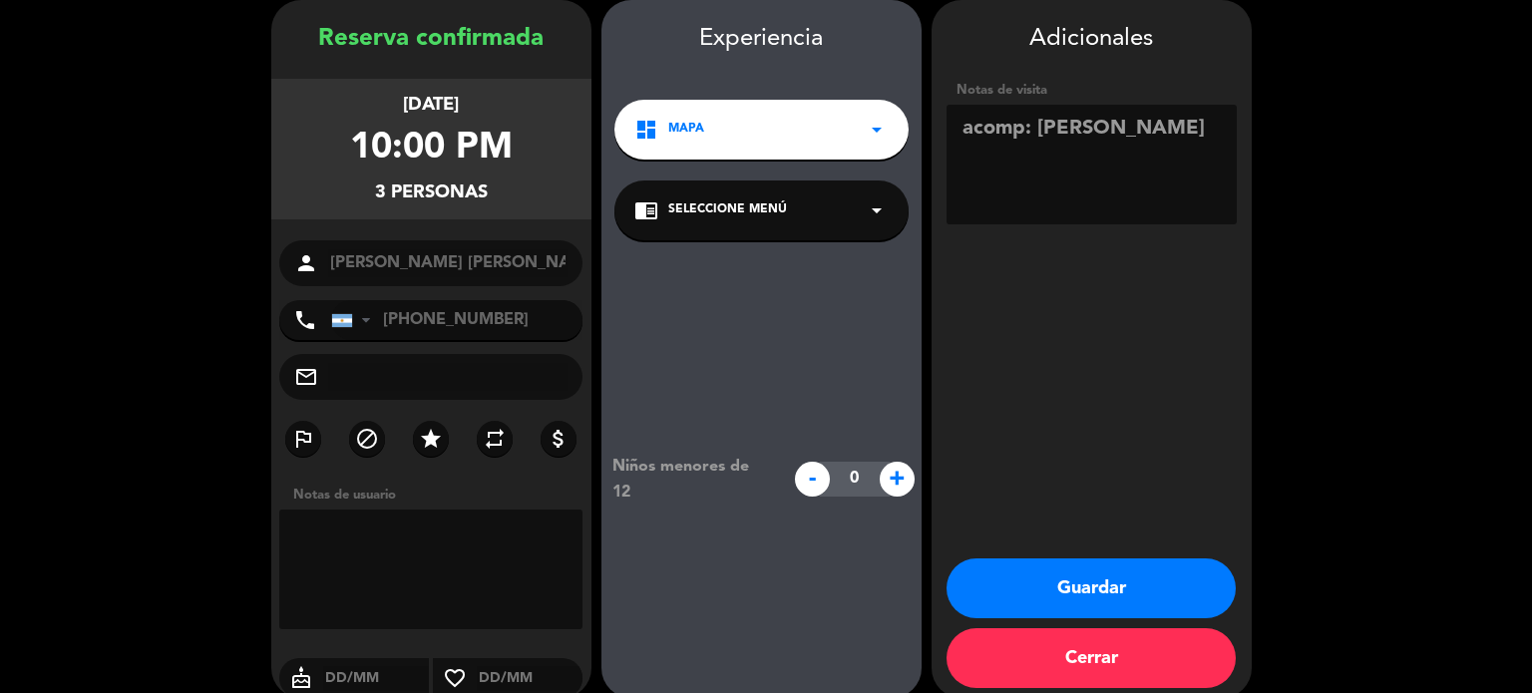
type textarea "acomp: [PERSON_NAME]"
click at [1149, 579] on button "Guardar" at bounding box center [1091, 589] width 289 height 60
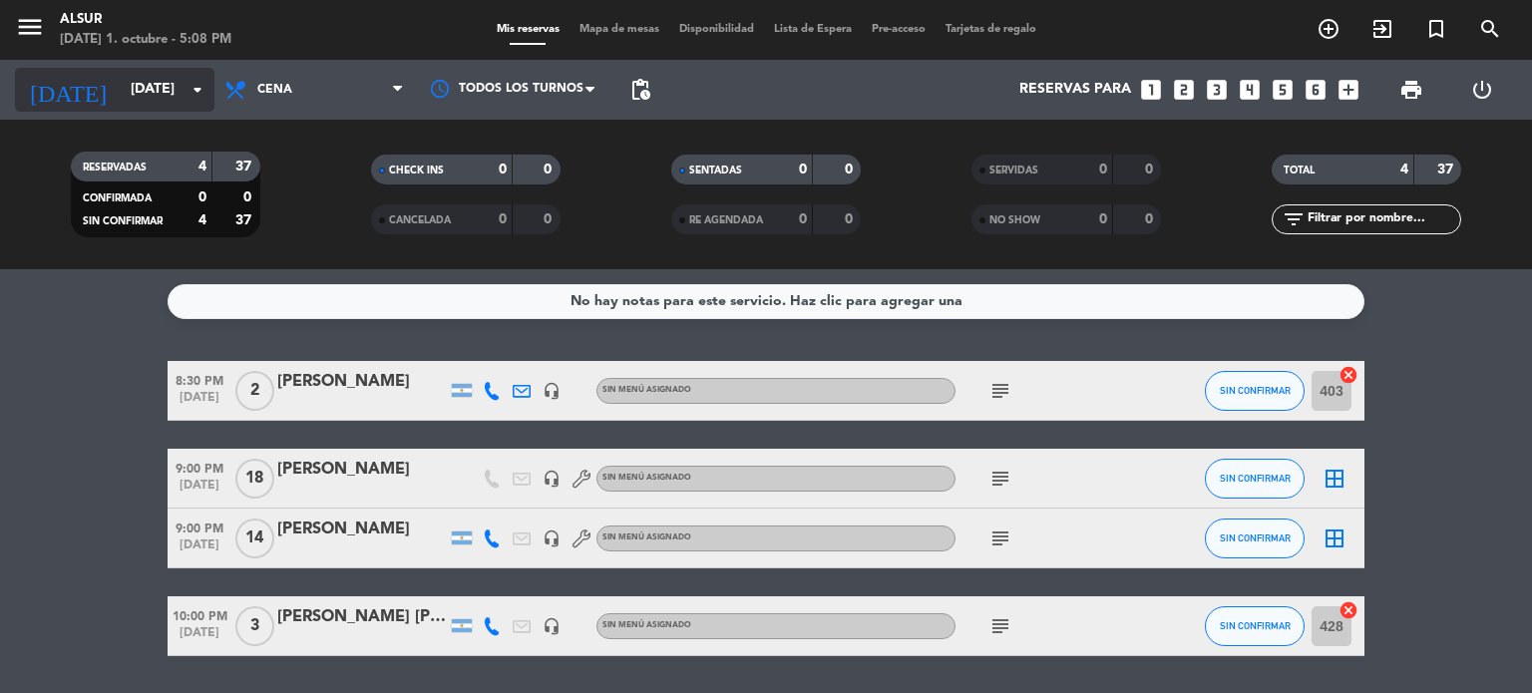
click at [163, 104] on input "[DATE]" at bounding box center [216, 90] width 190 height 36
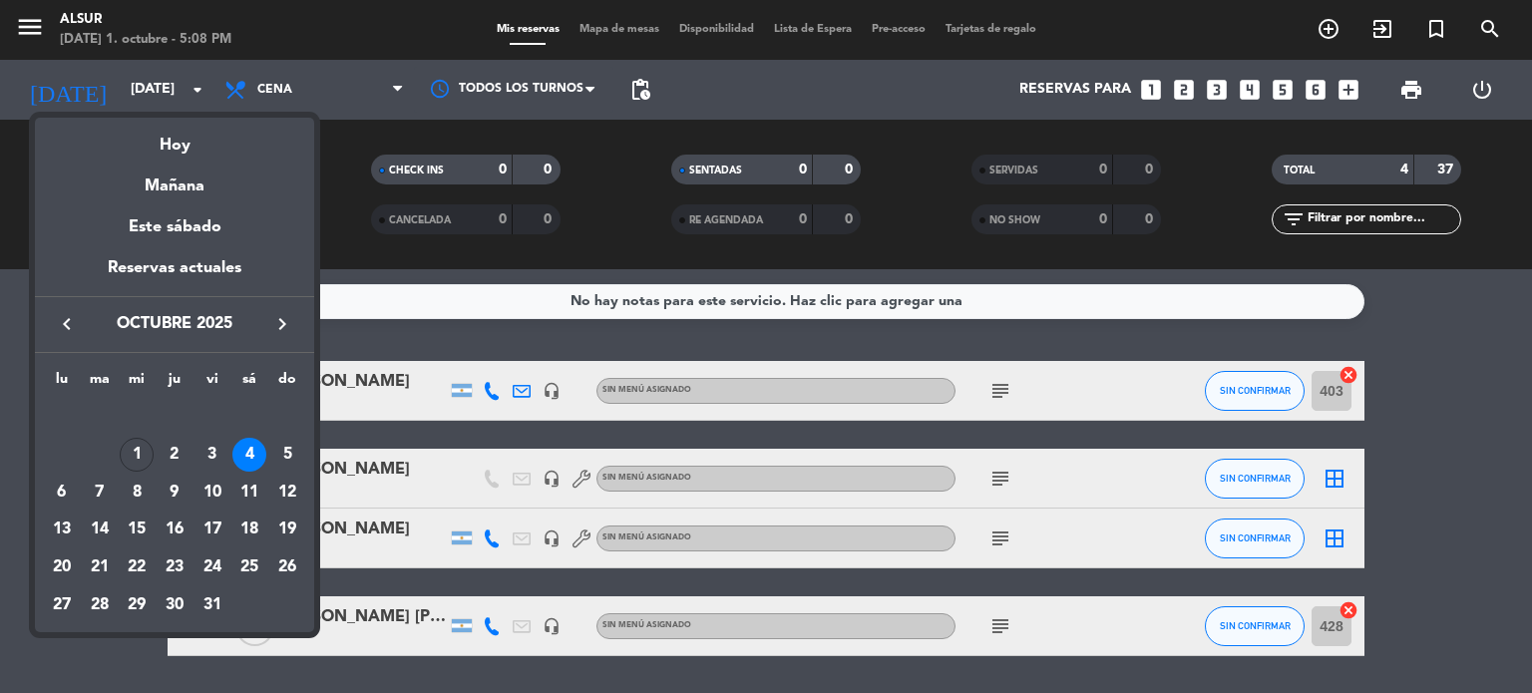
click at [148, 462] on div "1" at bounding box center [137, 455] width 34 height 34
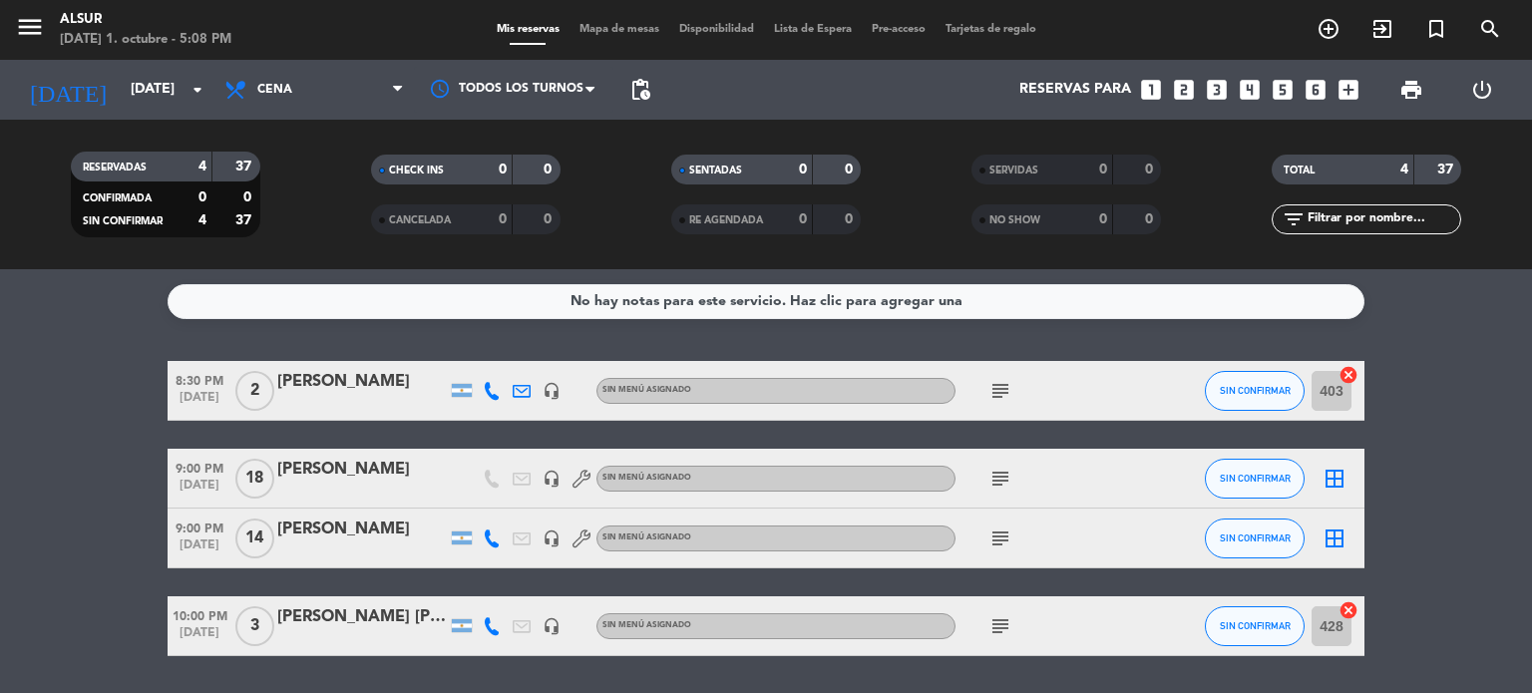
type input "[DATE]"
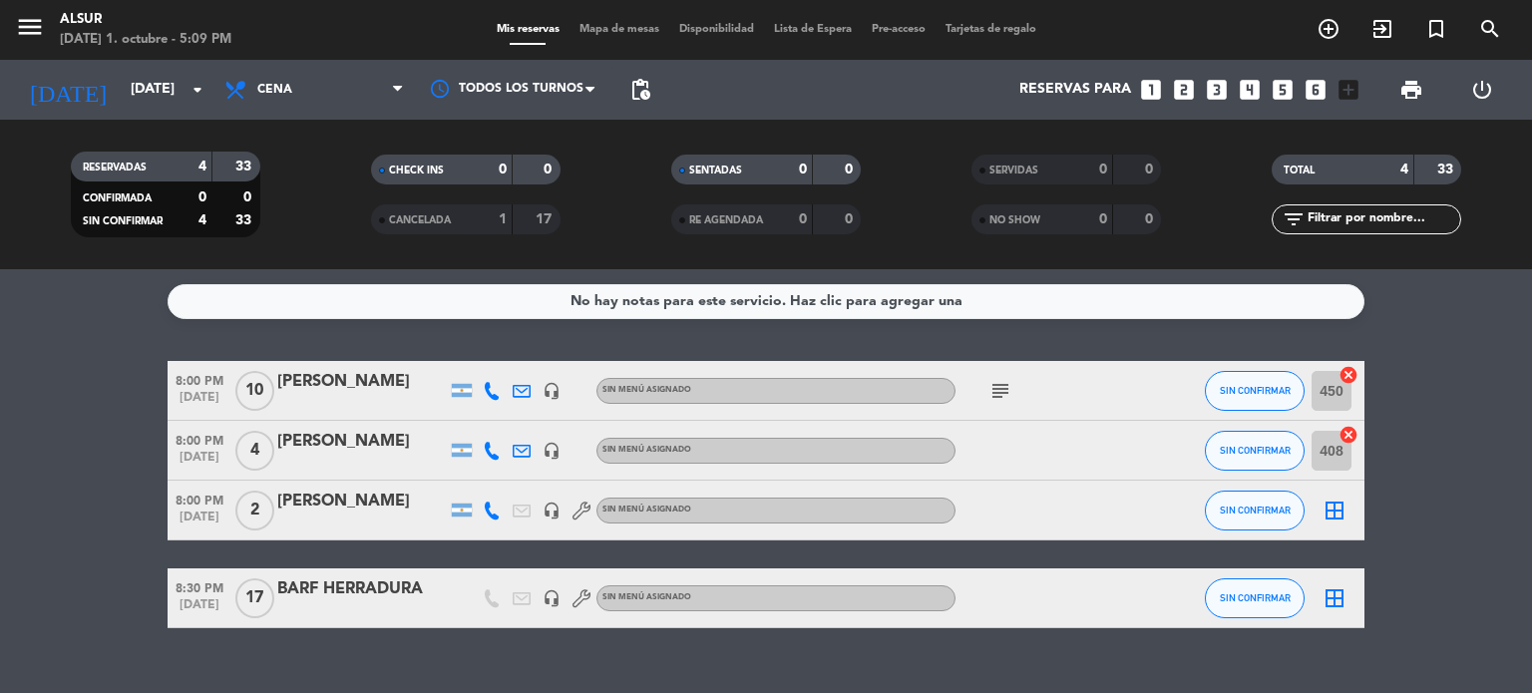
click at [400, 603] on div "BARF HERRADURA" at bounding box center [362, 590] width 170 height 26
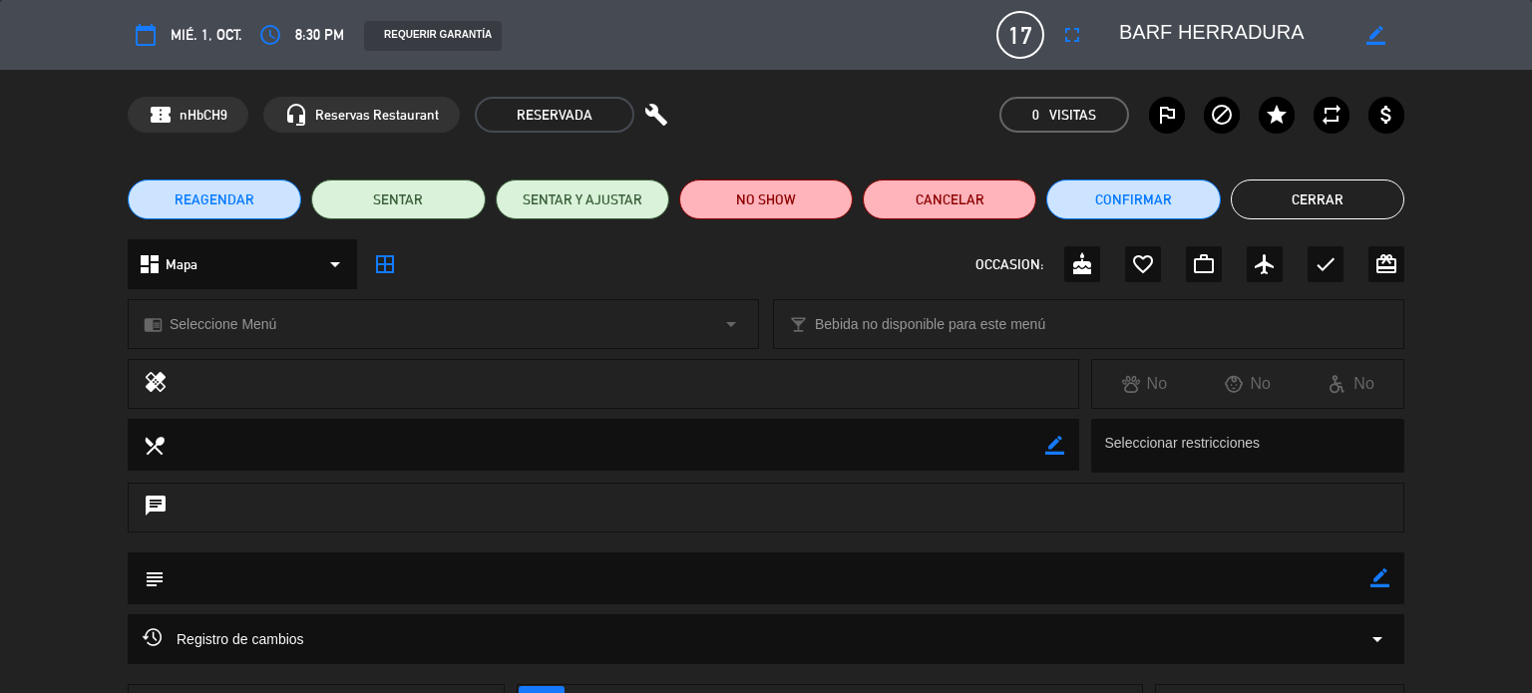
click at [1318, 195] on button "Cerrar" at bounding box center [1318, 200] width 174 height 40
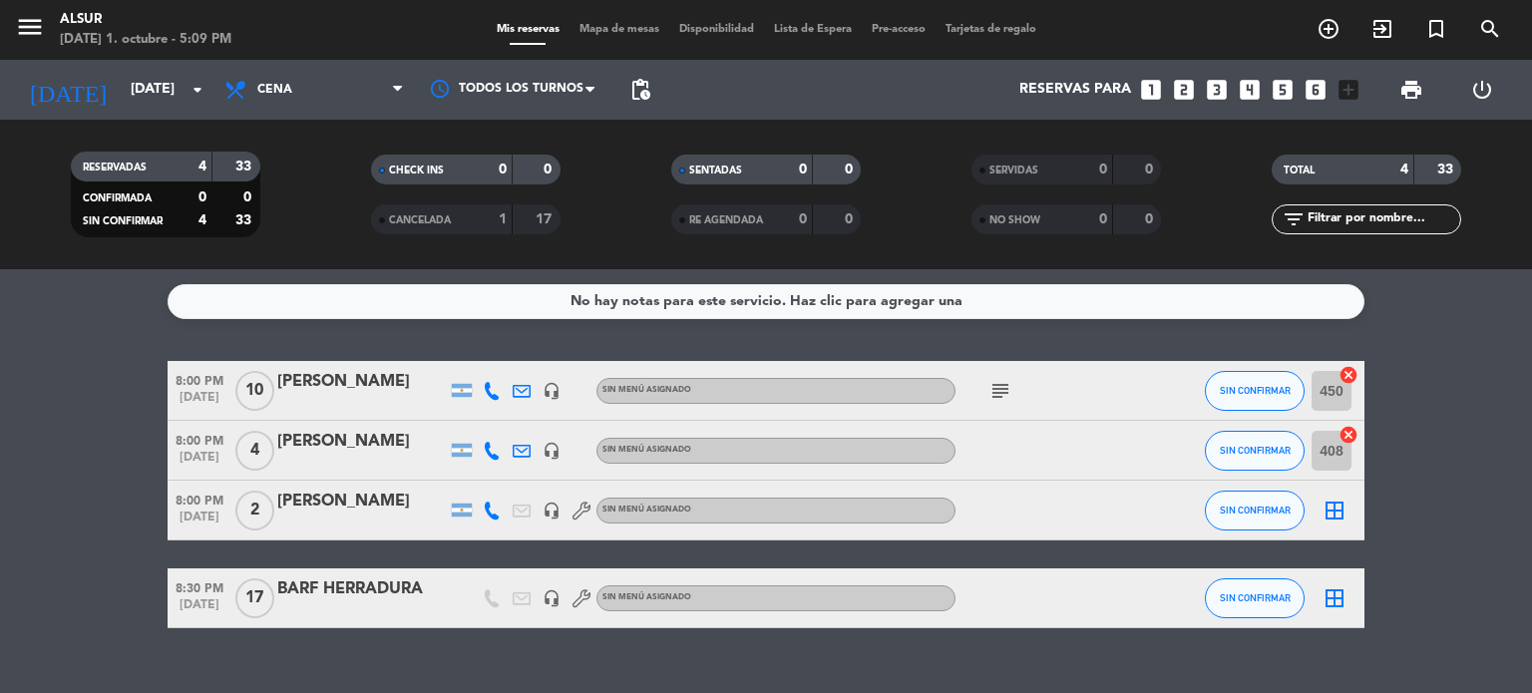
click at [339, 393] on div "[PERSON_NAME]" at bounding box center [362, 382] width 170 height 26
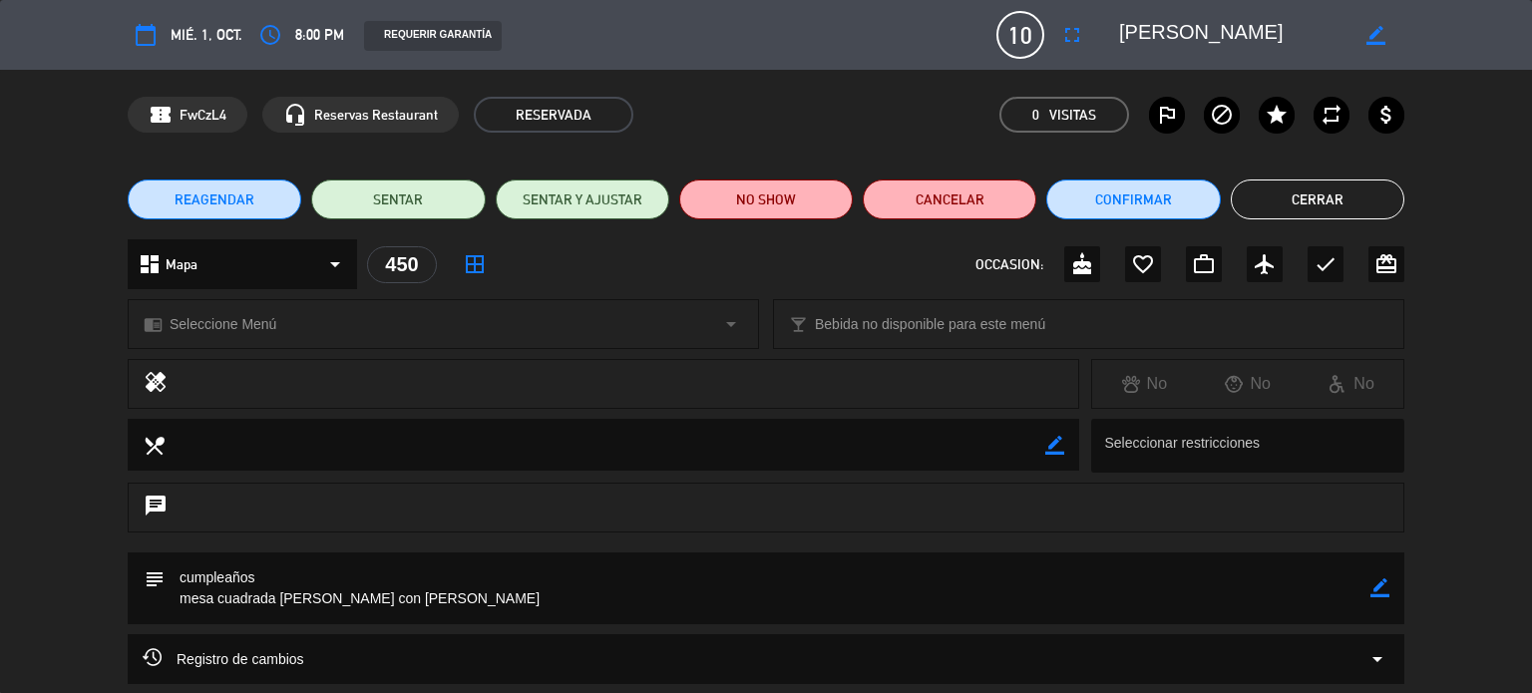
click at [1252, 202] on button "Cerrar" at bounding box center [1318, 200] width 174 height 40
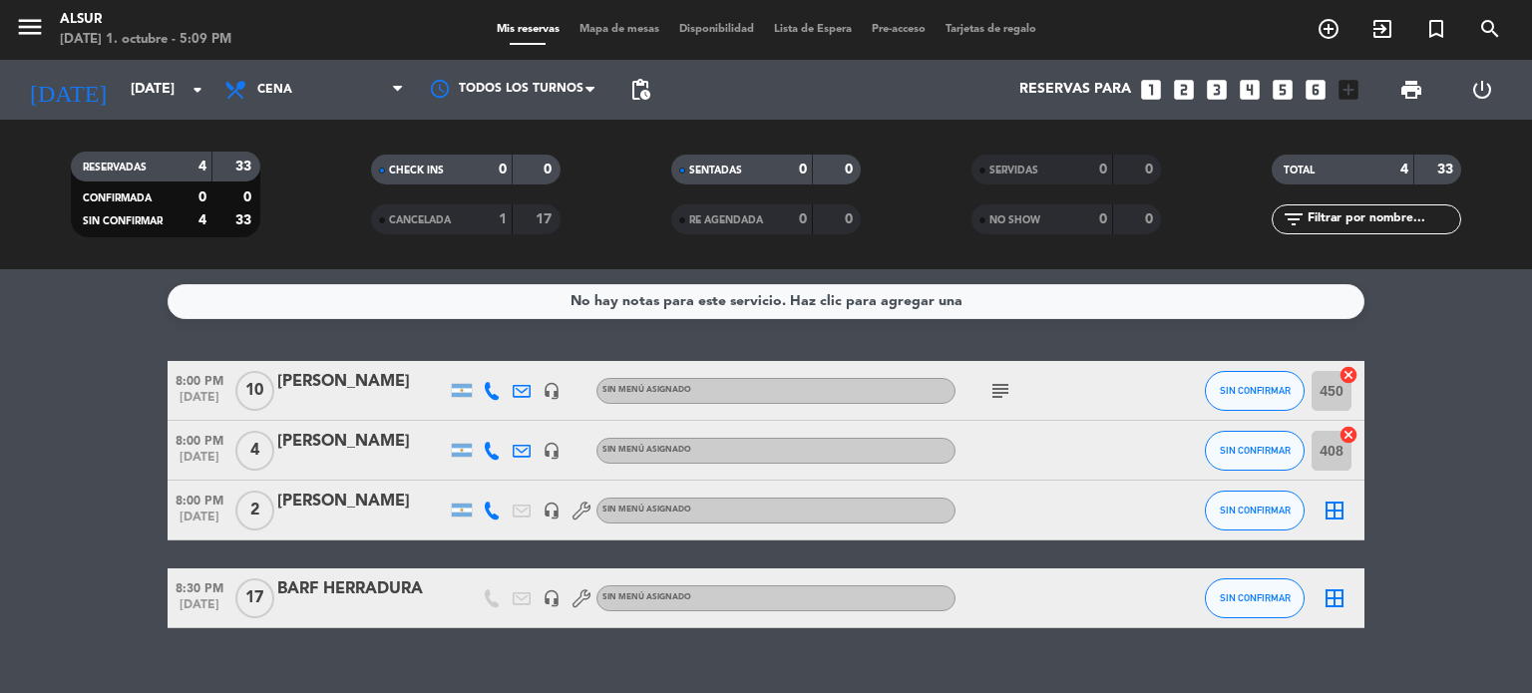
click at [334, 455] on div "[PERSON_NAME]" at bounding box center [362, 442] width 170 height 26
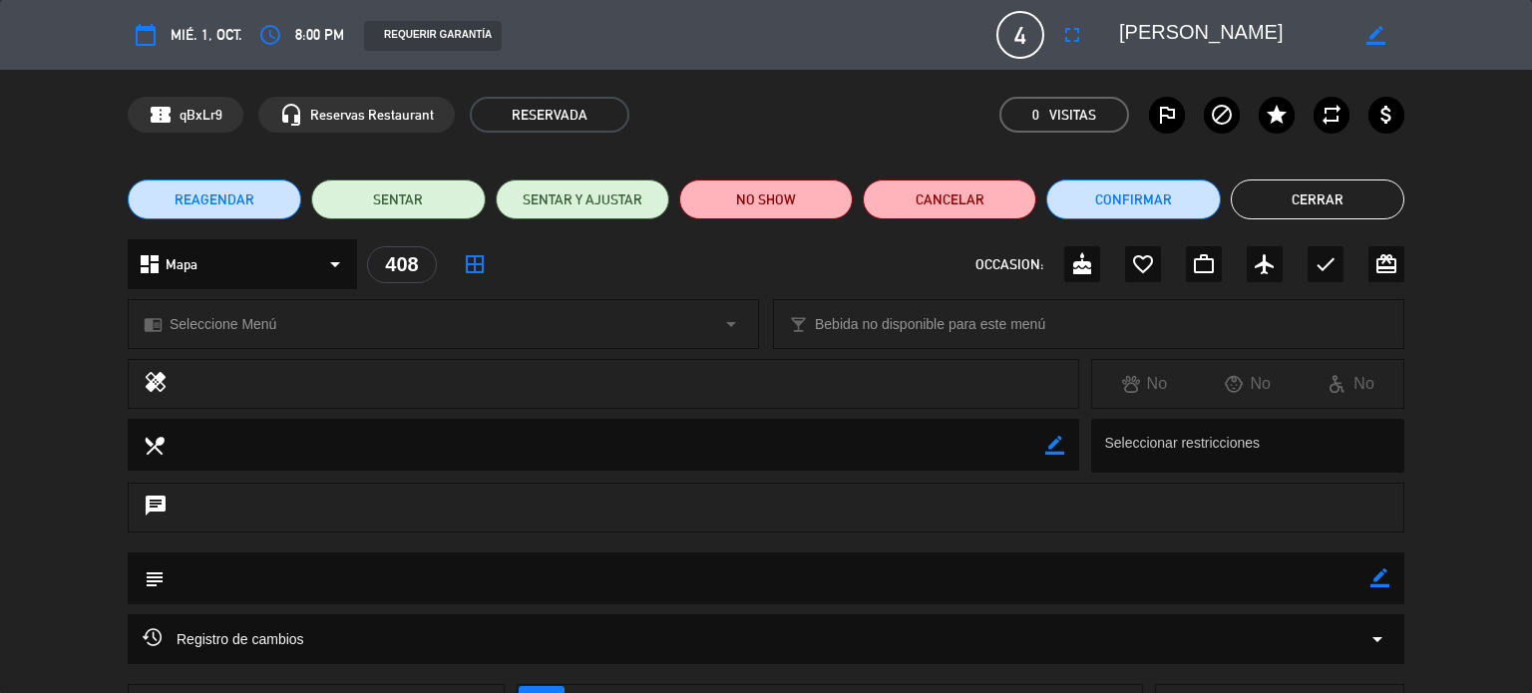
drag, startPoint x: 1296, startPoint y: 187, endPoint x: 1238, endPoint y: 204, distance: 60.3
click at [1296, 187] on button "Cerrar" at bounding box center [1318, 200] width 174 height 40
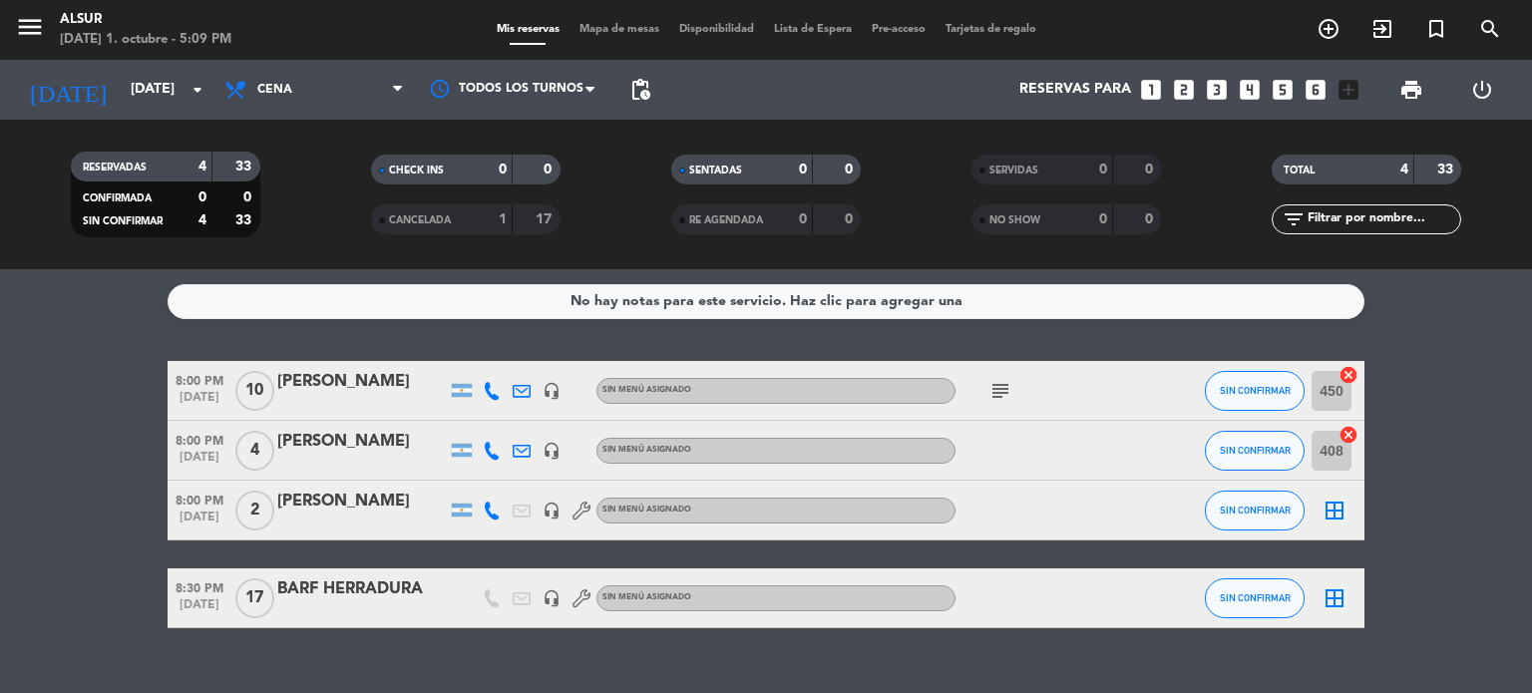
drag, startPoint x: 379, startPoint y: 644, endPoint x: 331, endPoint y: 621, distance: 53.1
click at [342, 626] on div "No hay notas para este servicio. Haz clic para agregar una 8:00 PM [DATE] [PERS…" at bounding box center [766, 481] width 1532 height 424
click at [92, 499] on bookings-row "8:00 PM [DATE] [PERSON_NAME] headset_mic Sin menú asignado subject SIN CONFIRMA…" at bounding box center [766, 494] width 1532 height 267
click at [1017, 400] on div "subject" at bounding box center [1046, 390] width 180 height 59
click at [1006, 398] on icon "subject" at bounding box center [1001, 391] width 24 height 24
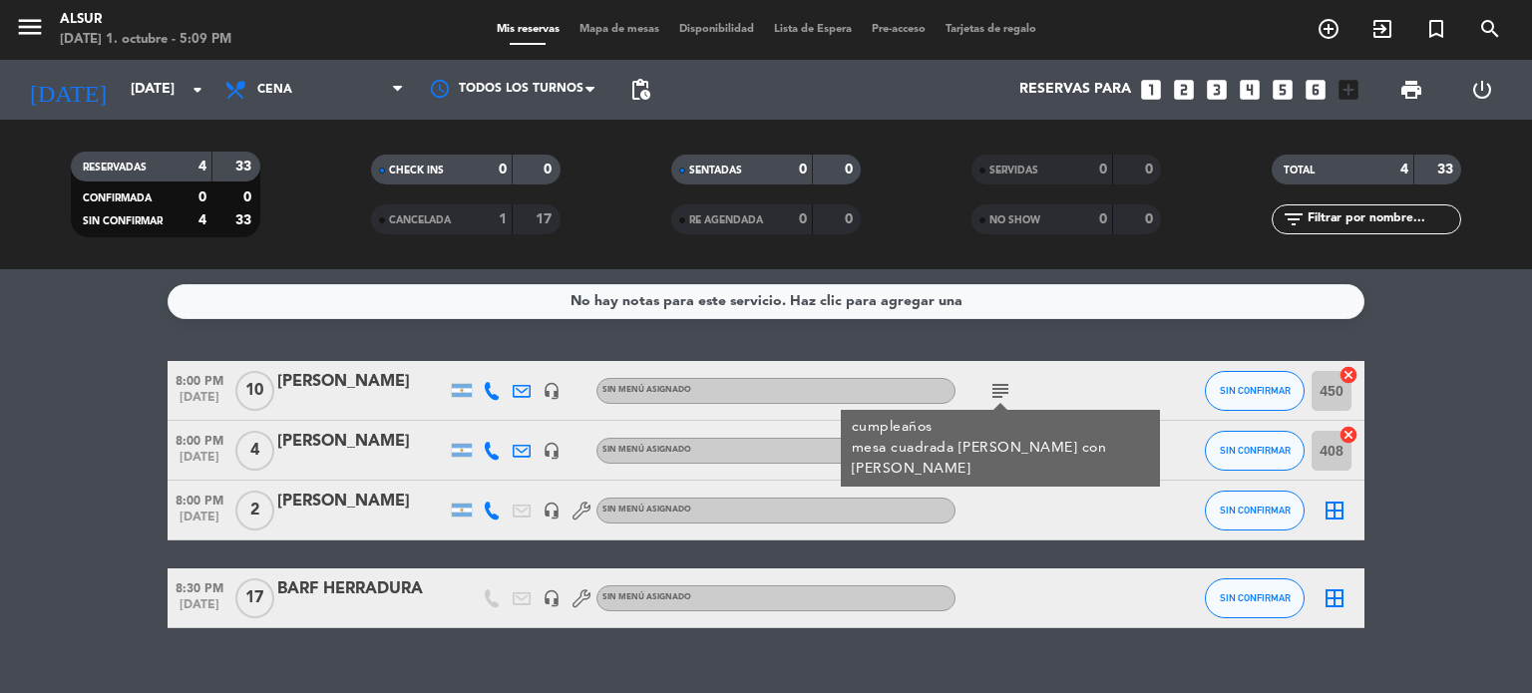
click at [116, 374] on bookings-row "8:00 PM [DATE] [PERSON_NAME] headset_mic Sin menú asignado subject cumpleaños m…" at bounding box center [766, 494] width 1532 height 267
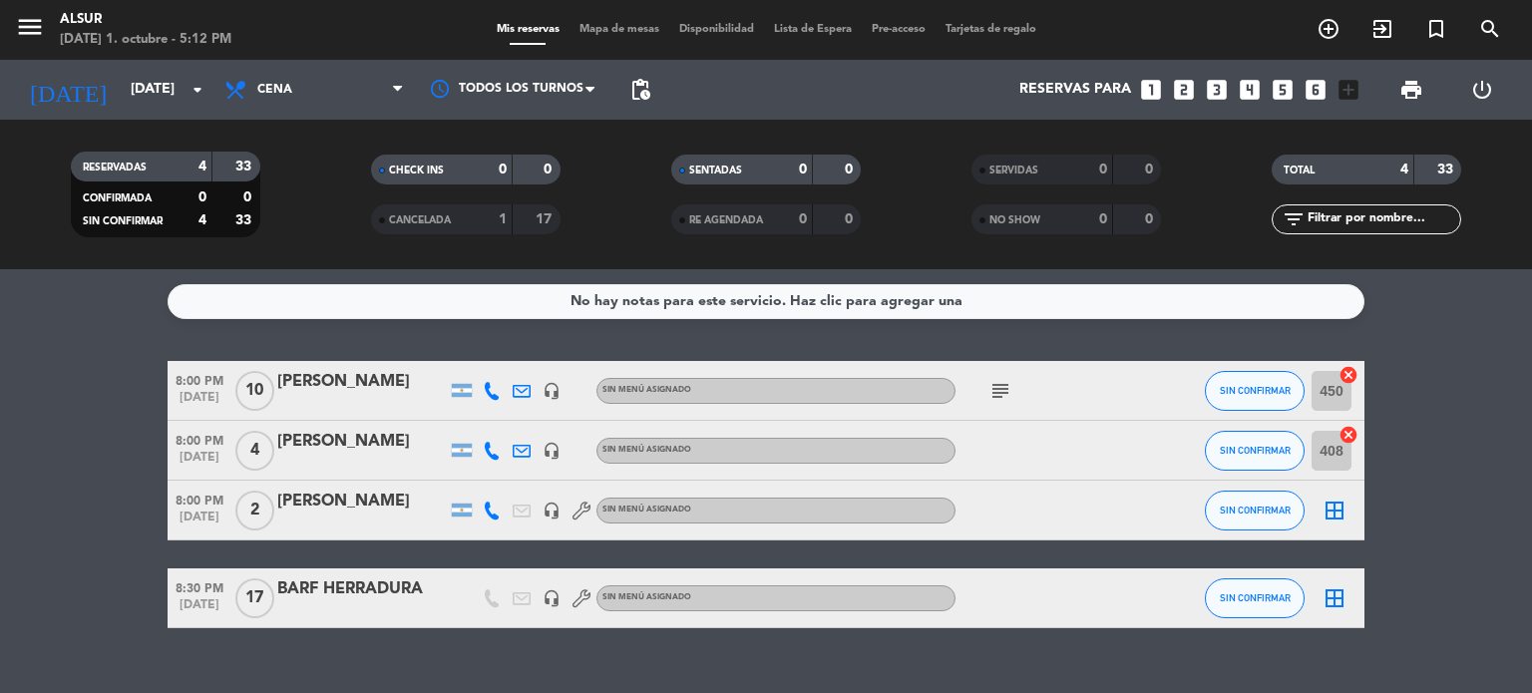
click at [399, 599] on div "BARF HERRADURA" at bounding box center [362, 590] width 170 height 26
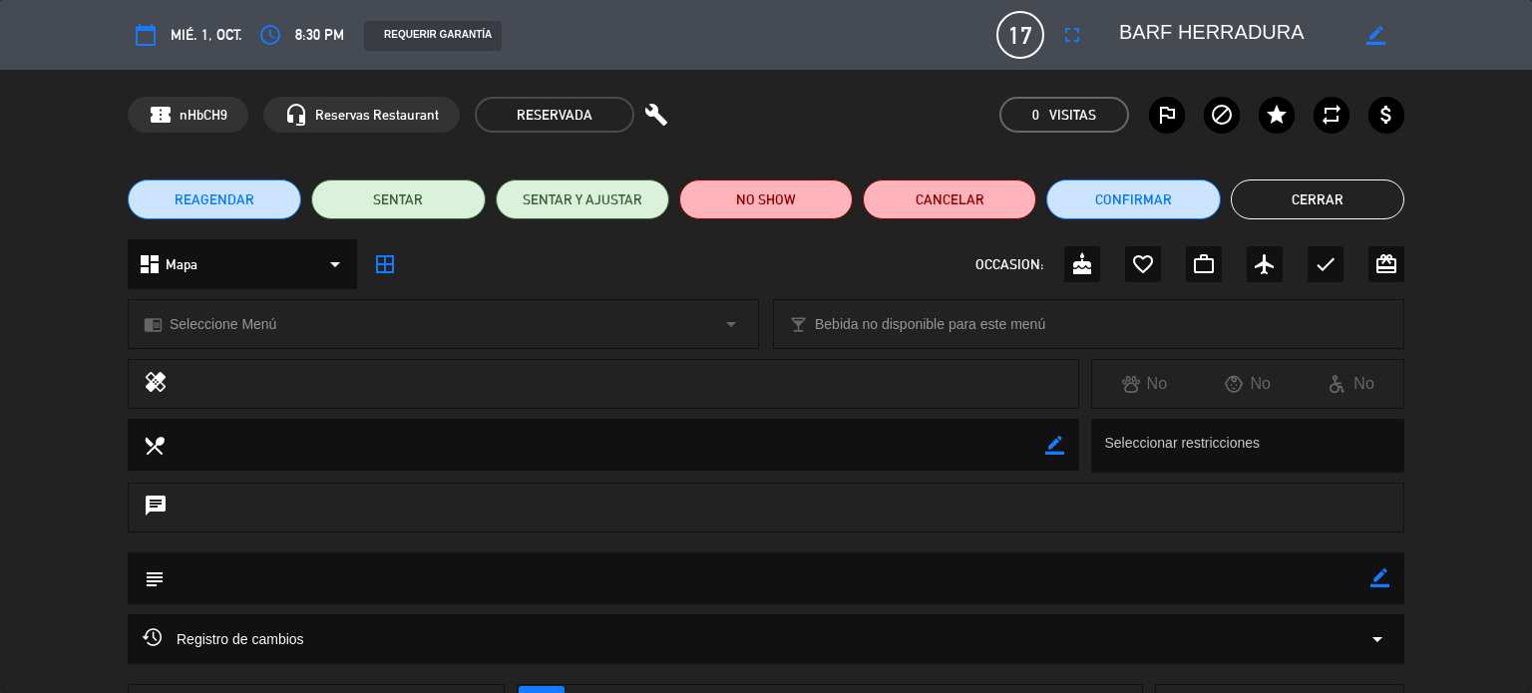
click at [1377, 27] on icon "border_color" at bounding box center [1376, 35] width 19 height 19
drag, startPoint x: 1321, startPoint y: 35, endPoint x: 1201, endPoint y: 42, distance: 119.9
click at [1201, 42] on textarea at bounding box center [1233, 35] width 228 height 36
click at [1376, 35] on icon at bounding box center [1376, 35] width 19 height 19
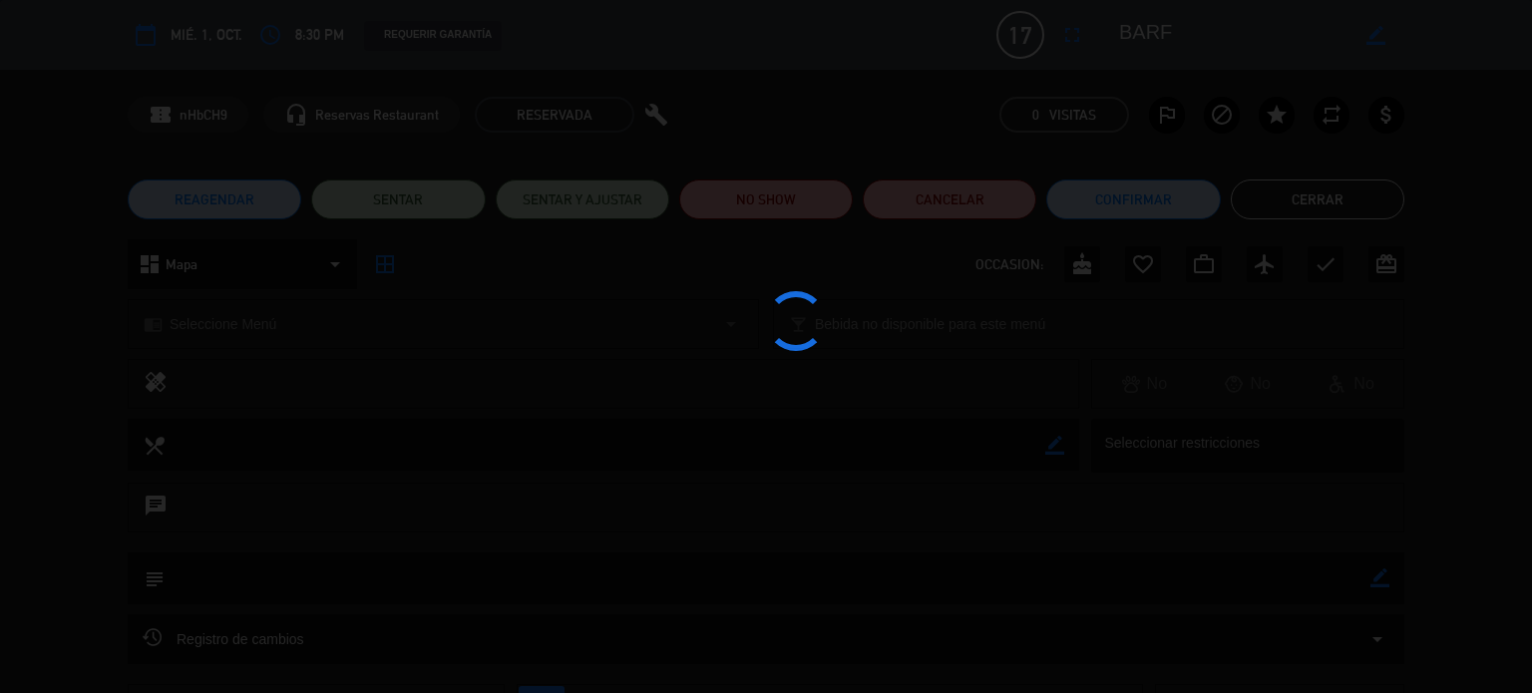
type textarea "BARF"
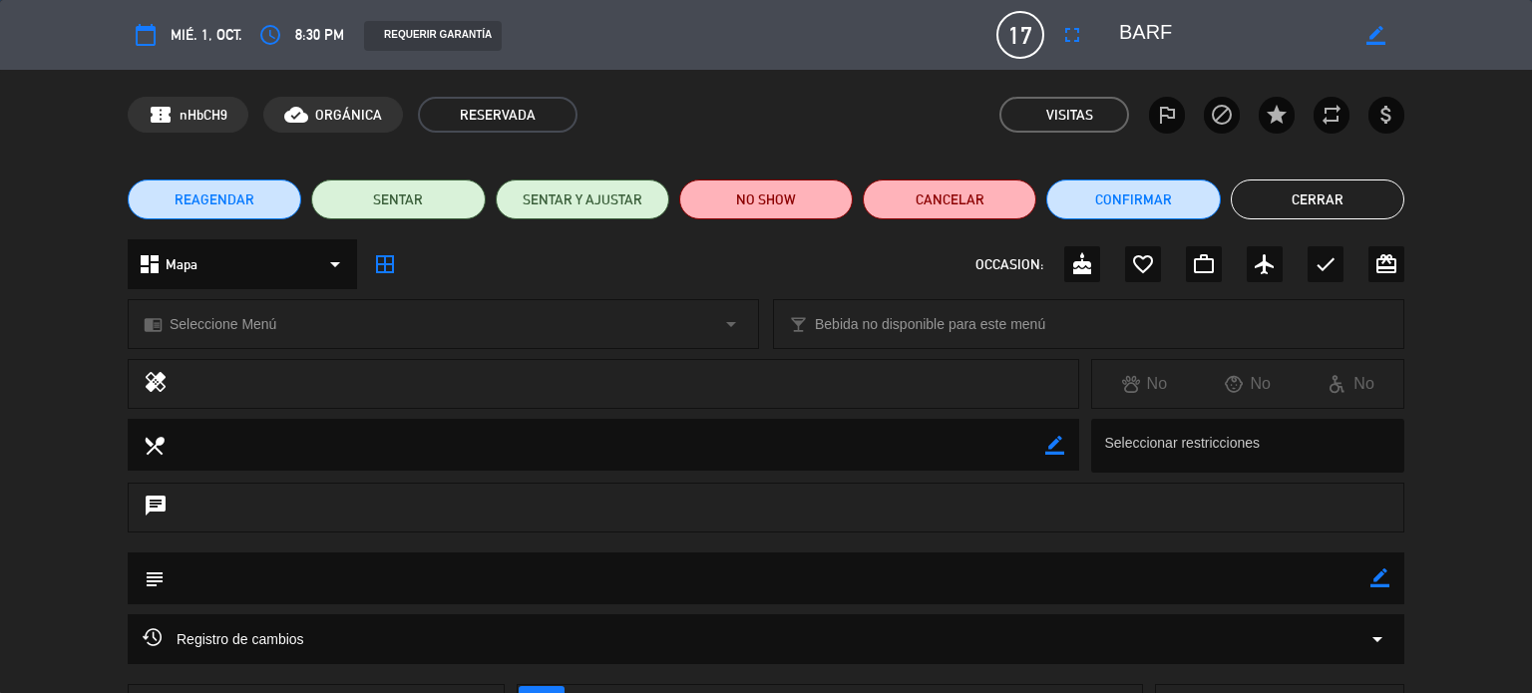
click at [1272, 190] on button "Cerrar" at bounding box center [1318, 200] width 174 height 40
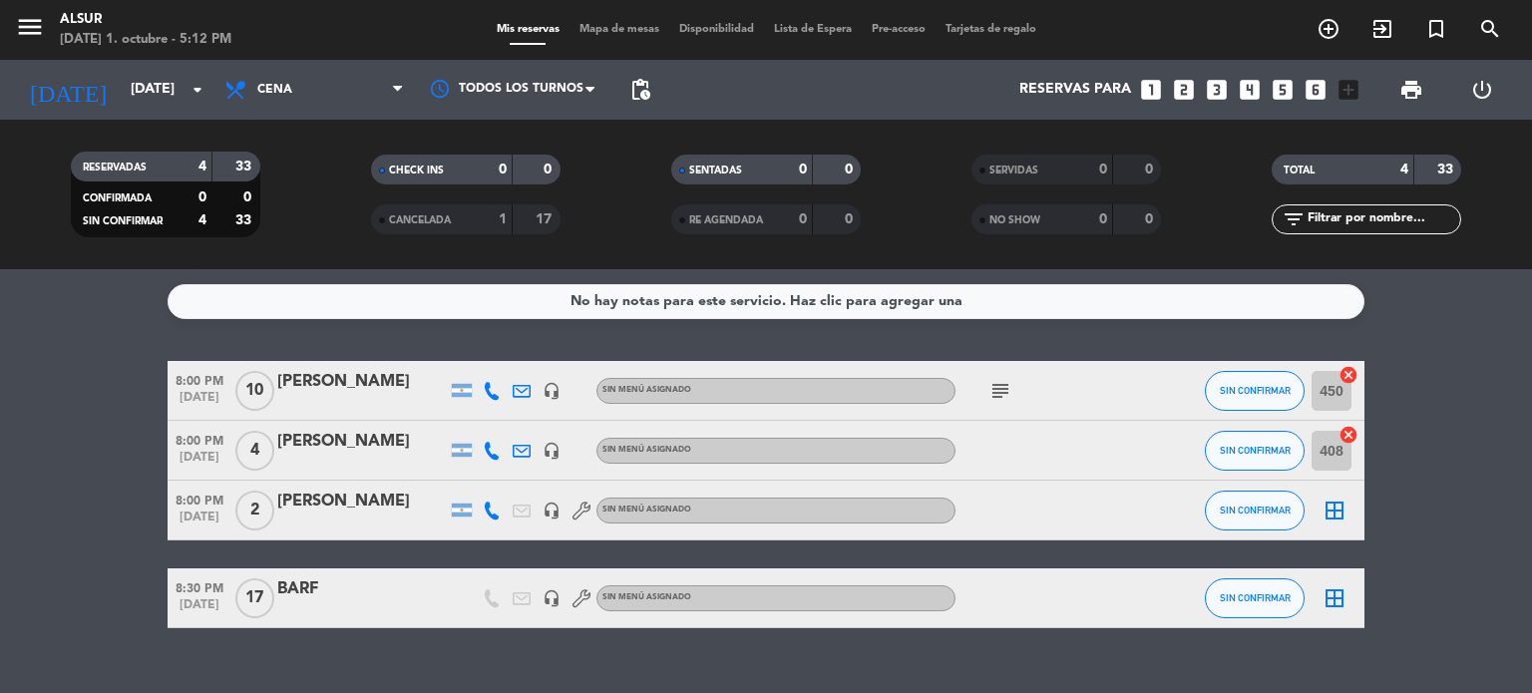
click at [1497, 378] on bookings-row "8:00 PM [DATE] [PERSON_NAME] headset_mic Sin menú asignado subject SIN CONFIRMA…" at bounding box center [766, 494] width 1532 height 267
click at [1499, 338] on div "No hay notas para este servicio. Haz clic para agregar una 8:00 PM [DATE] [PERS…" at bounding box center [766, 481] width 1532 height 424
